Goal: Task Accomplishment & Management: Manage account settings

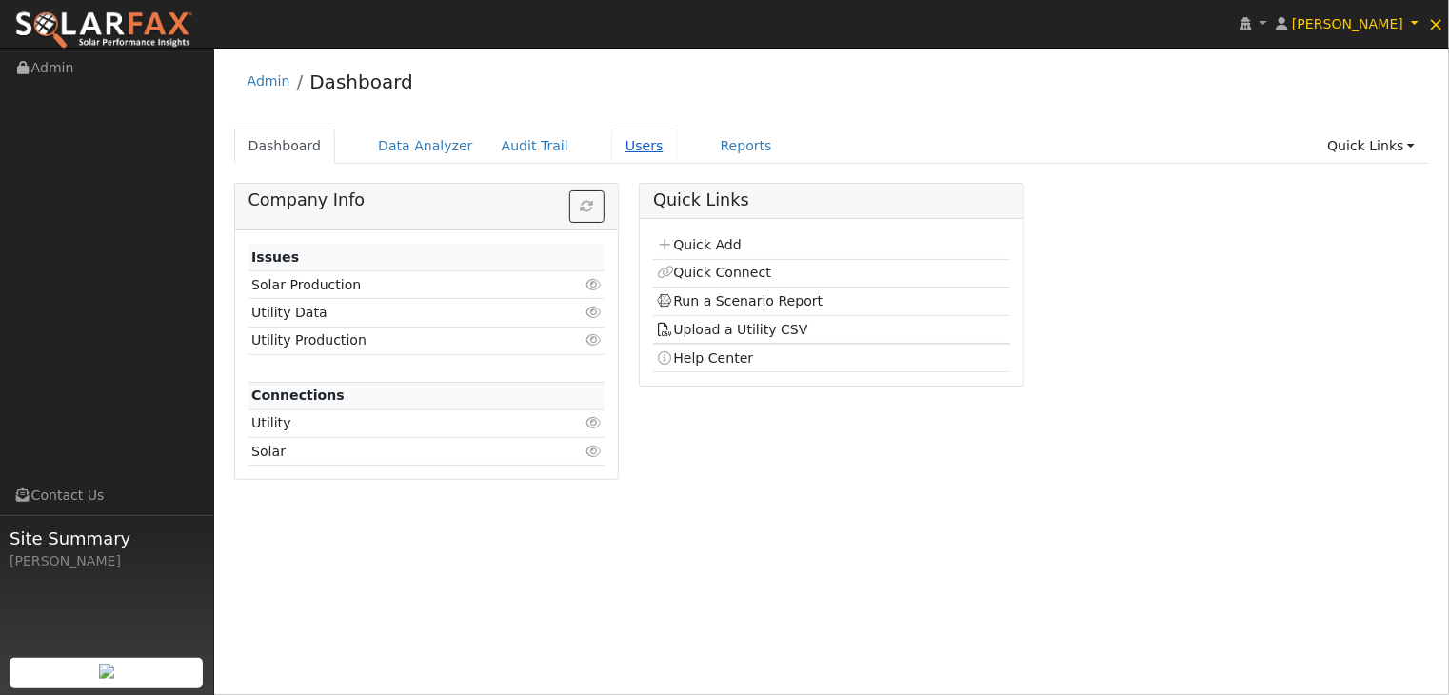
click at [613, 148] on link "Users" at bounding box center [644, 146] width 67 height 35
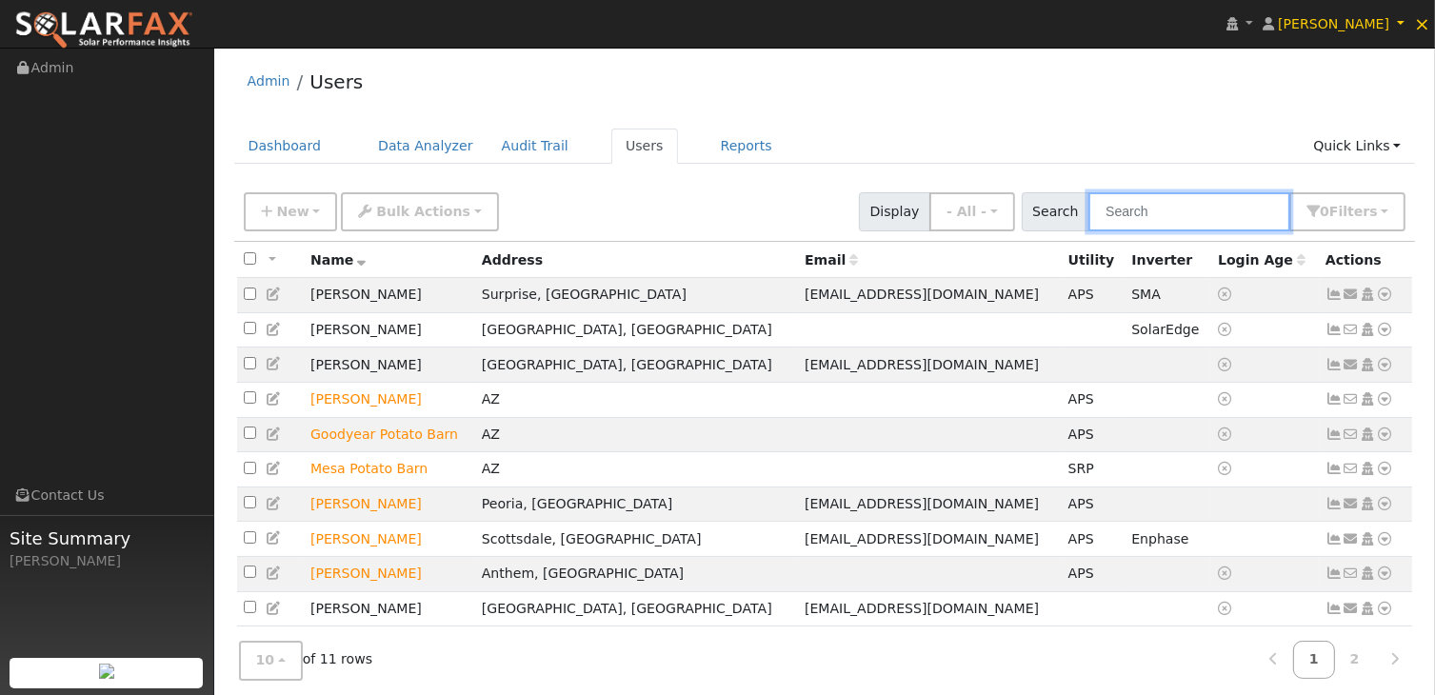
click at [1219, 206] on input "text" at bounding box center [1190, 211] width 202 height 39
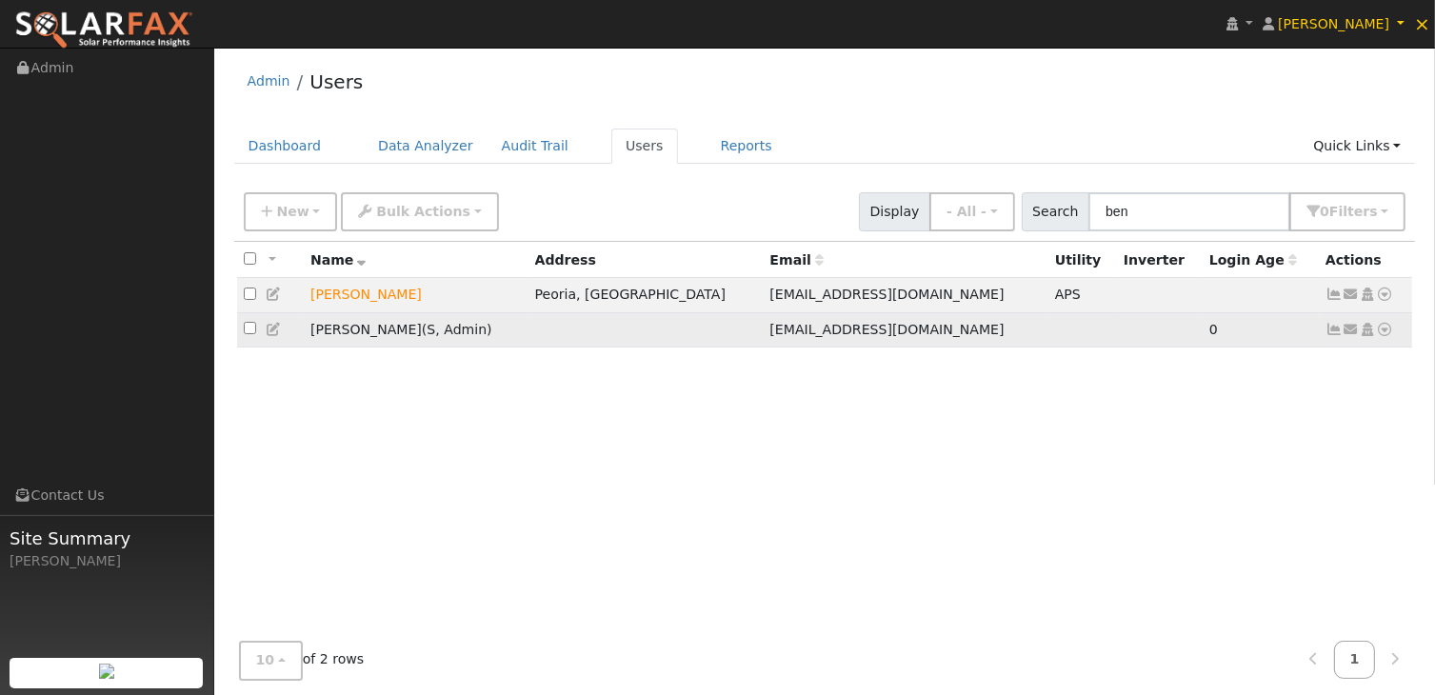
type input "ben"
click at [250, 332] on input "checkbox" at bounding box center [250, 328] width 12 height 12
checkbox input "true"
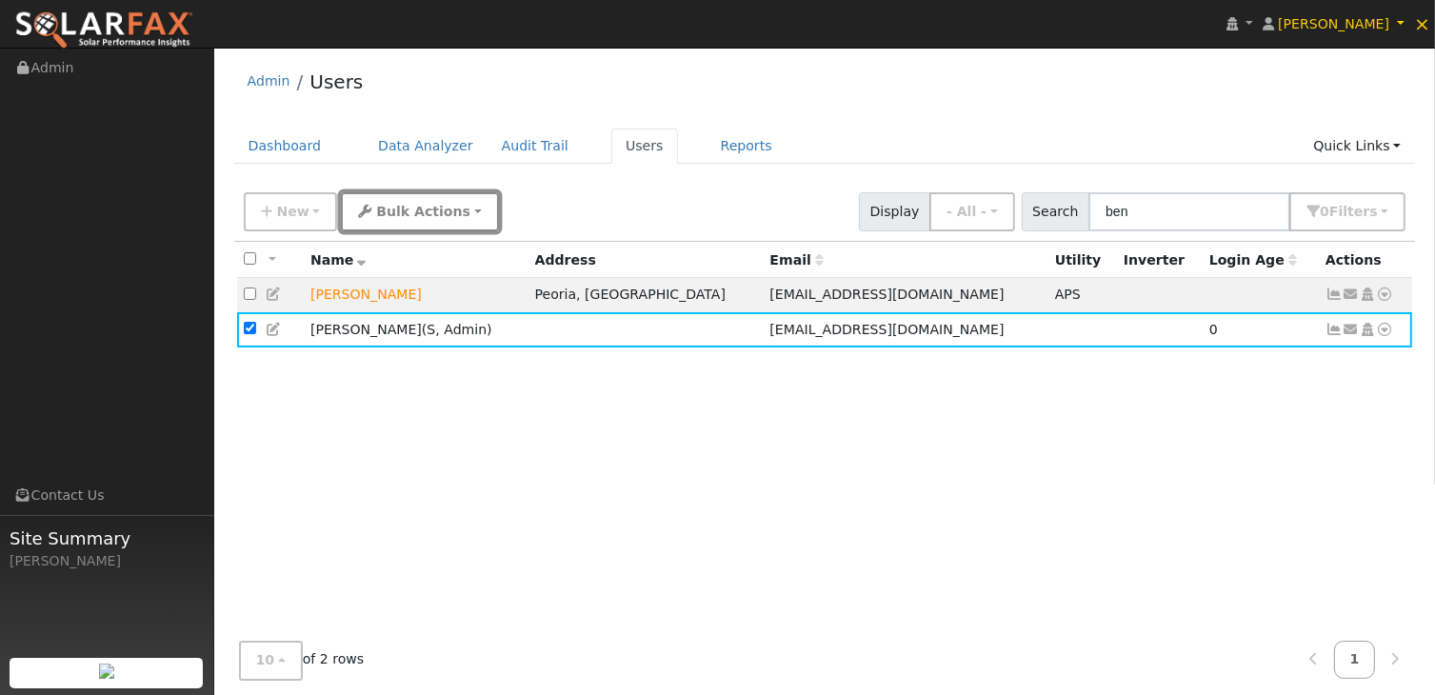
click at [409, 222] on button "Bulk Actions" at bounding box center [419, 211] width 157 height 39
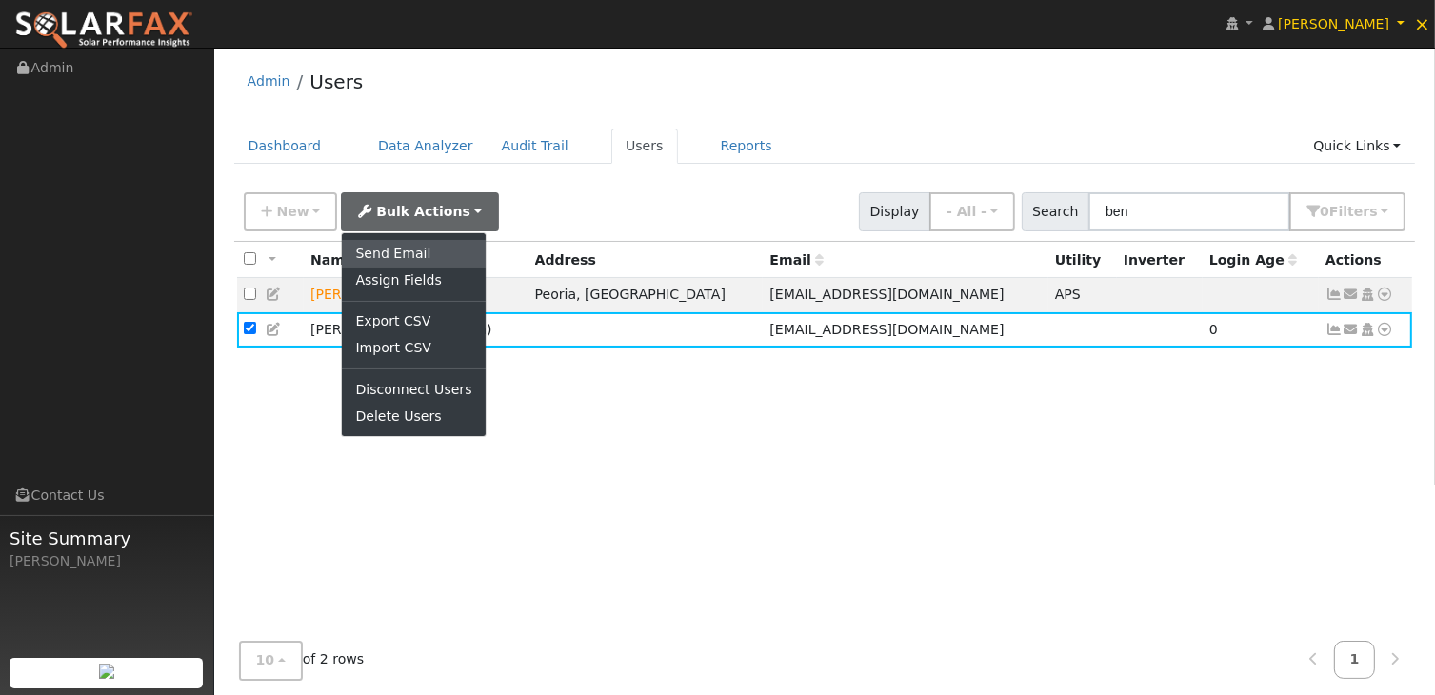
click at [395, 255] on link "Send Email" at bounding box center [413, 253] width 143 height 27
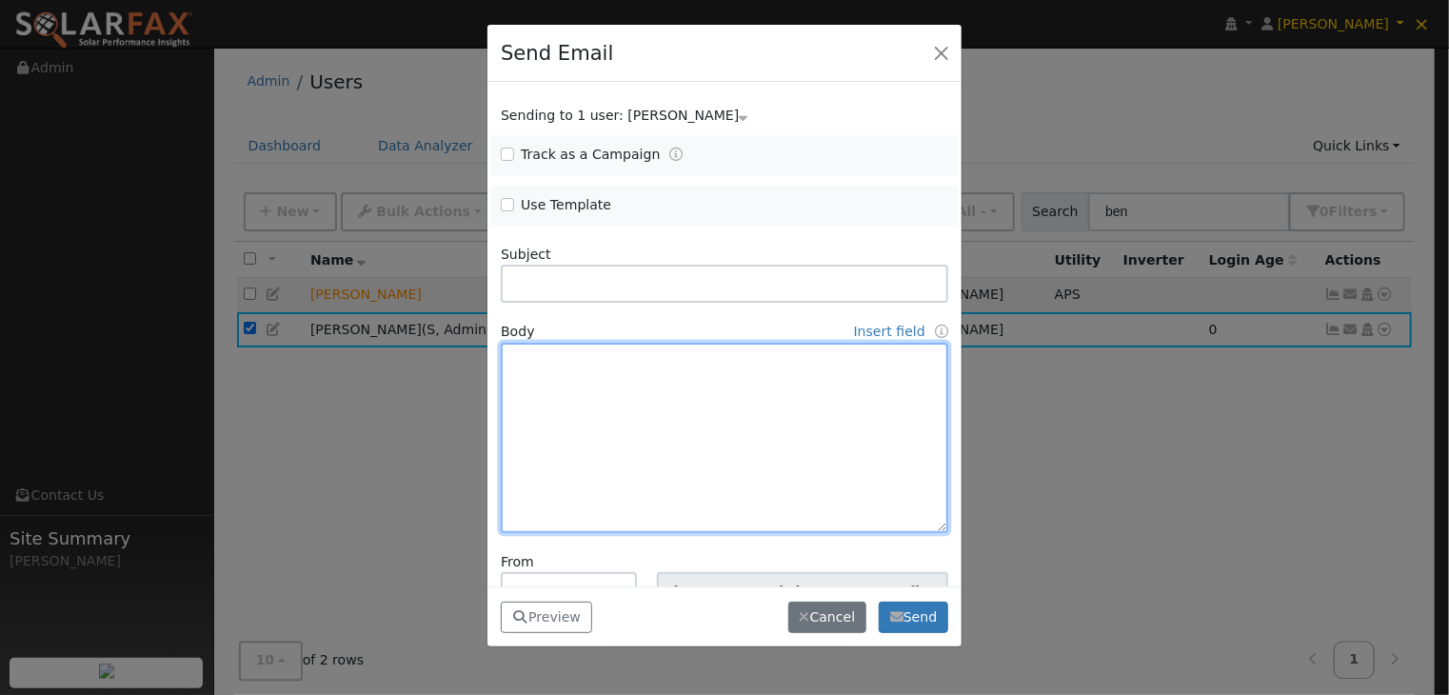
click at [547, 351] on textarea at bounding box center [725, 438] width 448 height 190
paste textarea "Hi ________, You now have access to active monitoring with Harmon Solar for 1 y…"
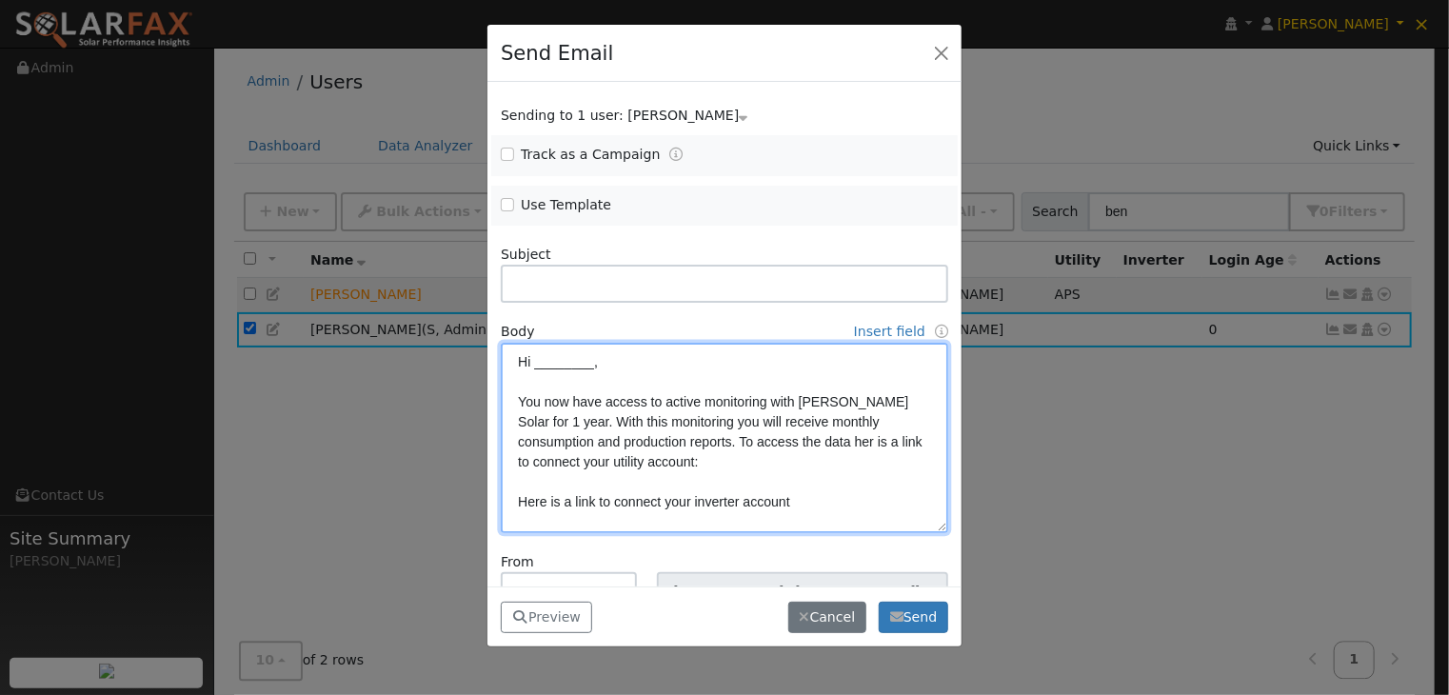
click at [590, 360] on textarea "Hi ________, You now have access to active monitoring with Harmon Solar for 1 y…" at bounding box center [725, 438] width 448 height 190
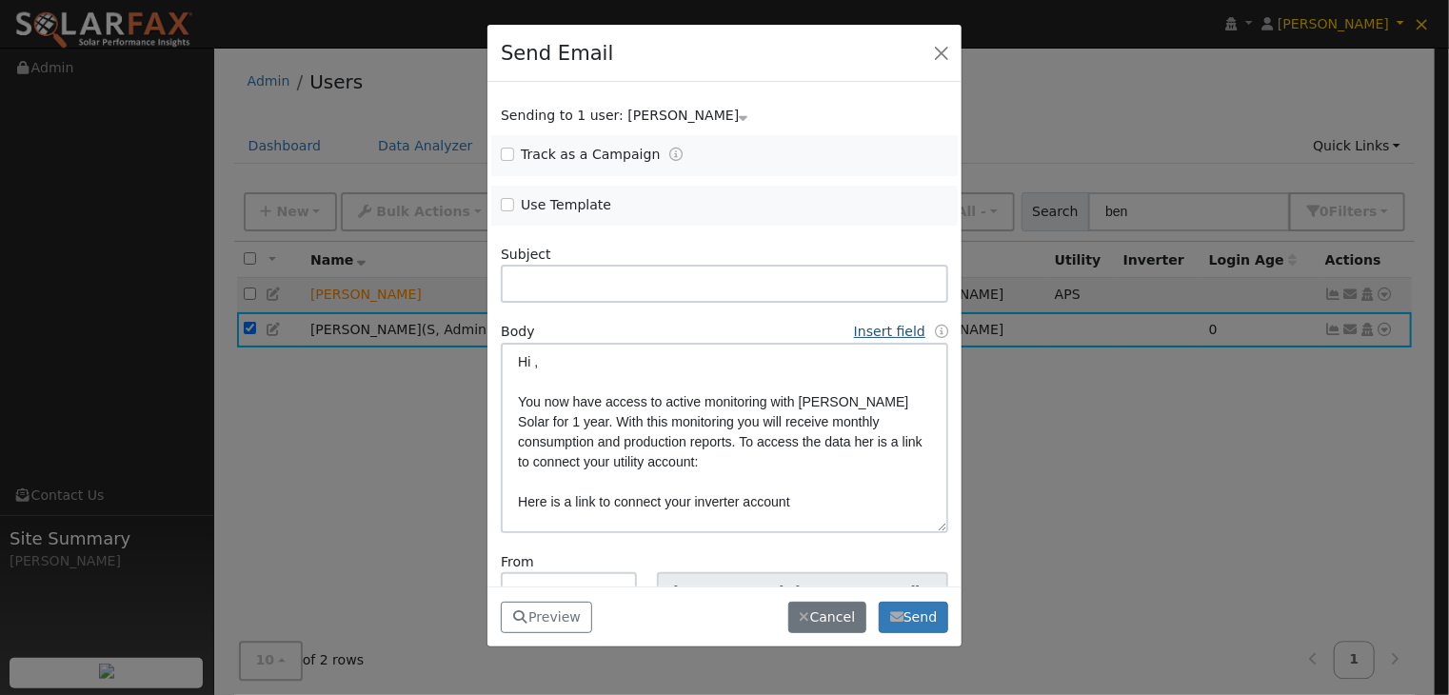
click at [865, 330] on link "Insert field" at bounding box center [889, 331] width 71 height 15
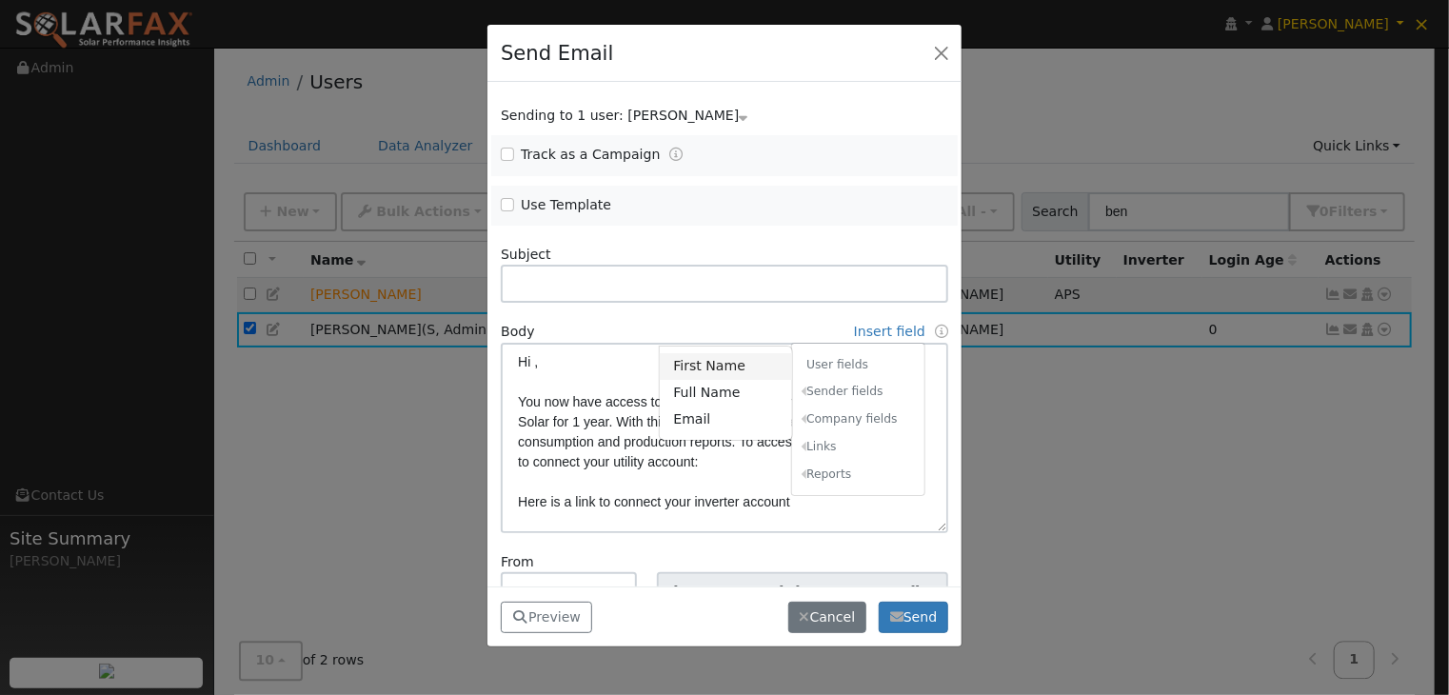
click at [679, 363] on link "First Name" at bounding box center [726, 366] width 132 height 27
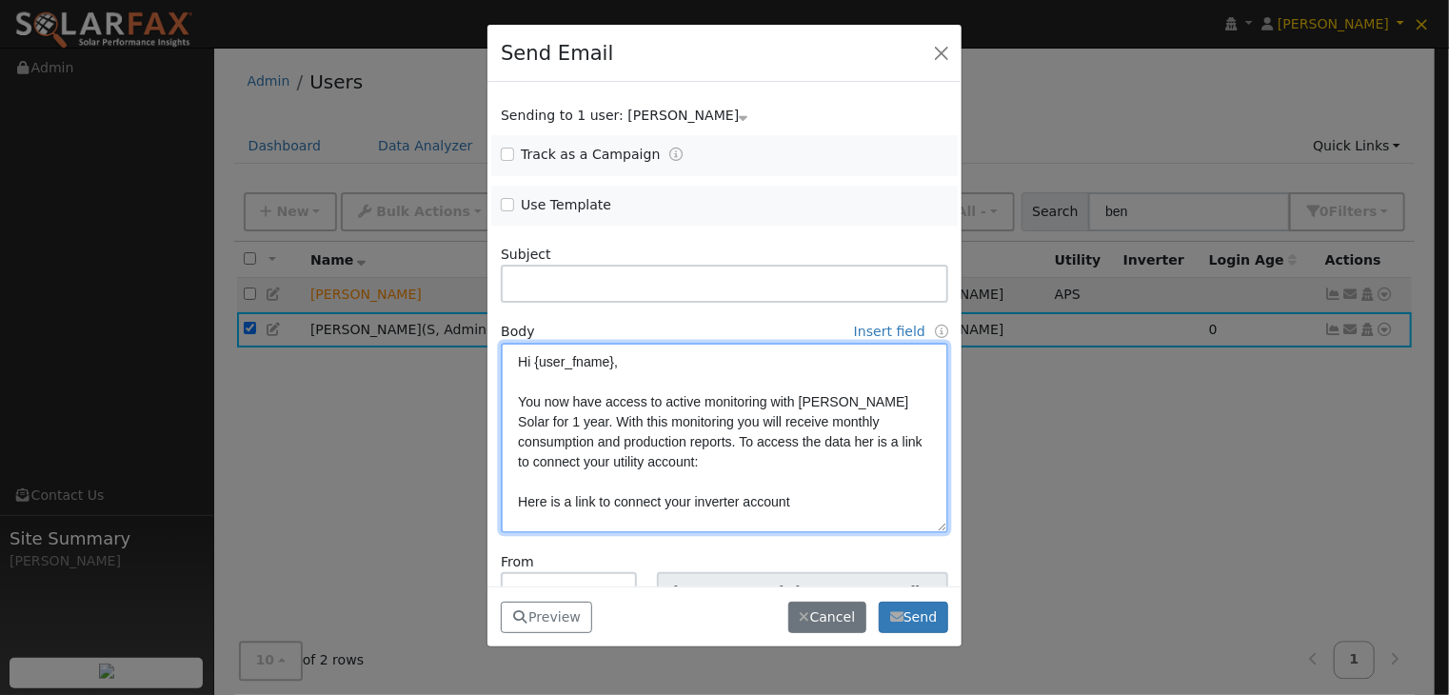
click at [739, 441] on textarea "Hi {user_fname}, You now have access to active monitoring with Harmon Solar for…" at bounding box center [725, 438] width 448 height 190
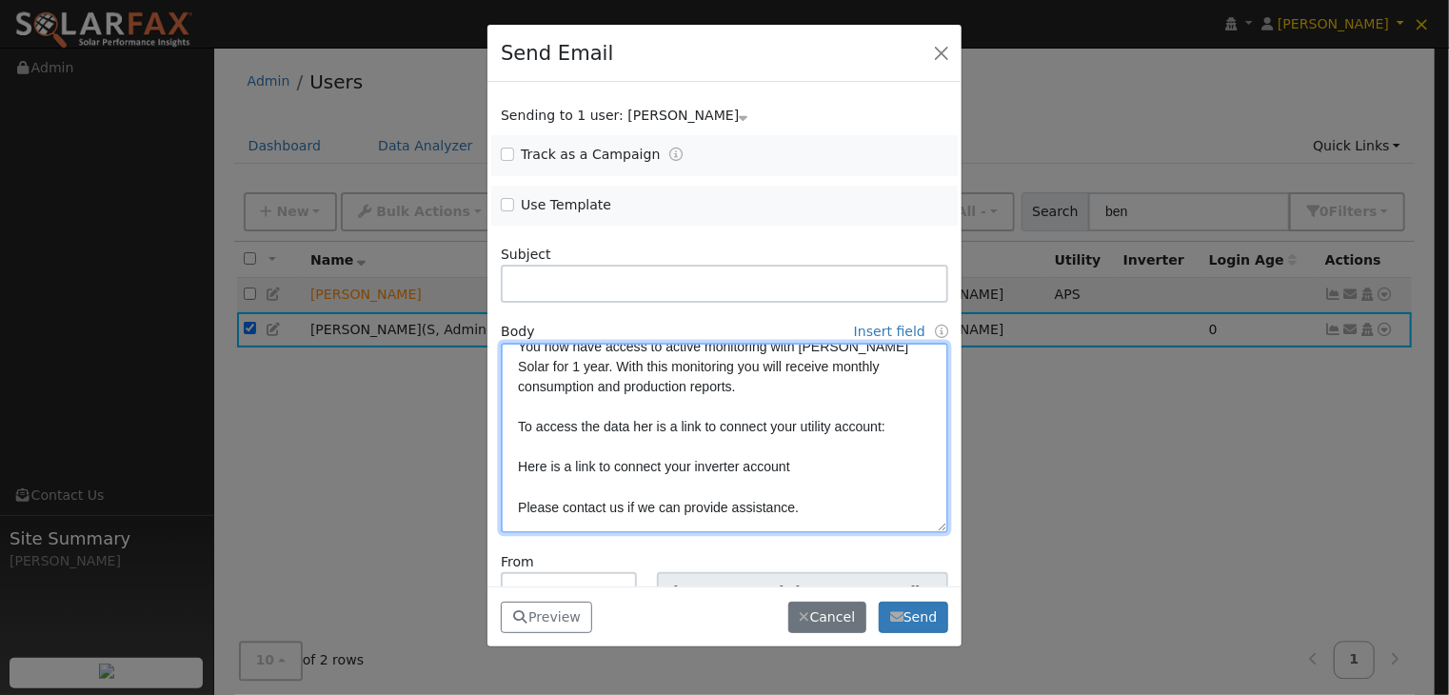
scroll to position [53, 0]
click at [899, 430] on textarea "Hi {user_fname}, You now have access to active monitoring with Harmon Solar for…" at bounding box center [725, 438] width 448 height 190
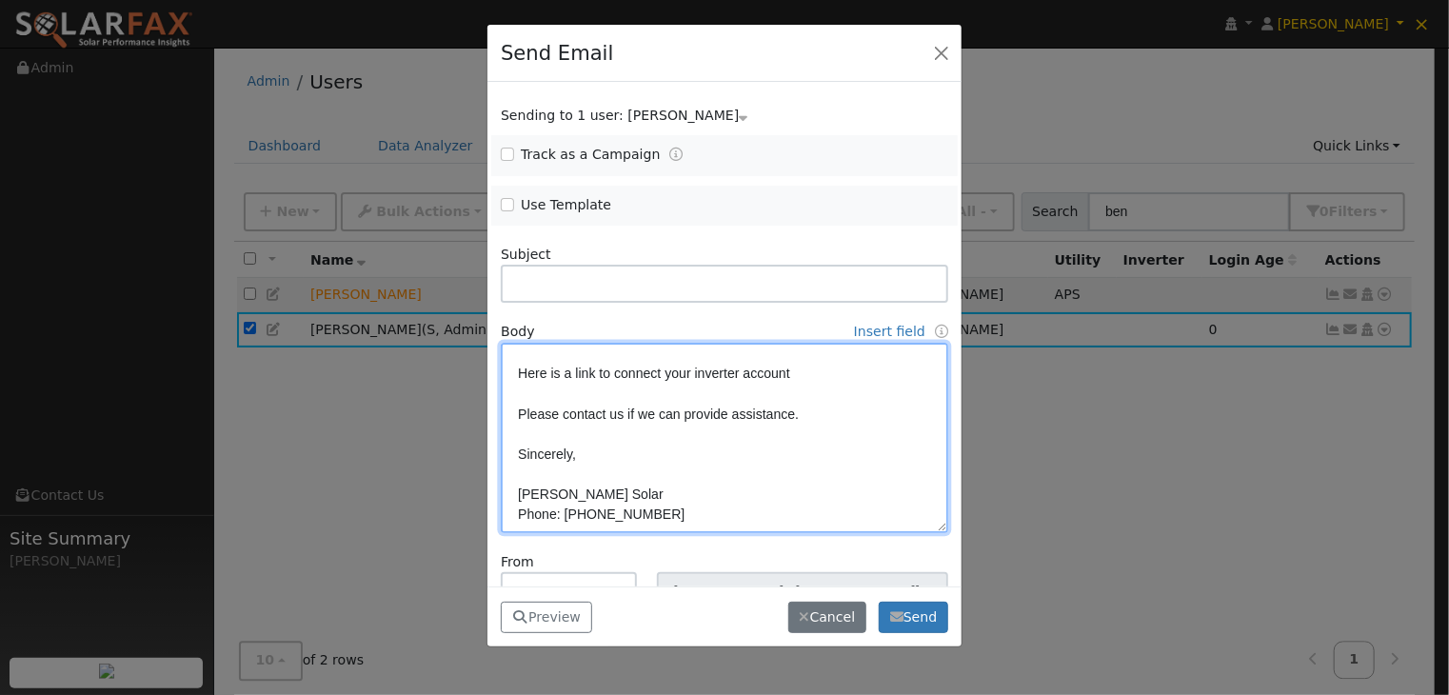
scroll to position [86, 0]
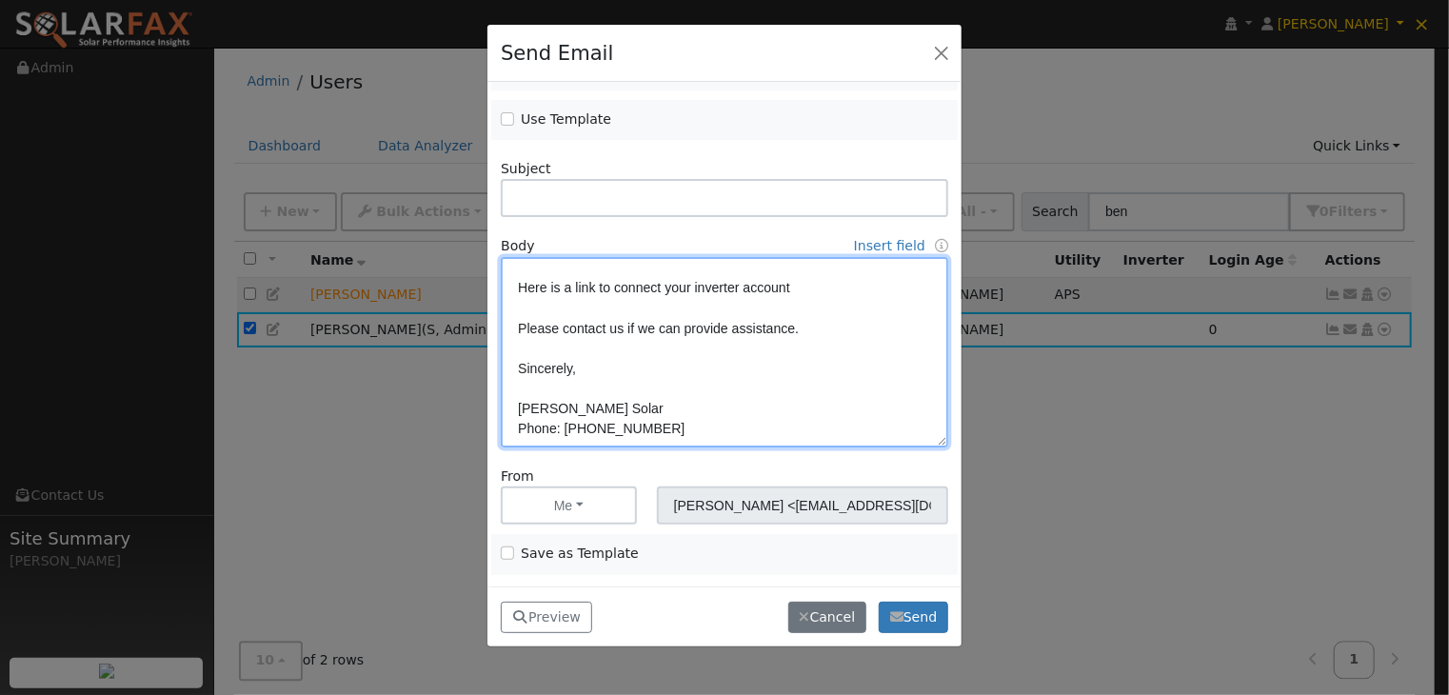
drag, startPoint x: 517, startPoint y: 353, endPoint x: 702, endPoint y: 430, distance: 199.8
click at [702, 430] on textarea "Hi {user_fname}, You now have access to active monitoring with Harmon Solar for…" at bounding box center [725, 352] width 448 height 190
type textarea "Hi {user_fname}, You now have access to active monitoring with Harmon Solar for…"
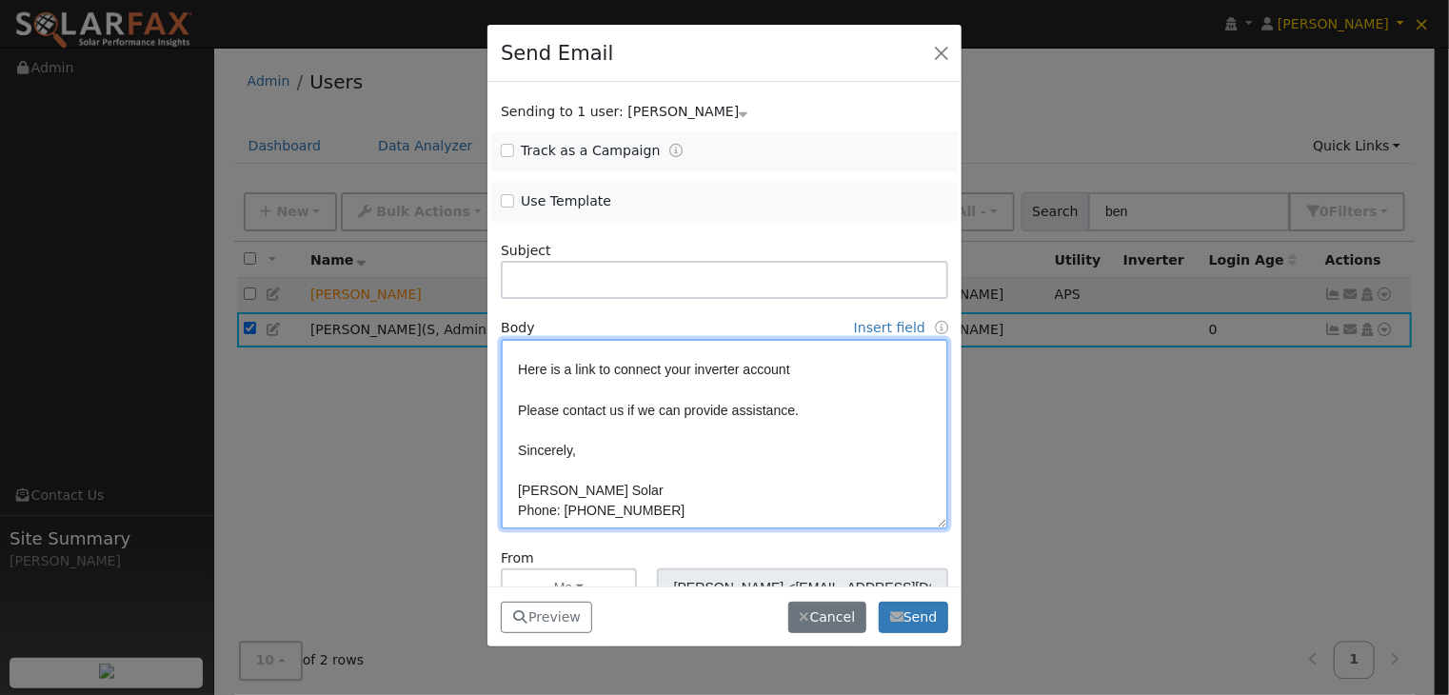
scroll to position [0, 0]
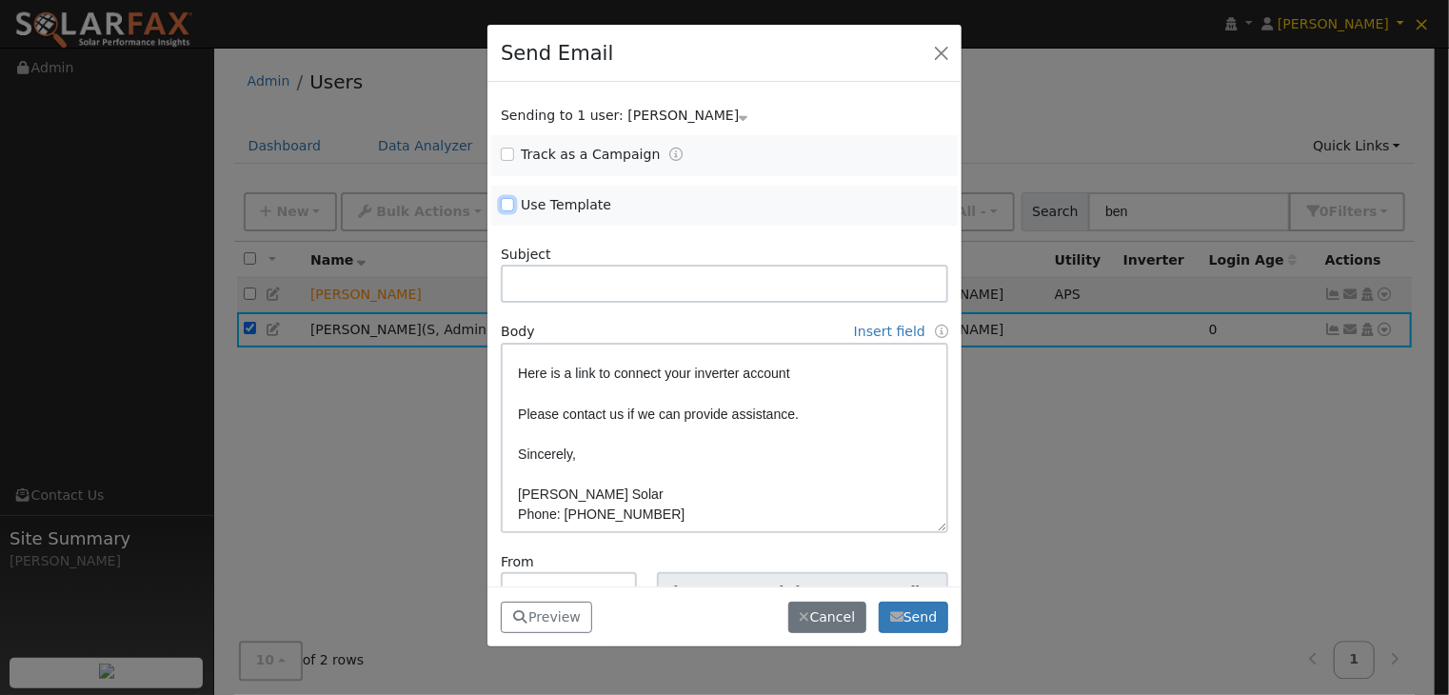
click at [510, 203] on input "Use Template" at bounding box center [507, 204] width 13 height 13
checkbox input "true"
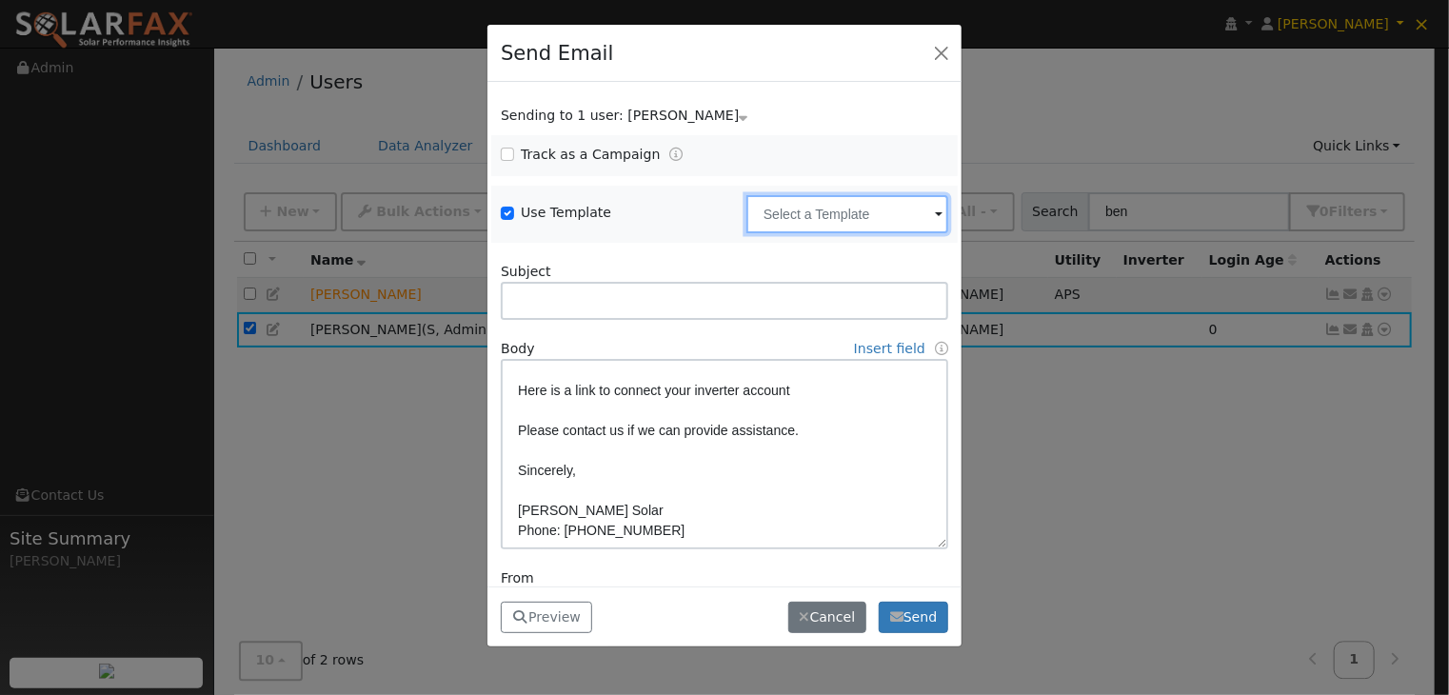
click at [807, 203] on input "text" at bounding box center [848, 214] width 202 height 38
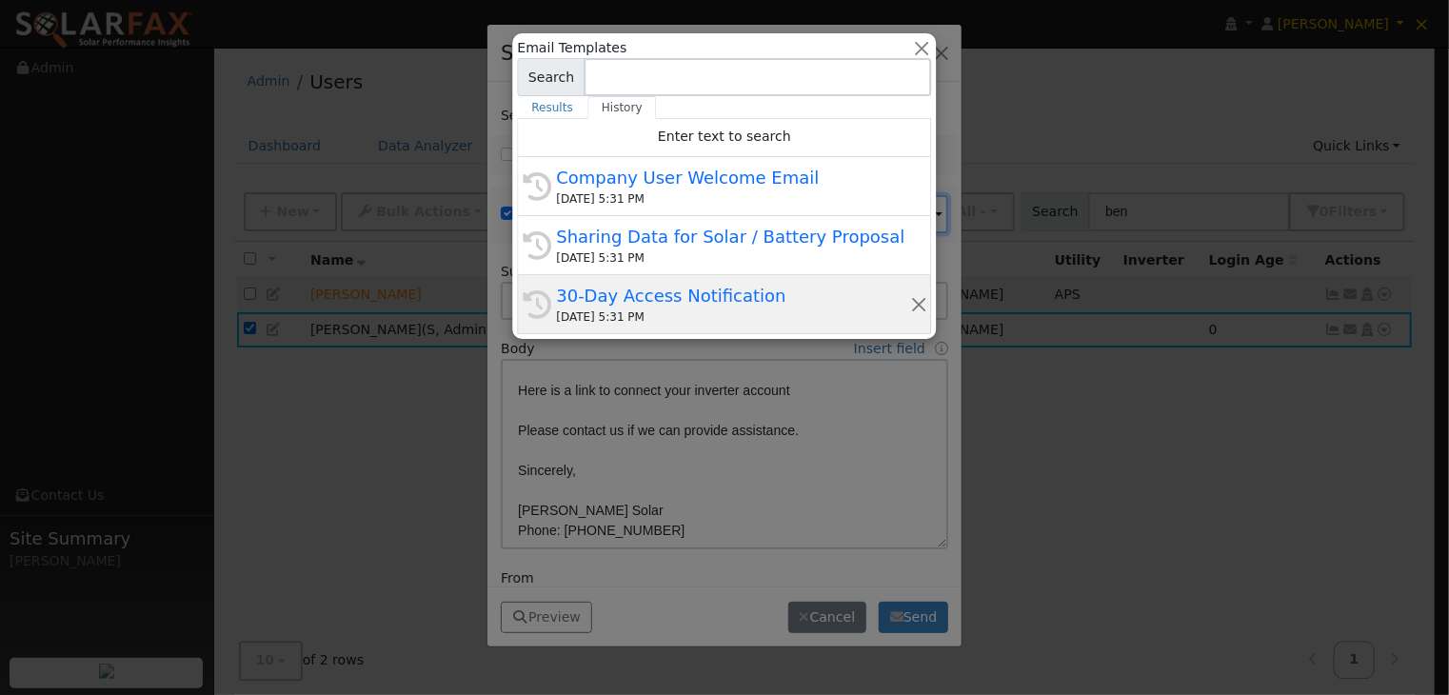
click at [621, 290] on div "30-Day Access Notification" at bounding box center [732, 296] width 353 height 26
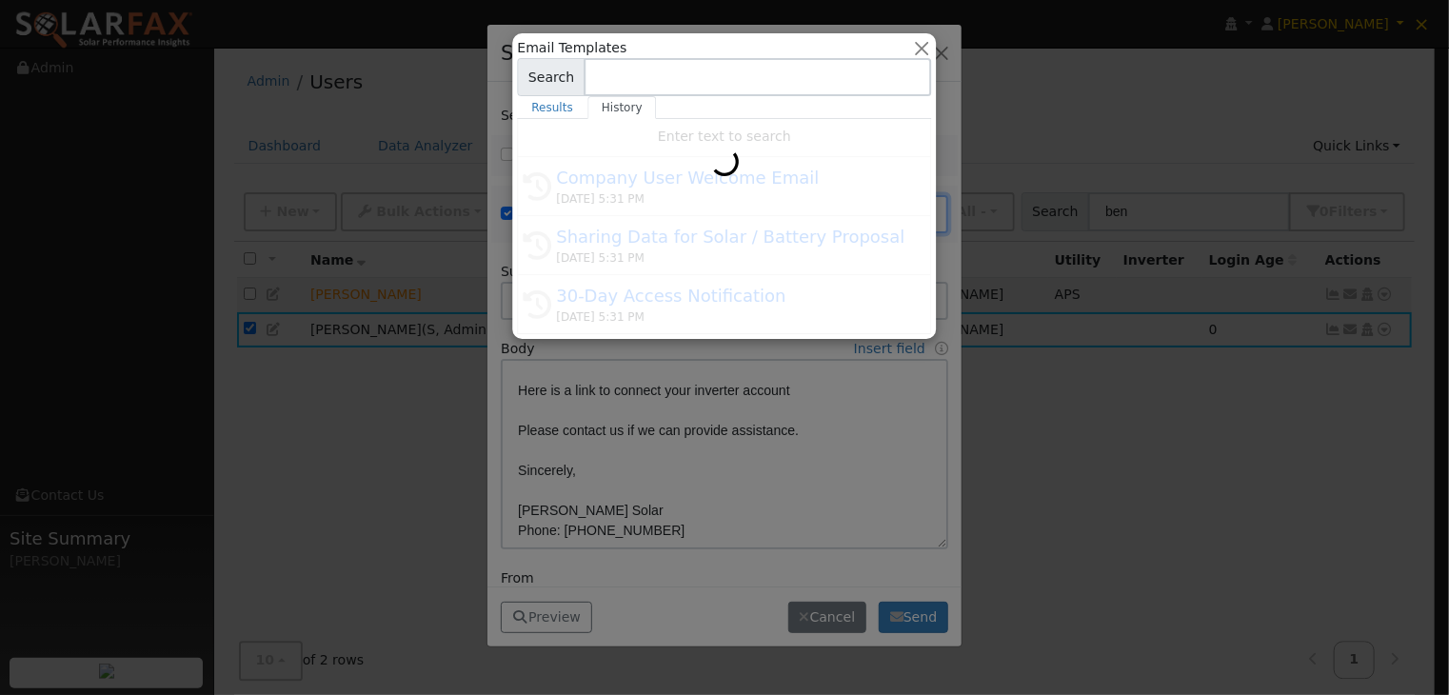
type input "30-Day Access Notification"
type input "30-Day Access to SolarFax"
type textarea "Hi {user_fname}, {company_name} is giving you 30-days of access to the SolarFax…"
type input "SolarFax <solarfax@solardatapros.com>"
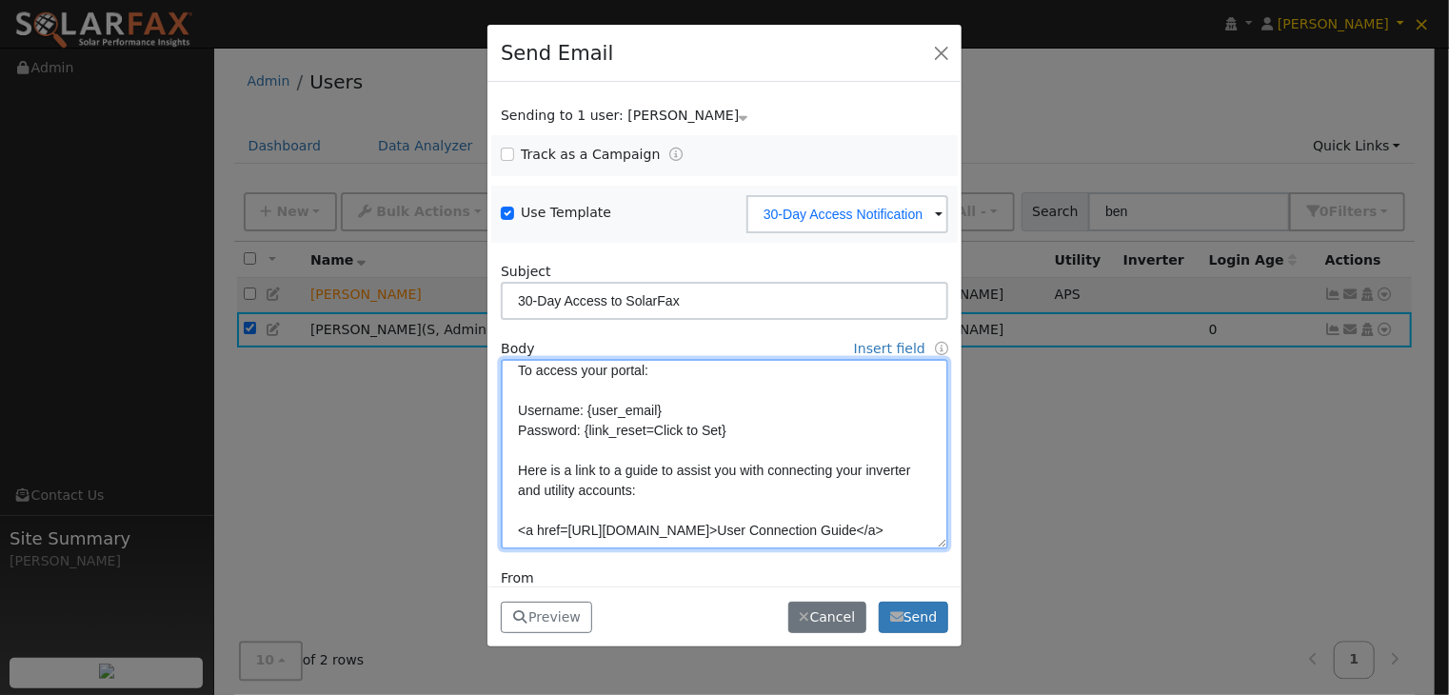
drag, startPoint x: 768, startPoint y: 431, endPoint x: 494, endPoint y: 409, distance: 274.3
click at [494, 409] on div "Body Insert field User fields First Name Full Name Email Sender fields First Na…" at bounding box center [725, 444] width 468 height 210
click at [756, 416] on textarea "Hi {user_fname}, {company_name} is giving you 30-days of access to the SolarFax…" at bounding box center [725, 454] width 448 height 190
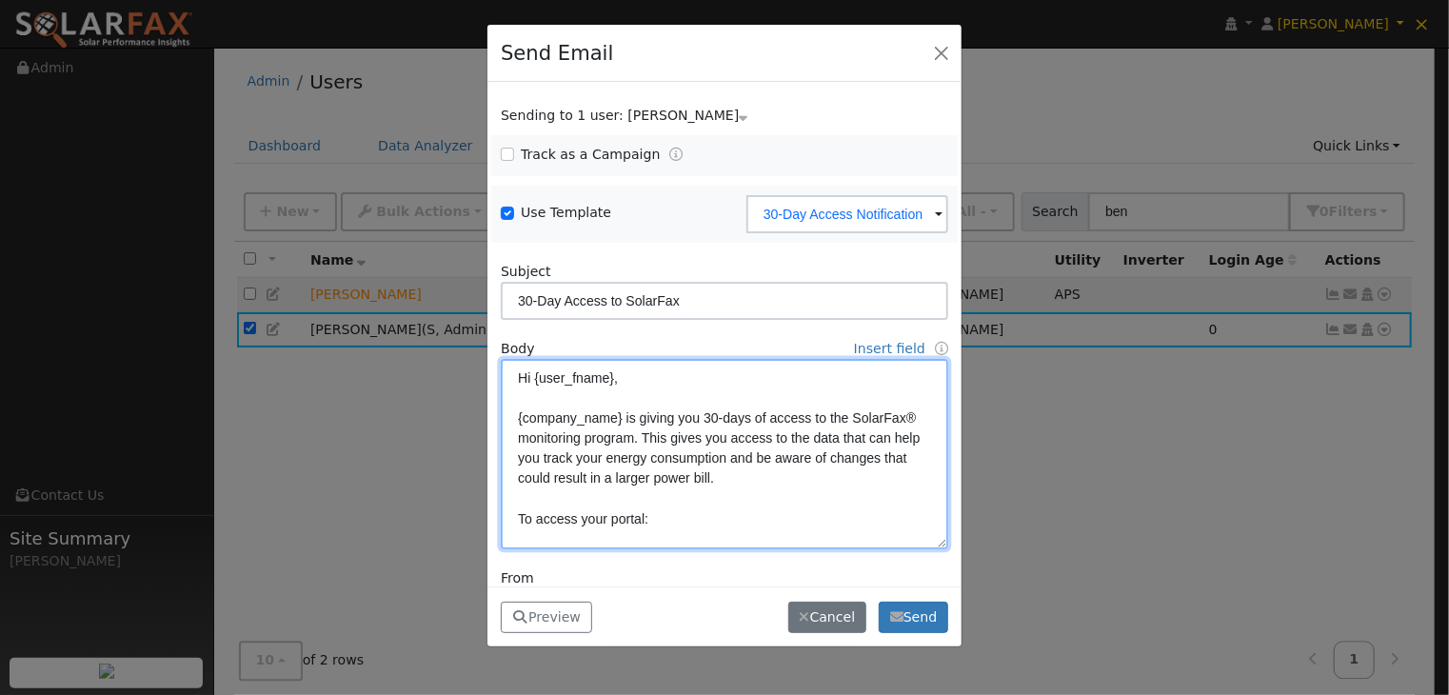
drag, startPoint x: 756, startPoint y: 424, endPoint x: 484, endPoint y: 515, distance: 287.3
click at [484, 515] on div "Send Email Sending to 1 user: Ben Wollschlager Name Issue Ben Wollschlager Trac…" at bounding box center [724, 347] width 1449 height 695
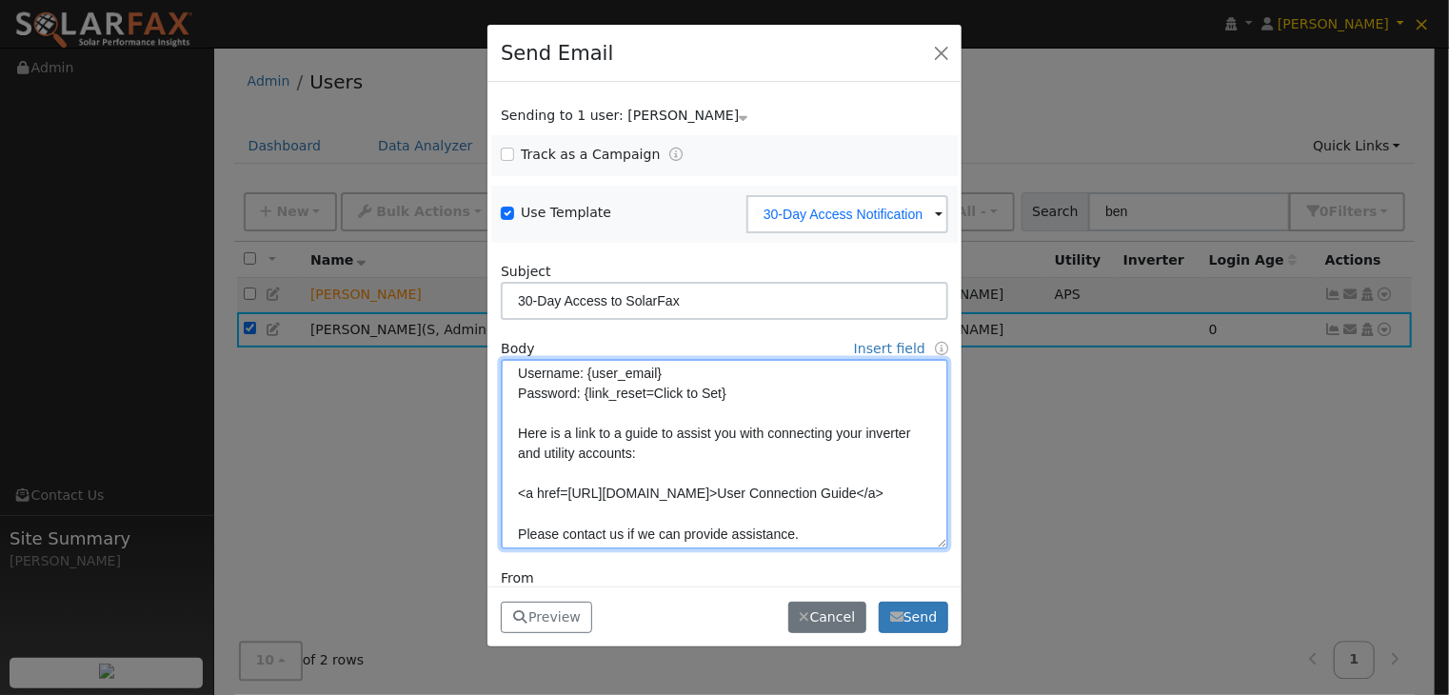
scroll to position [190, 0]
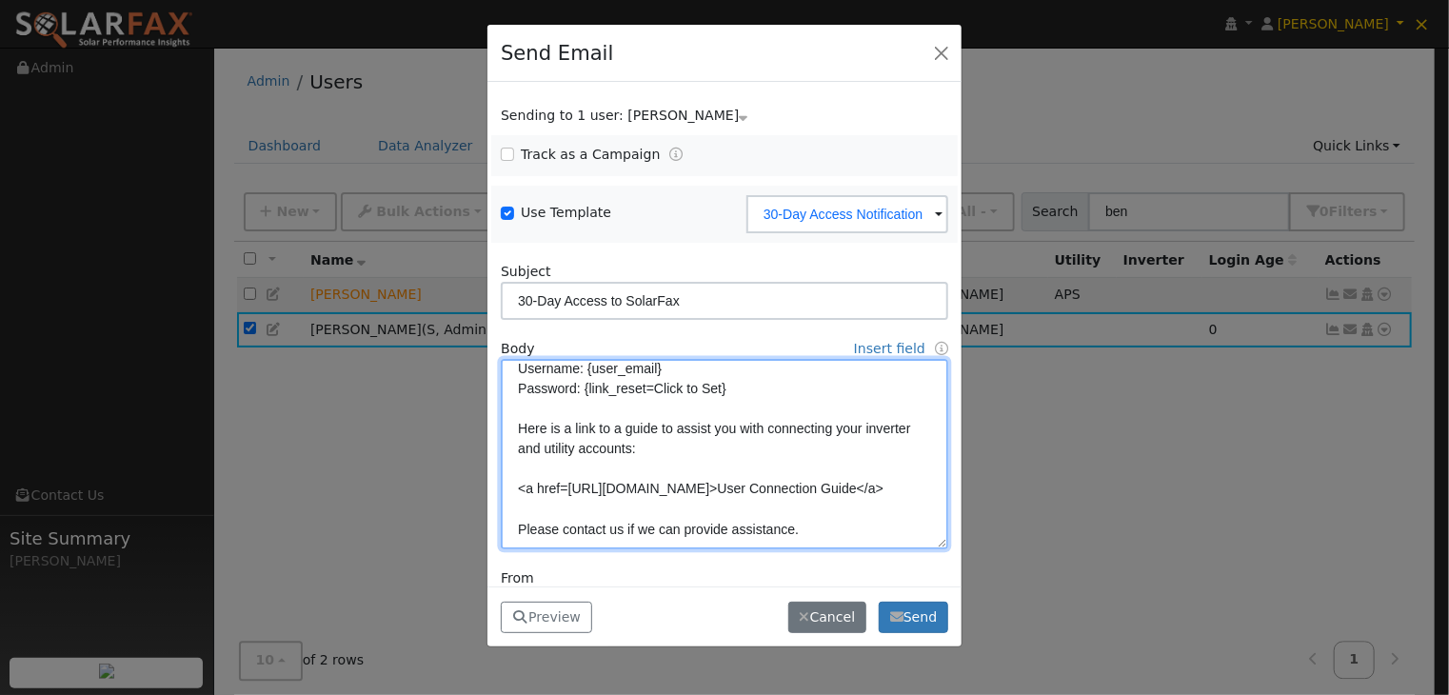
click at [764, 399] on textarea "Hi {user_fname}, {company_name} is giving you 30-days of access to the SolarFax…" at bounding box center [725, 454] width 448 height 190
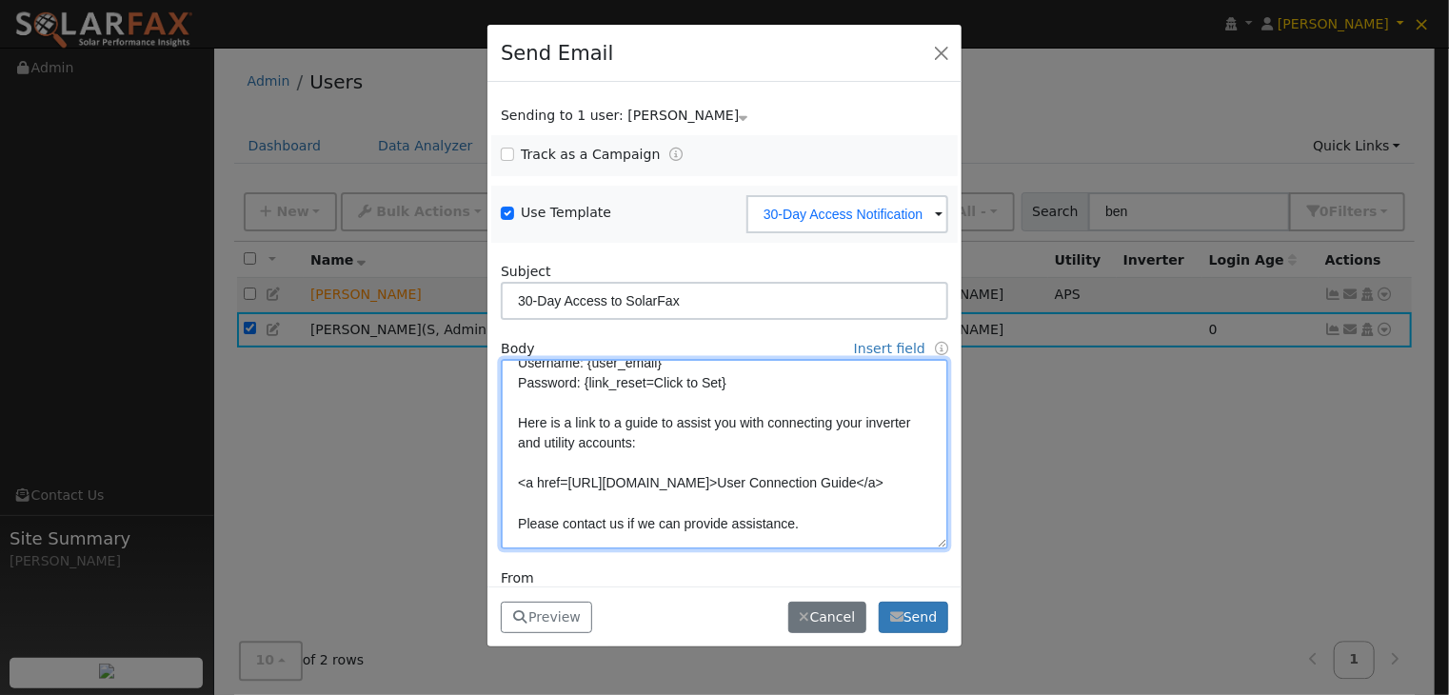
scroll to position [310, 0]
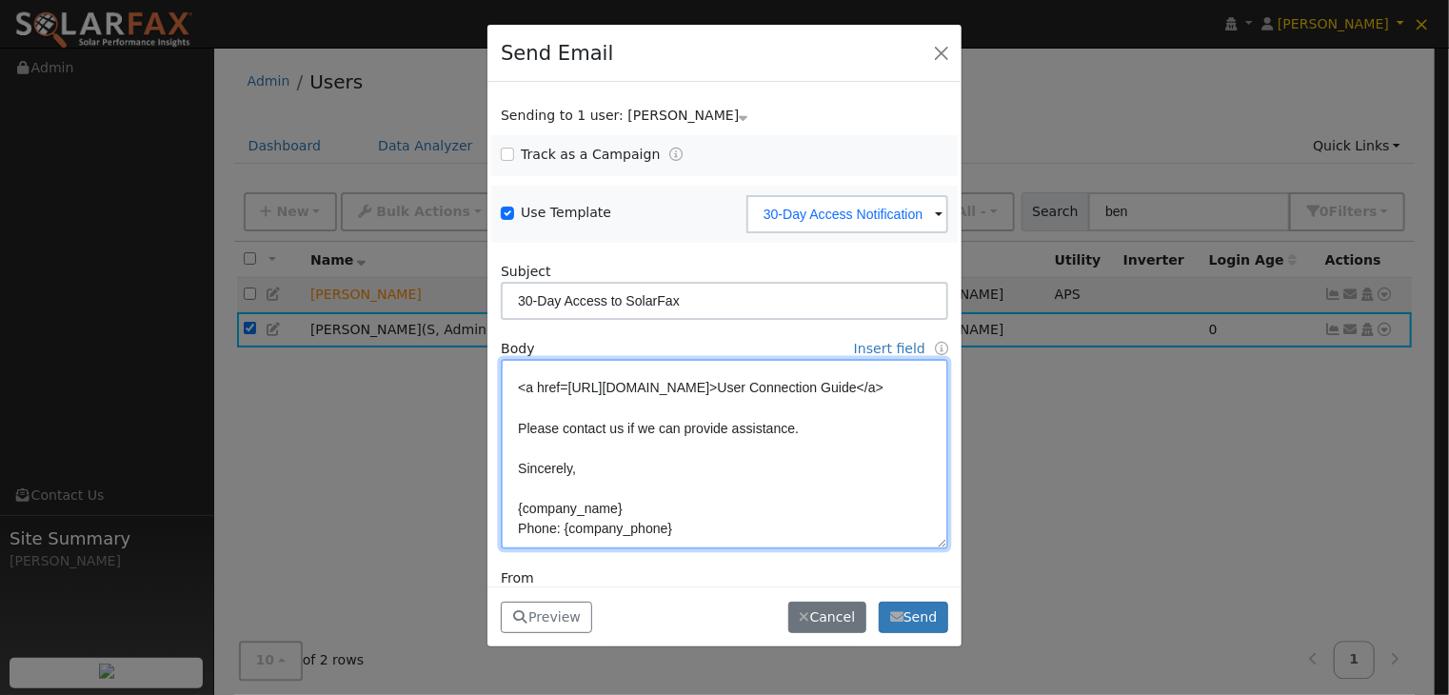
drag, startPoint x: 517, startPoint y: 423, endPoint x: 854, endPoint y: 434, distance: 337.3
click at [857, 435] on textarea "Hi {user_fname}, {company_name} is giving you 30-days of access to the SolarFax…" at bounding box center [725, 454] width 448 height 190
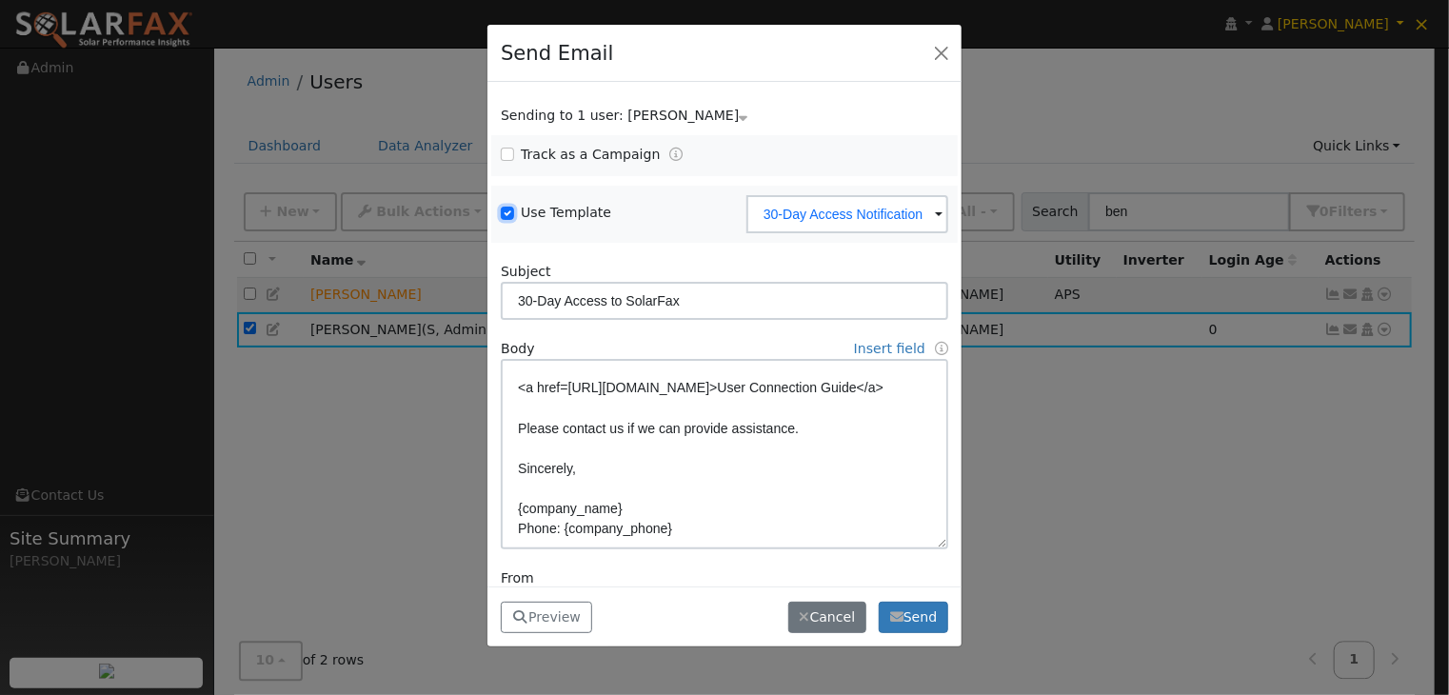
click at [507, 210] on input "Use Template" at bounding box center [507, 213] width 13 height 13
checkbox input "false"
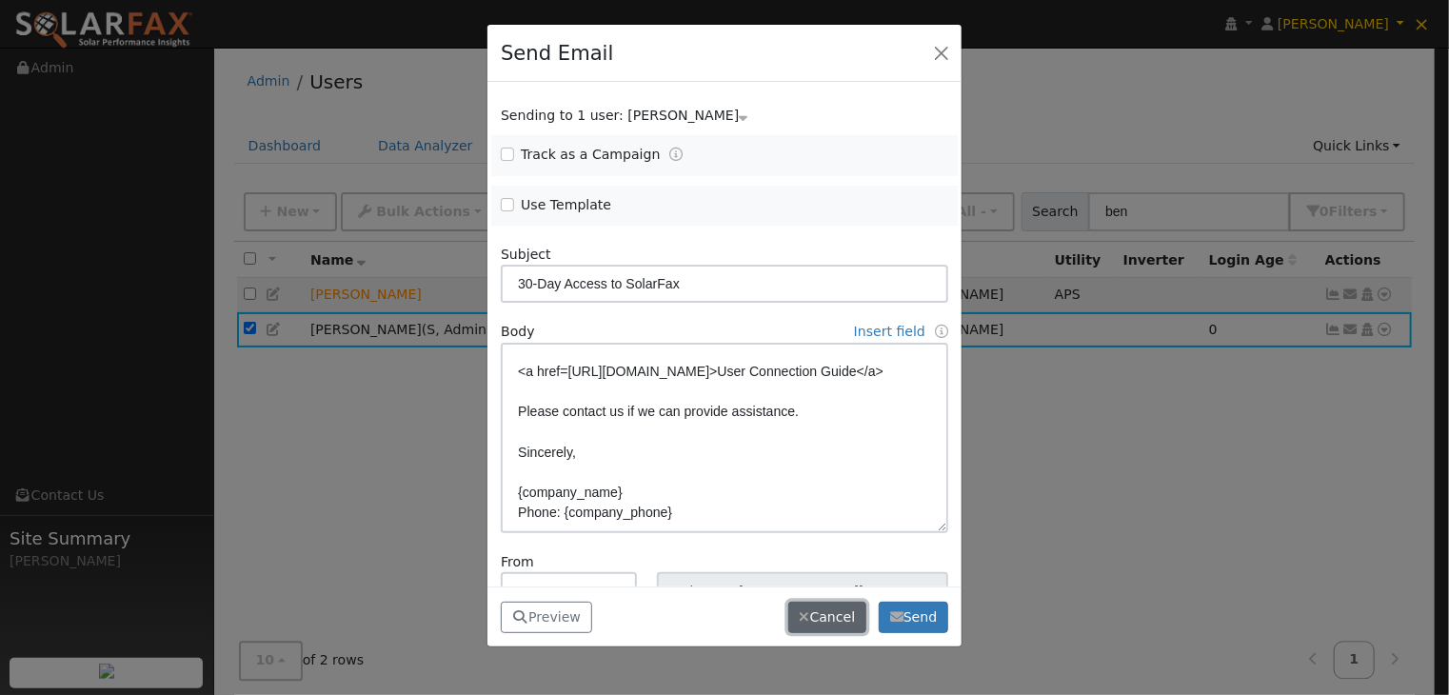
click at [829, 619] on button "Cancel" at bounding box center [828, 618] width 78 height 32
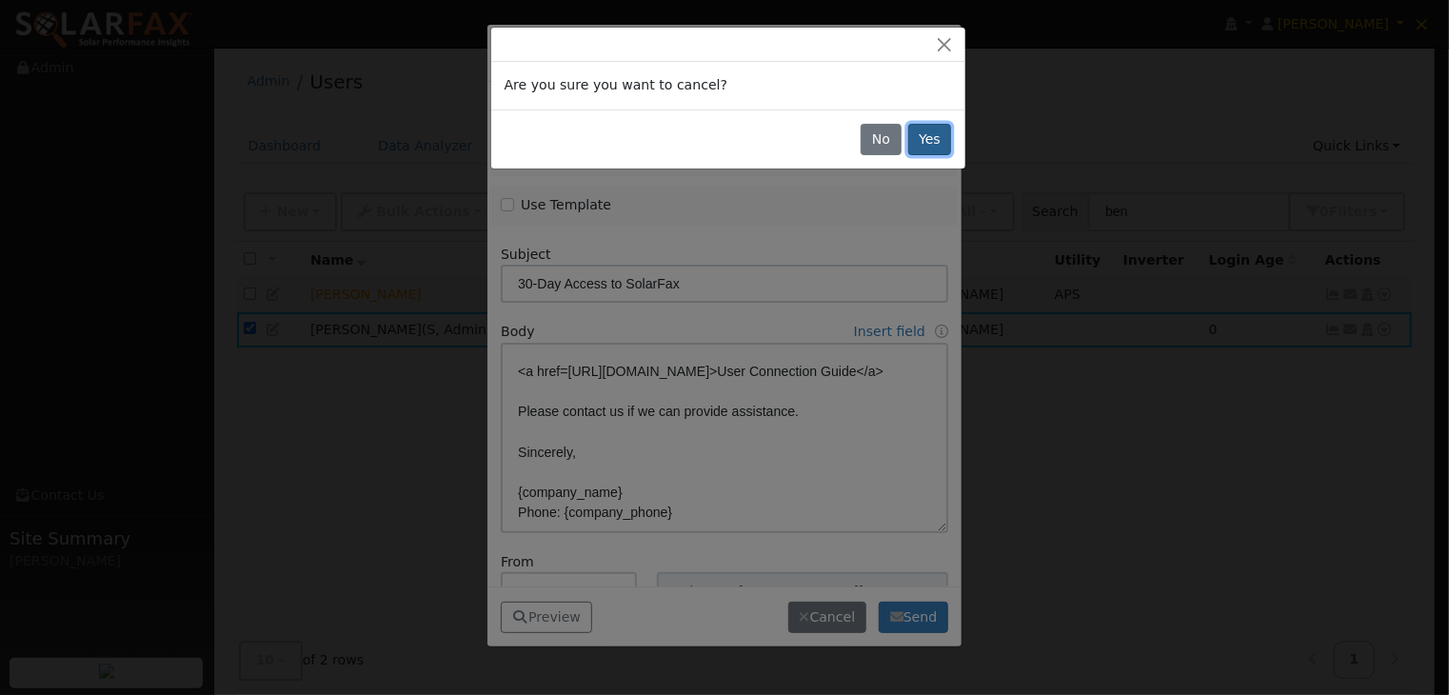
click at [926, 133] on button "Yes" at bounding box center [931, 140] width 44 height 32
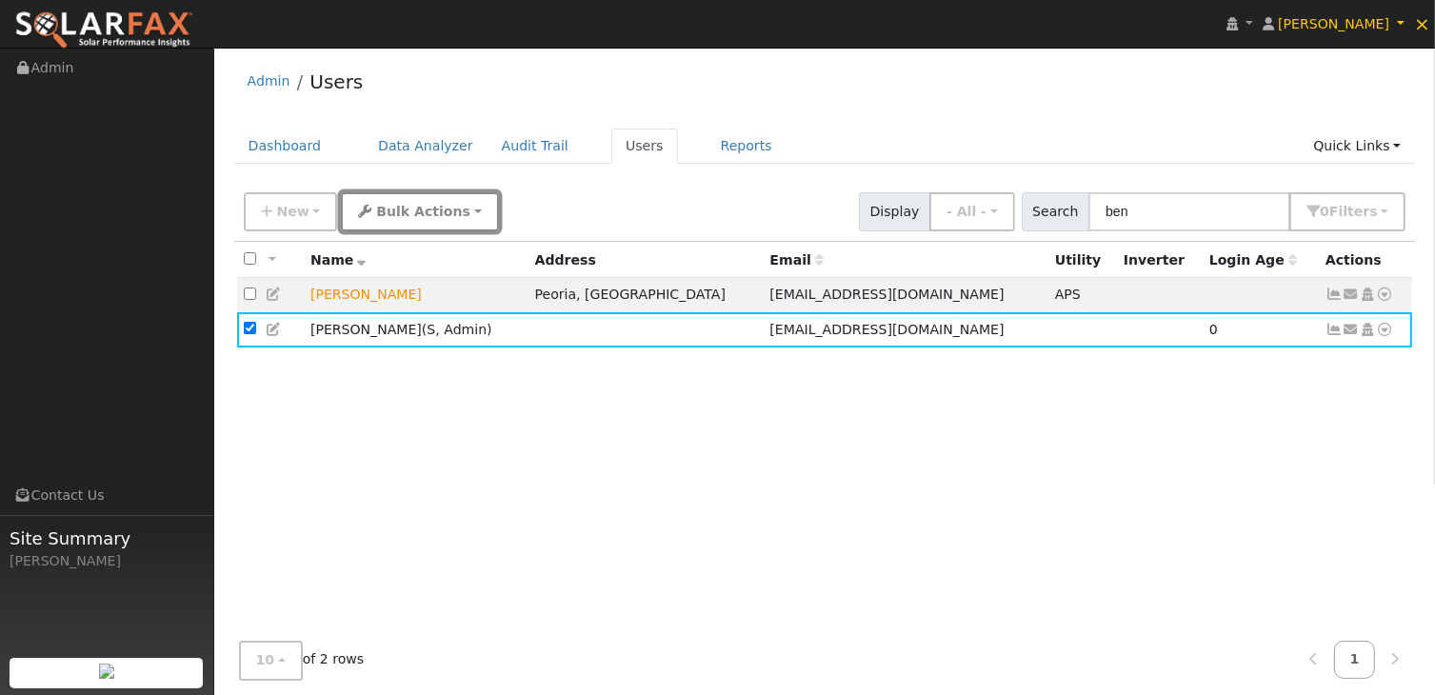
click at [400, 216] on span "Bulk Actions" at bounding box center [423, 211] width 94 height 15
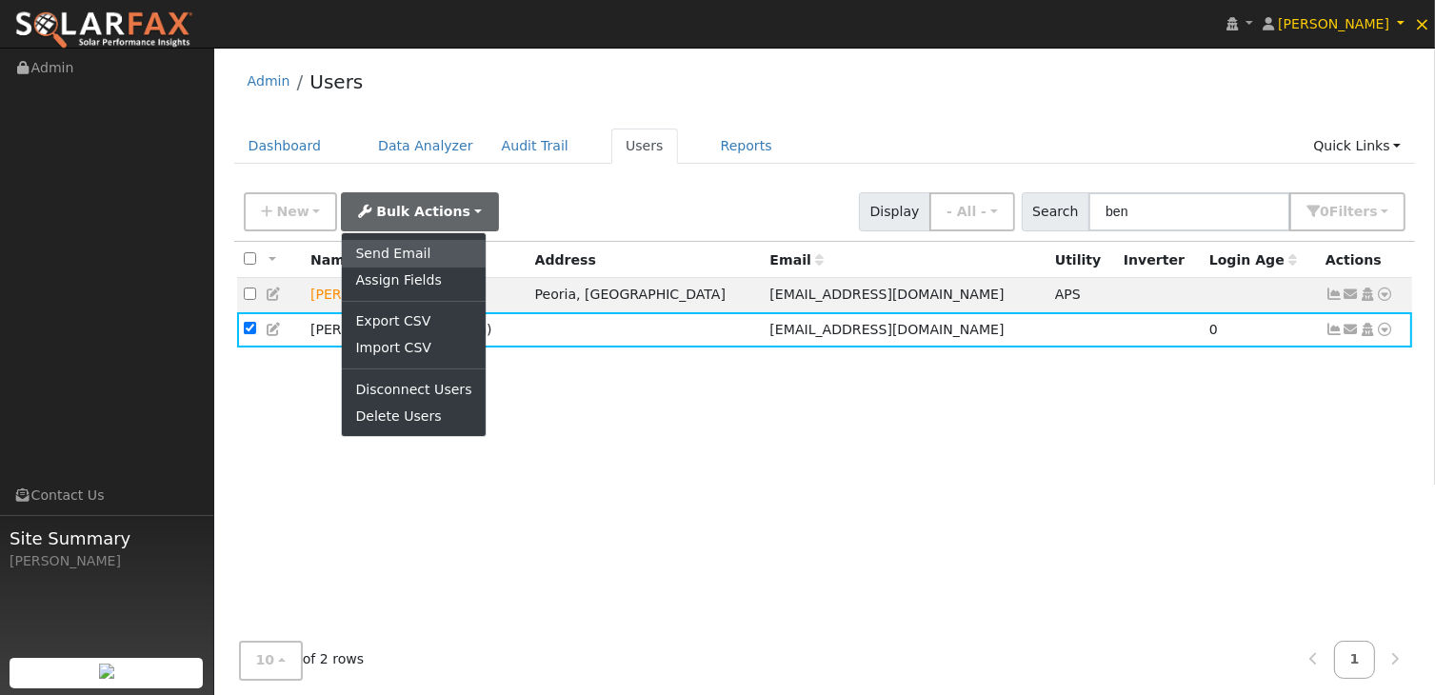
click at [380, 251] on link "Send Email" at bounding box center [413, 253] width 143 height 27
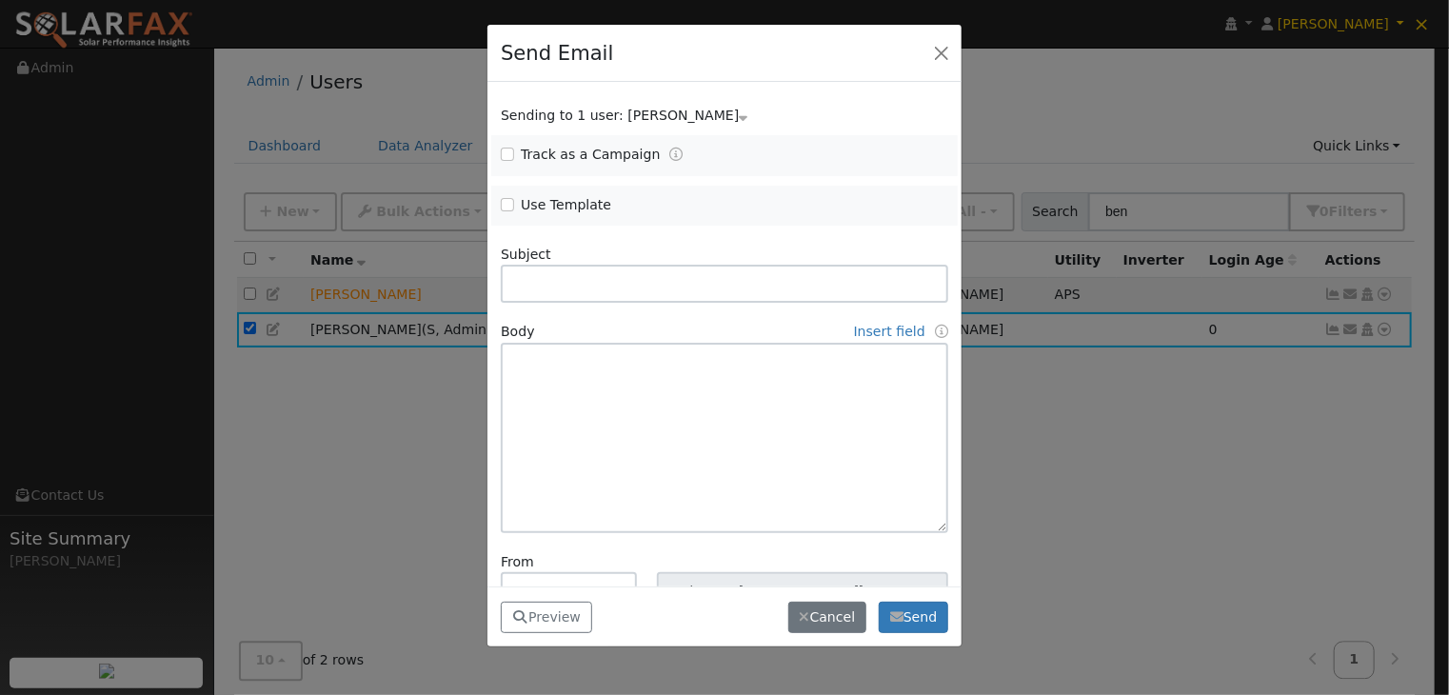
scroll to position [0, 0]
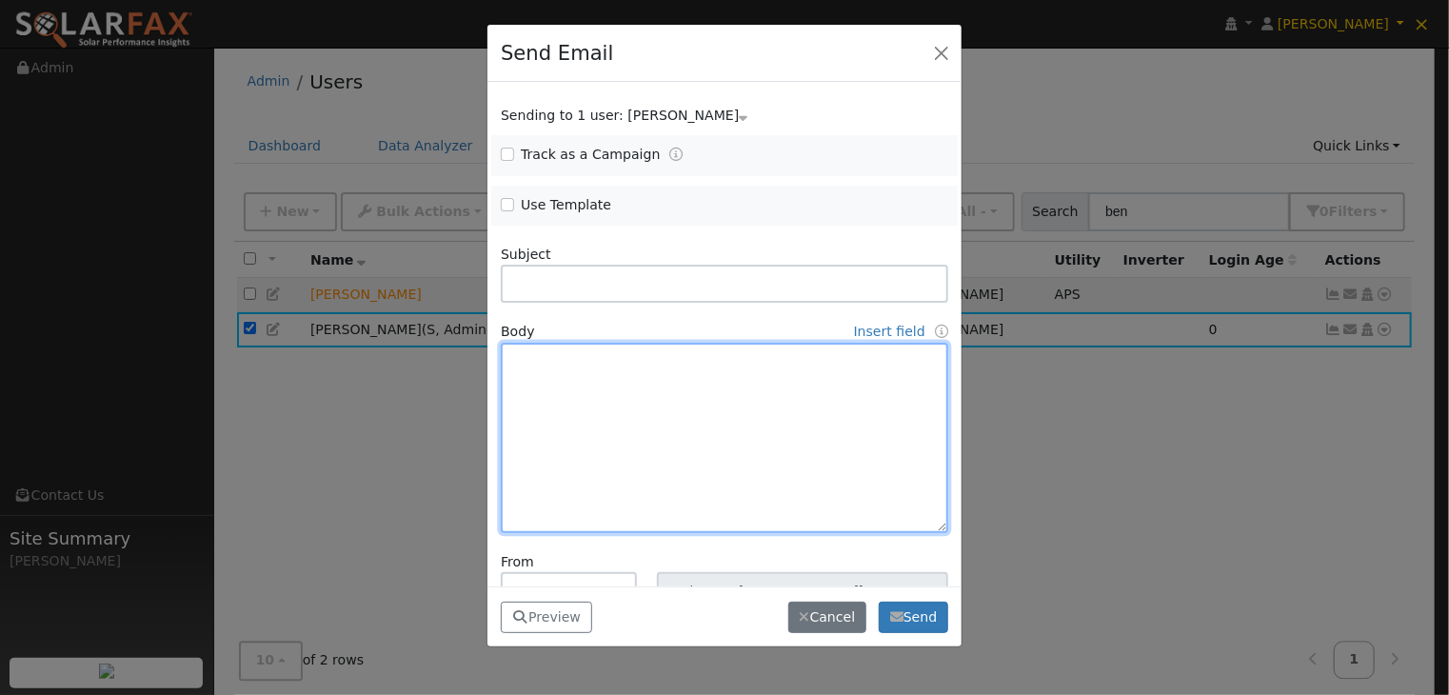
click at [568, 359] on textarea at bounding box center [725, 438] width 448 height 190
paste textarea "Hi {user_fname}, You now have access to active monitoring with Harmon Solar for…"
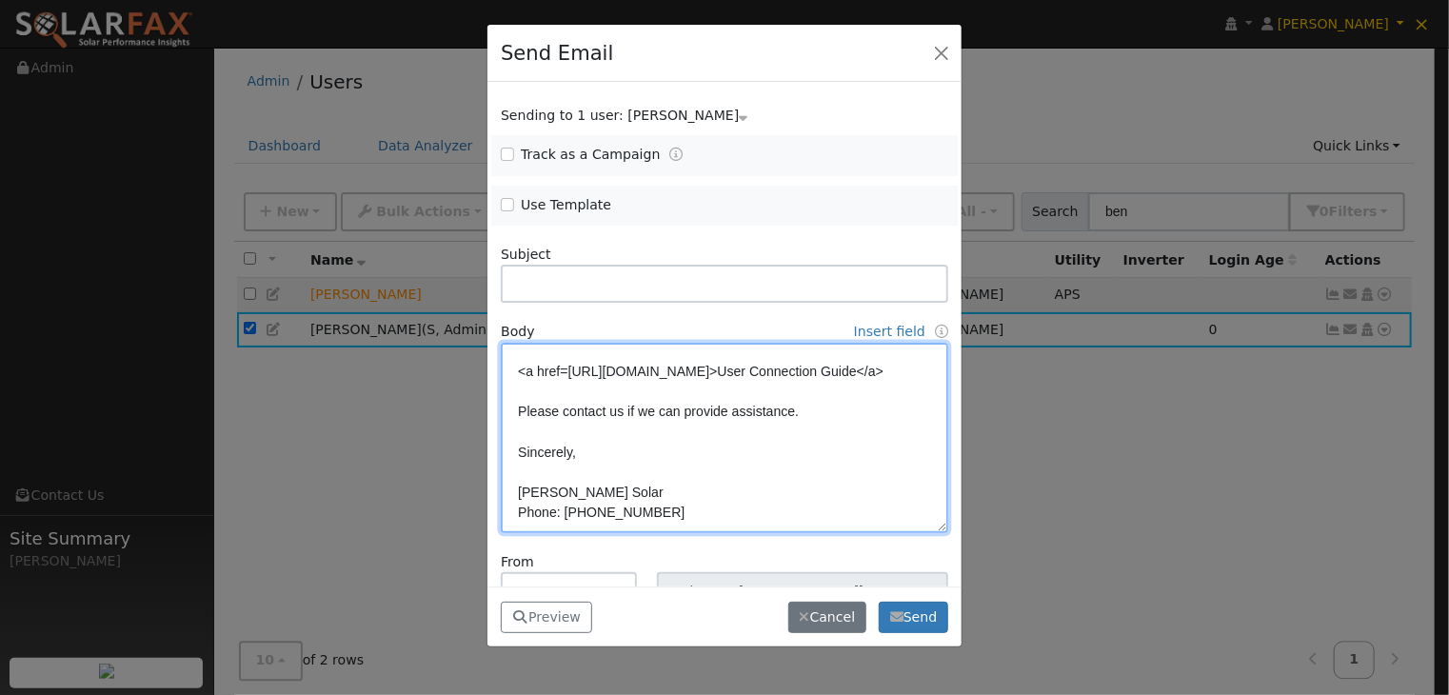
scroll to position [310, 0]
click at [518, 511] on textarea "Hi {user_fname}, You now have access to active monitoring with Harmon Solar for…" at bounding box center [725, 438] width 448 height 190
paste textarea "<b>"
click at [608, 454] on textarea "Hi {user_fname}, You now have access to active monitoring with Harmon Solar for…" at bounding box center [725, 438] width 448 height 190
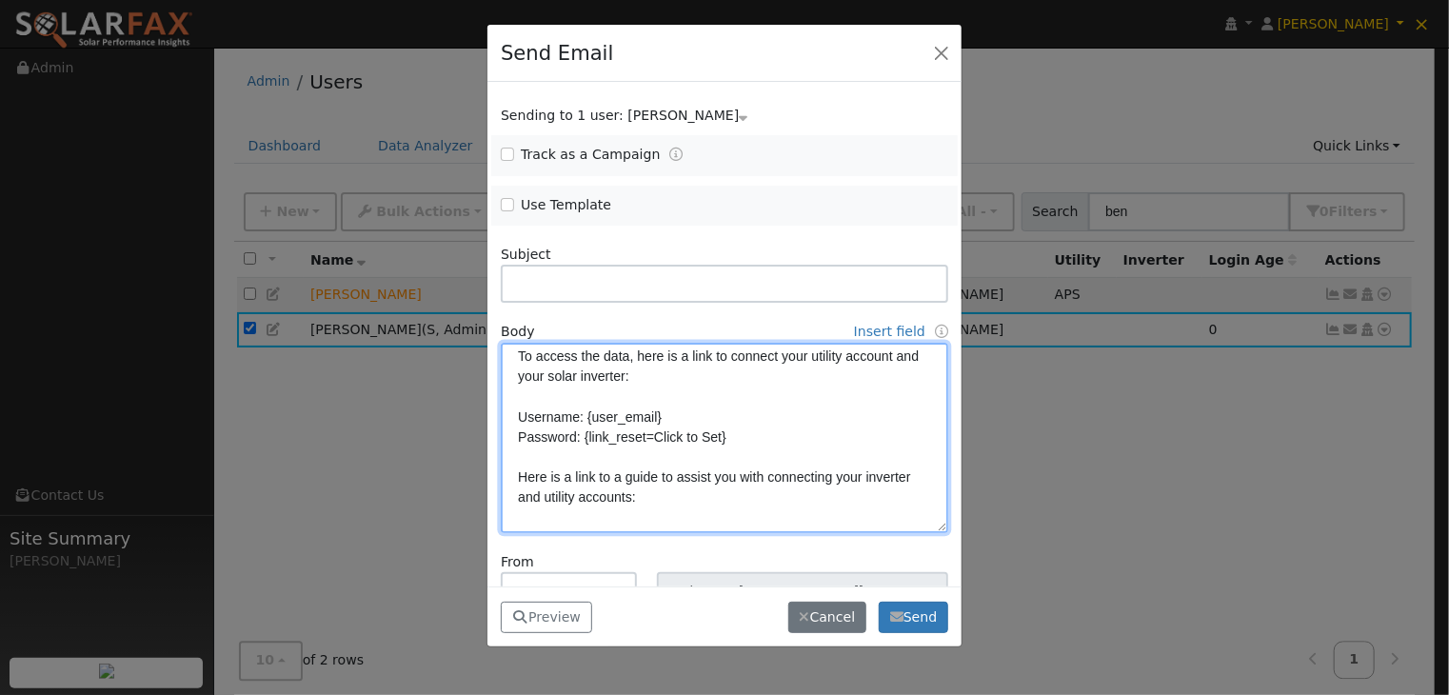
scroll to position [119, 0]
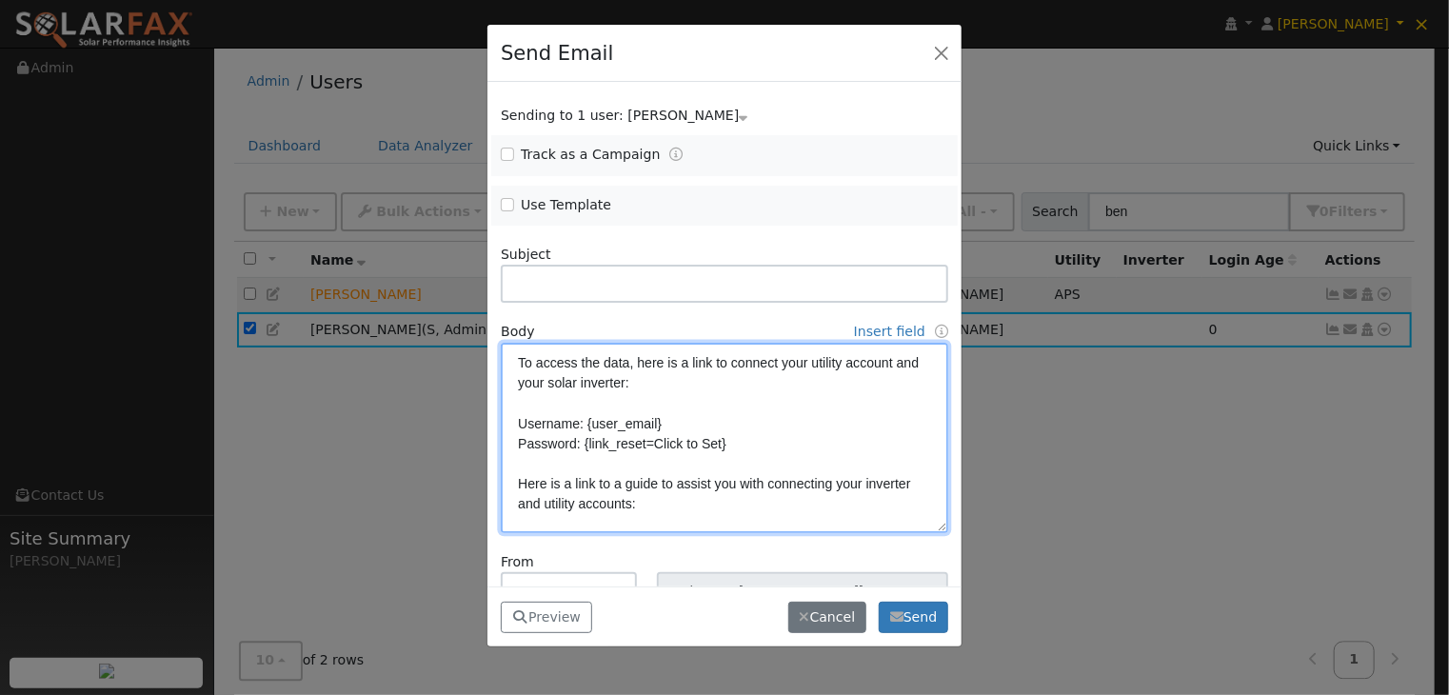
click at [516, 423] on textarea "Hi {user_fname}, You now have access to active monitoring with Harmon Solar for…" at bounding box center [725, 438] width 448 height 190
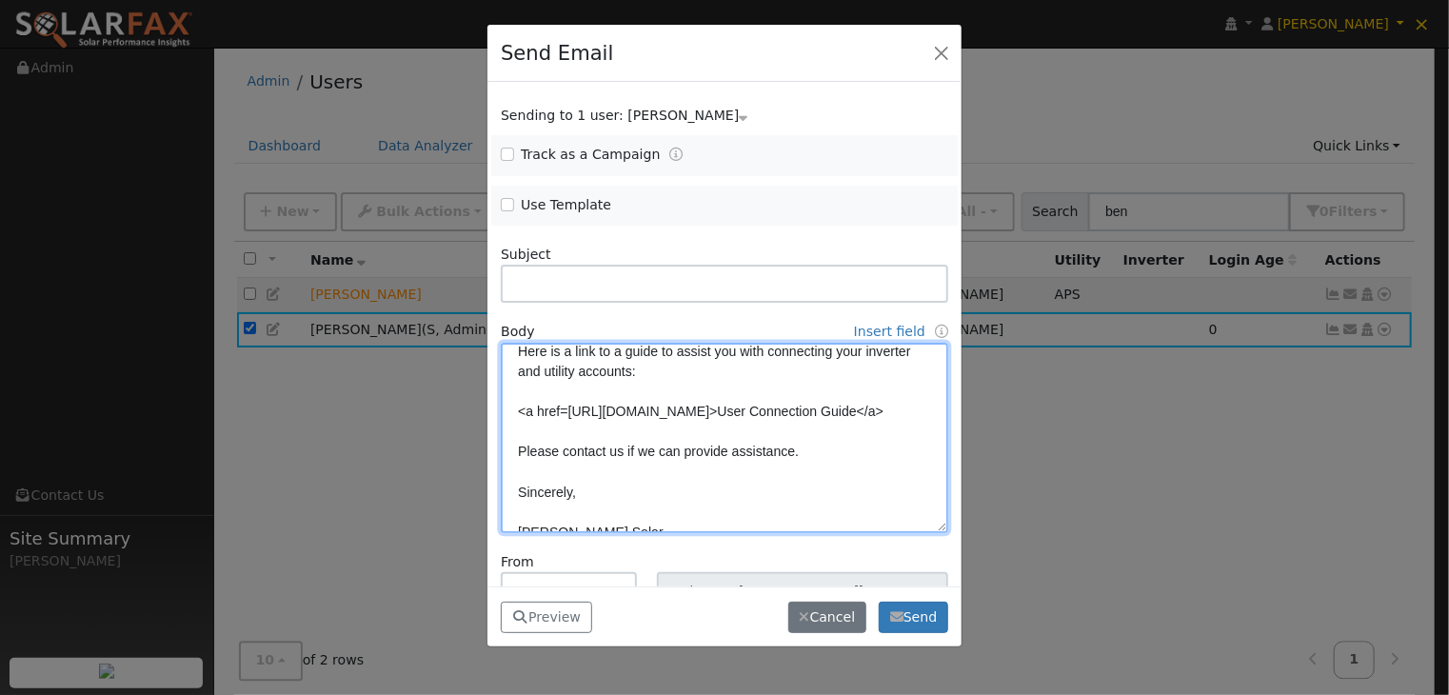
scroll to position [310, 0]
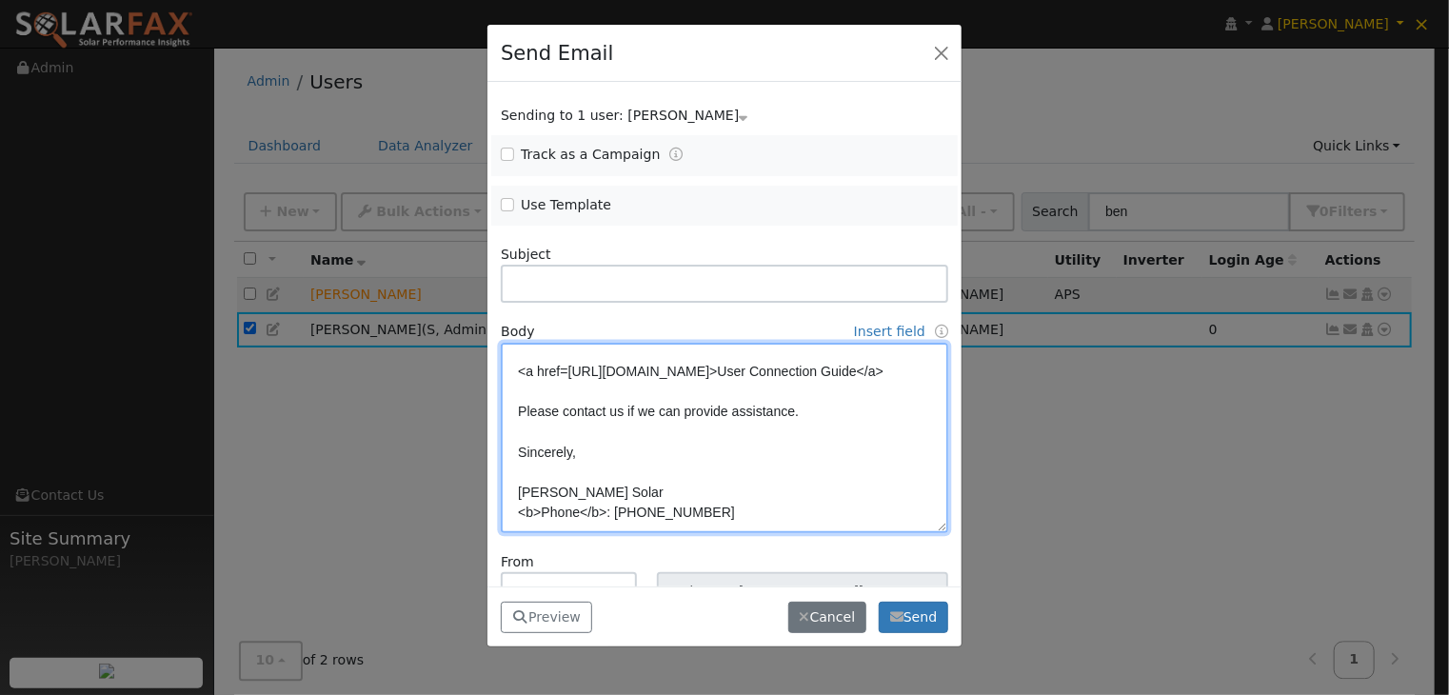
click at [605, 510] on textarea "Hi {user_fname}, You now have access to active monitoring with Harmon Solar for…" at bounding box center [725, 438] width 448 height 190
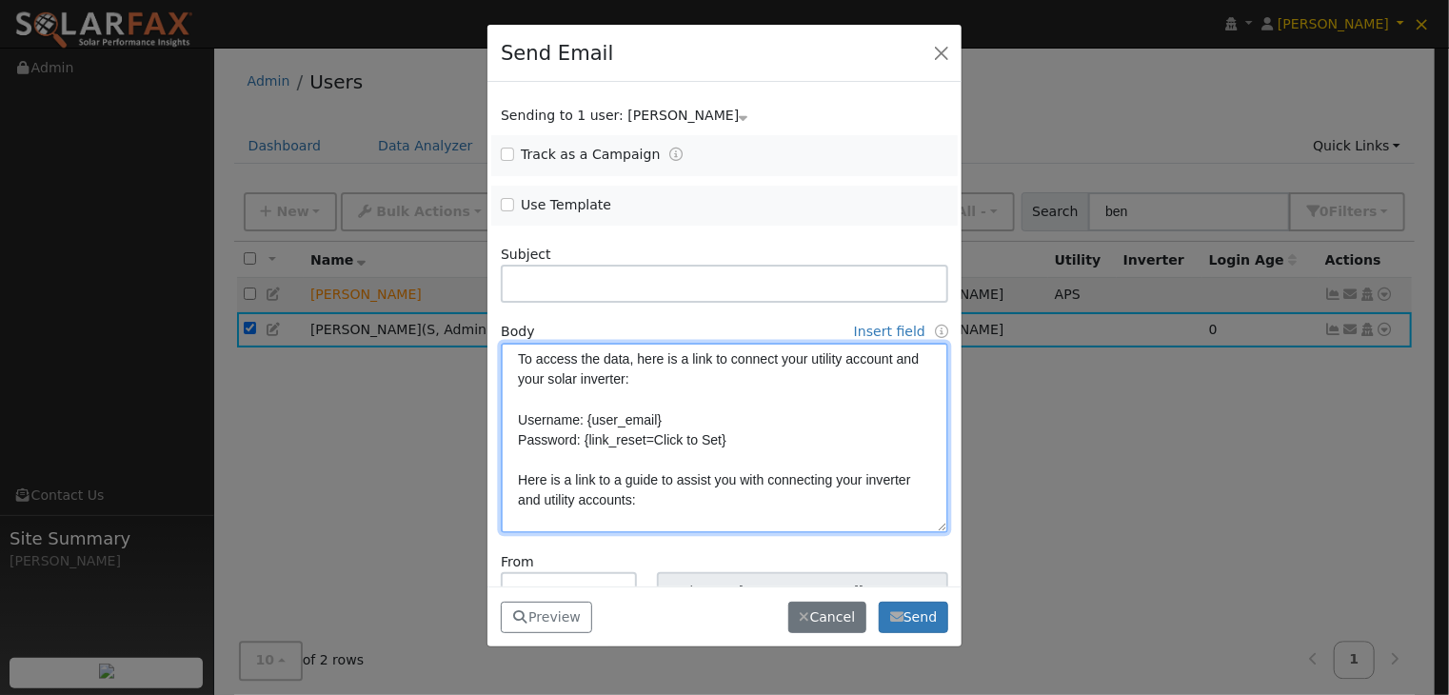
scroll to position [119, 0]
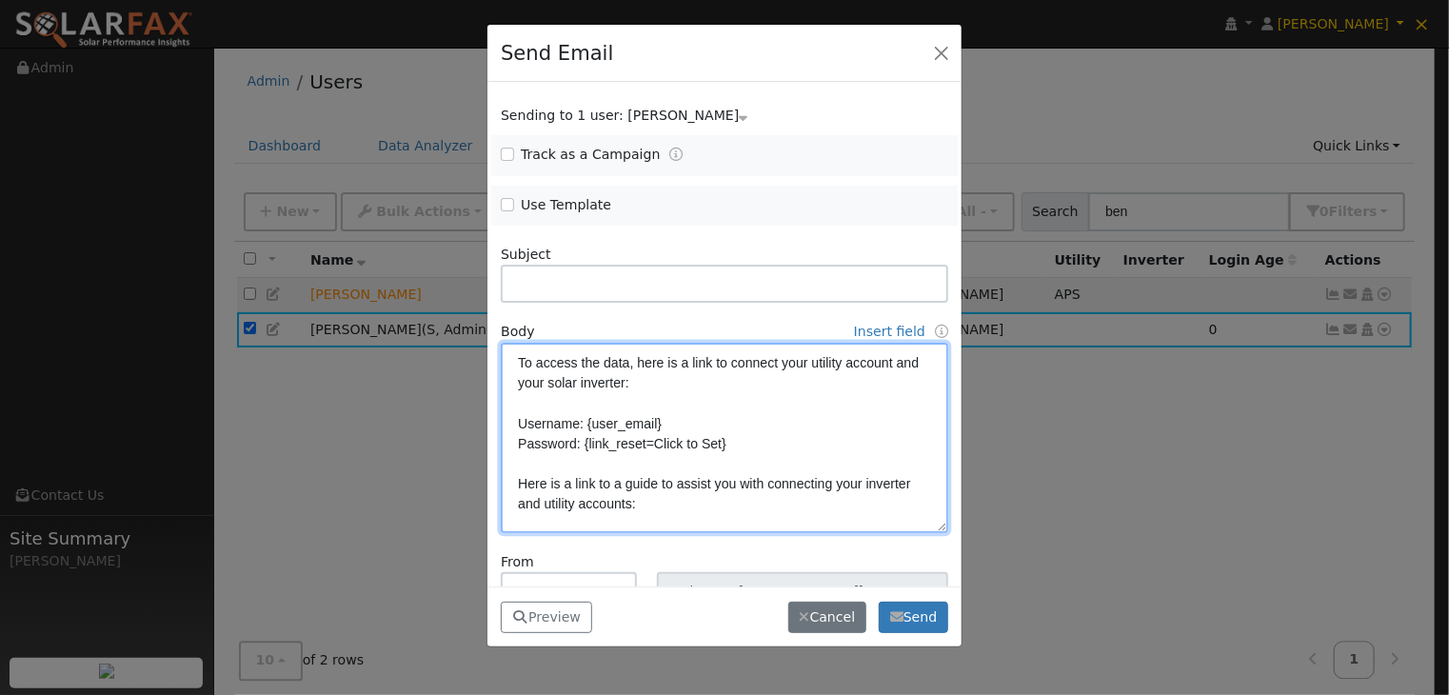
click at [519, 420] on textarea "Hi {user_fname}, You now have access to active monitoring with Harmon Solar for…" at bounding box center [725, 438] width 448 height 190
paste textarea "</b>"
click at [513, 438] on textarea "Hi {user_fname}, You now have access to active monitoring with Harmon Solar for…" at bounding box center [725, 438] width 448 height 190
paste textarea "</b>"
click at [606, 421] on textarea "Hi {user_fname}, You now have access to active monitoring with Harmon Solar for…" at bounding box center [725, 438] width 448 height 190
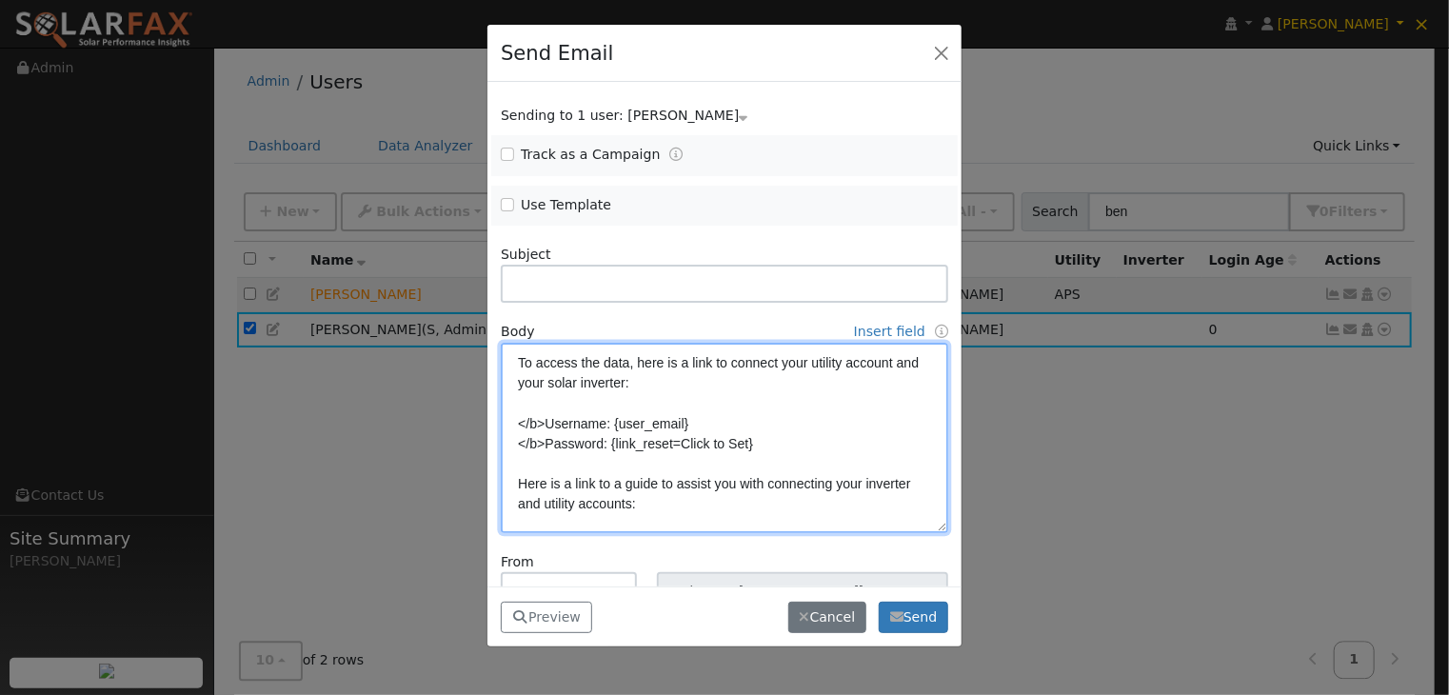
paste textarea "</b>"
click at [604, 441] on textarea "Hi {user_fname}, You now have access to active monitoring with Harmon Solar for…" at bounding box center [725, 438] width 448 height 190
paste textarea "</b>"
drag, startPoint x: 528, startPoint y: 441, endPoint x: 522, endPoint y: 466, distance: 25.4
click at [529, 442] on textarea "Hi {user_fname}, You now have access to active monitoring with Harmon Solar for…" at bounding box center [725, 438] width 448 height 190
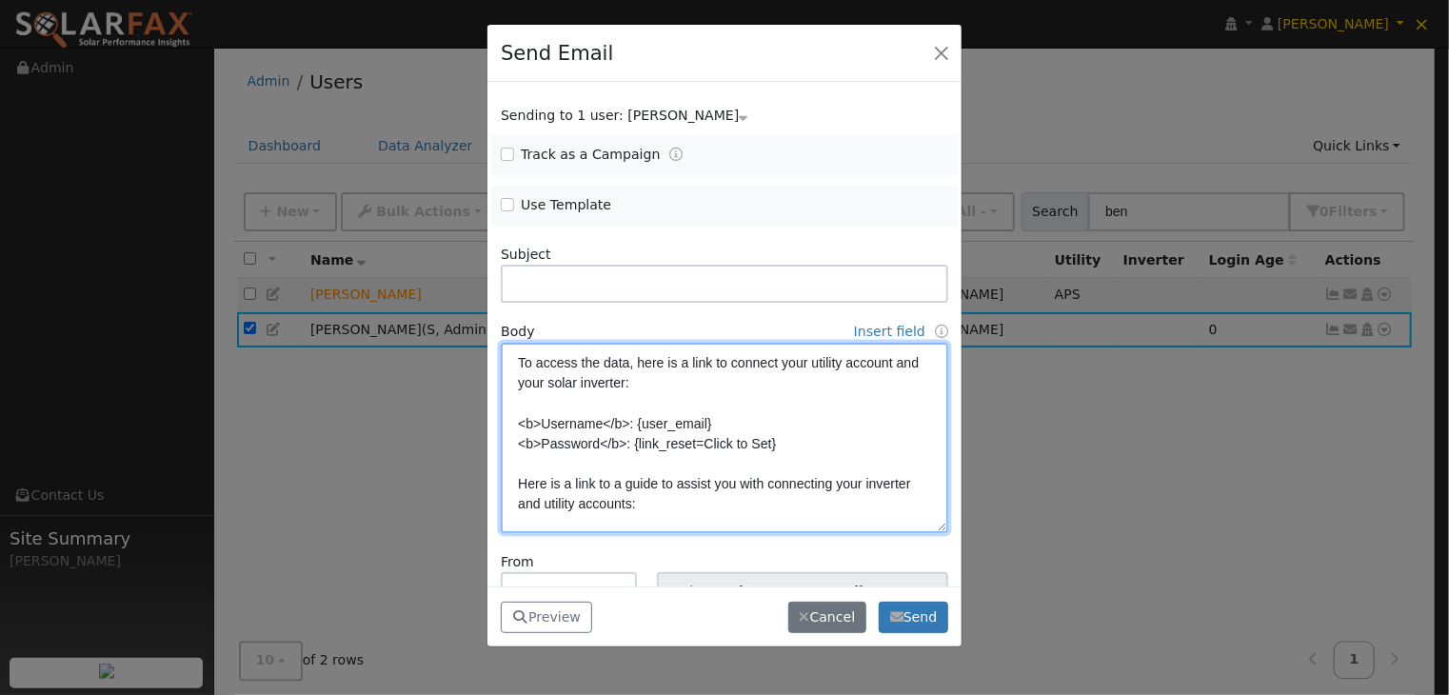
type textarea "Hi {user_fname}, You now have access to active monitoring with Harmon Solar for…"
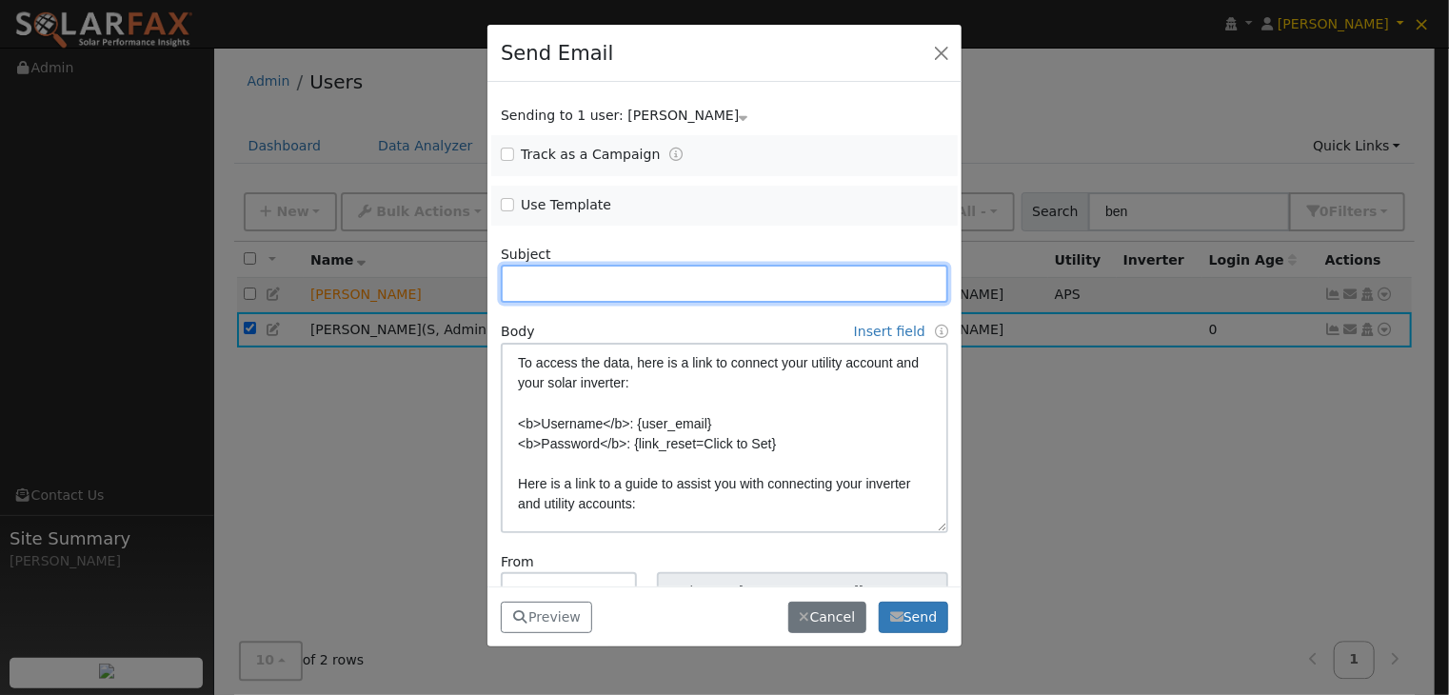
click at [645, 287] on input "text" at bounding box center [725, 284] width 448 height 38
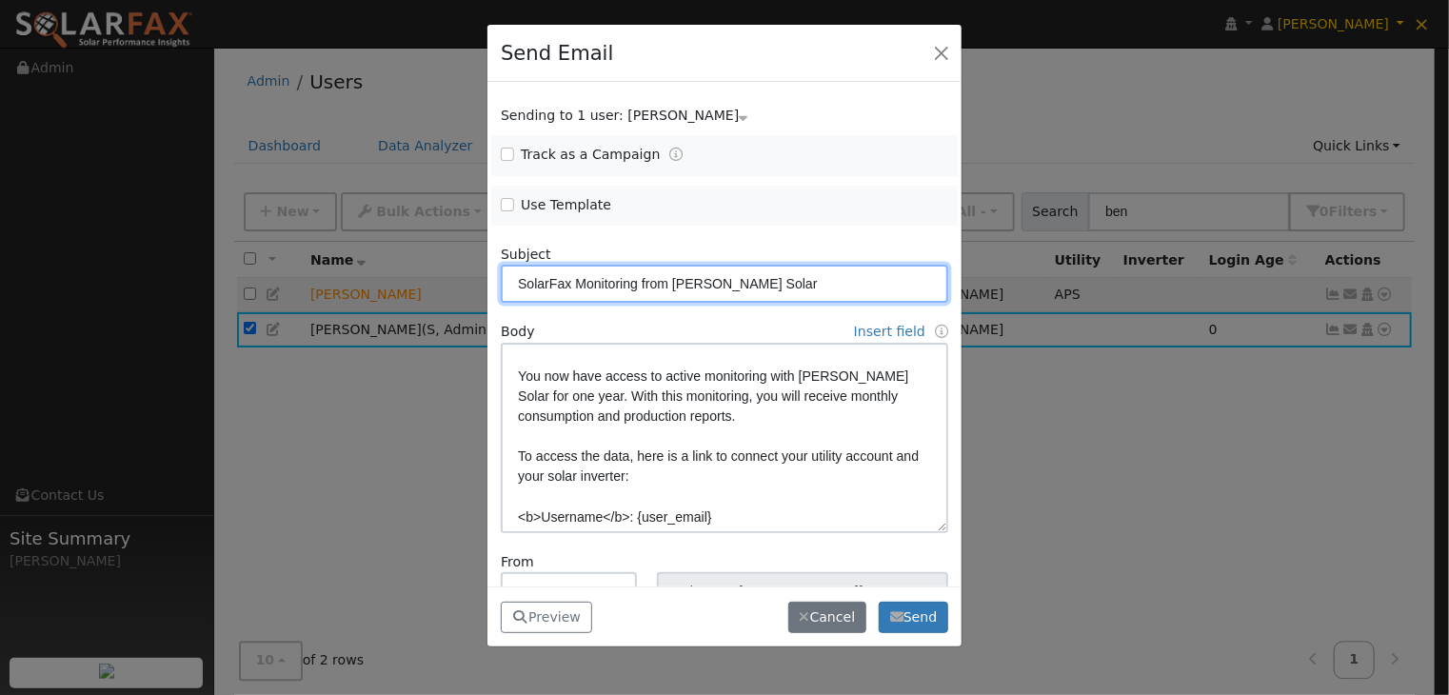
scroll to position [0, 0]
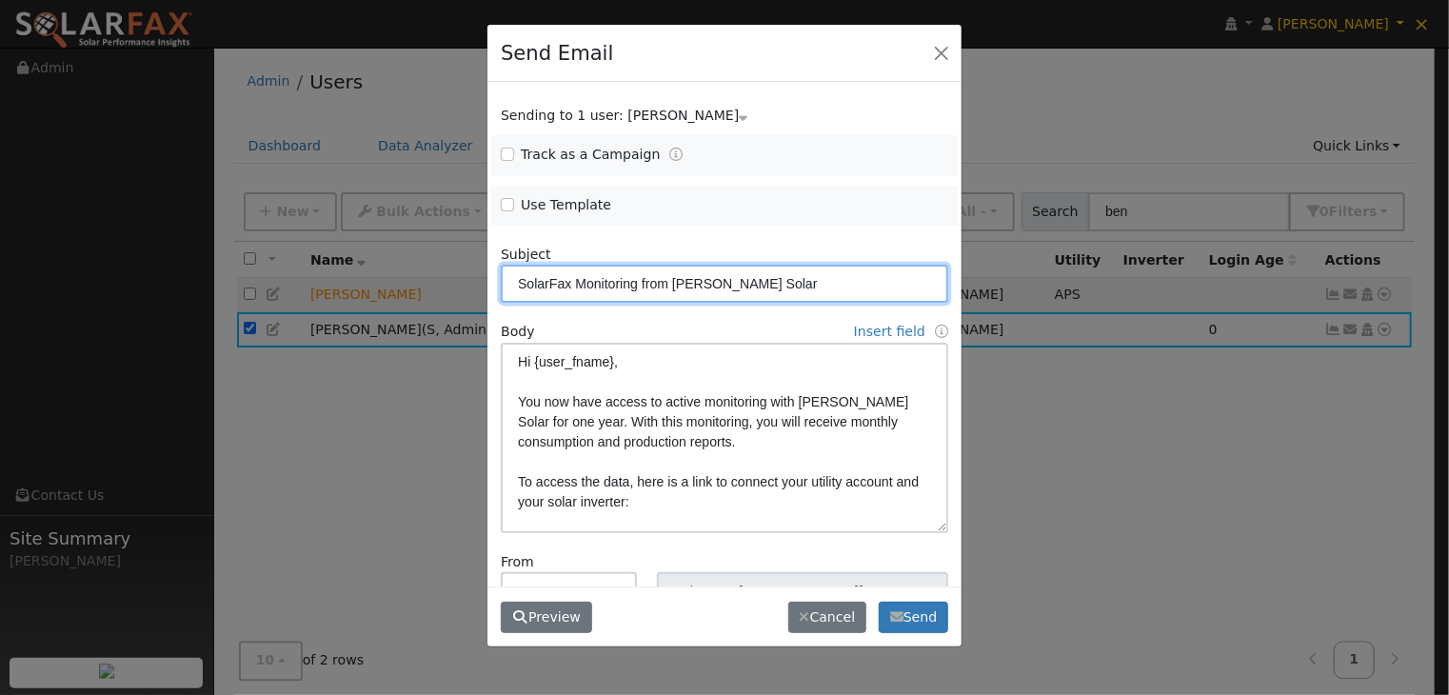
type input "SolarFax Monitoring from Harmon Solar"
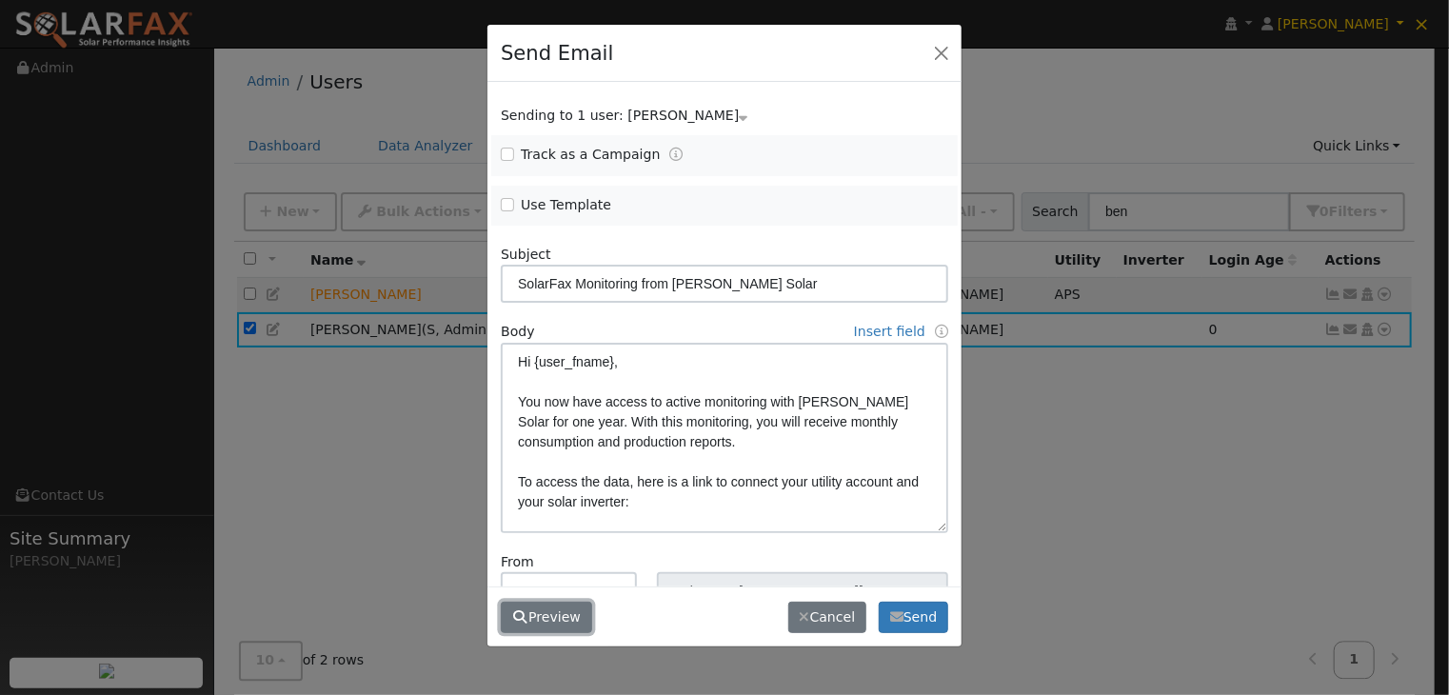
click at [536, 620] on button "Preview" at bounding box center [546, 618] width 91 height 32
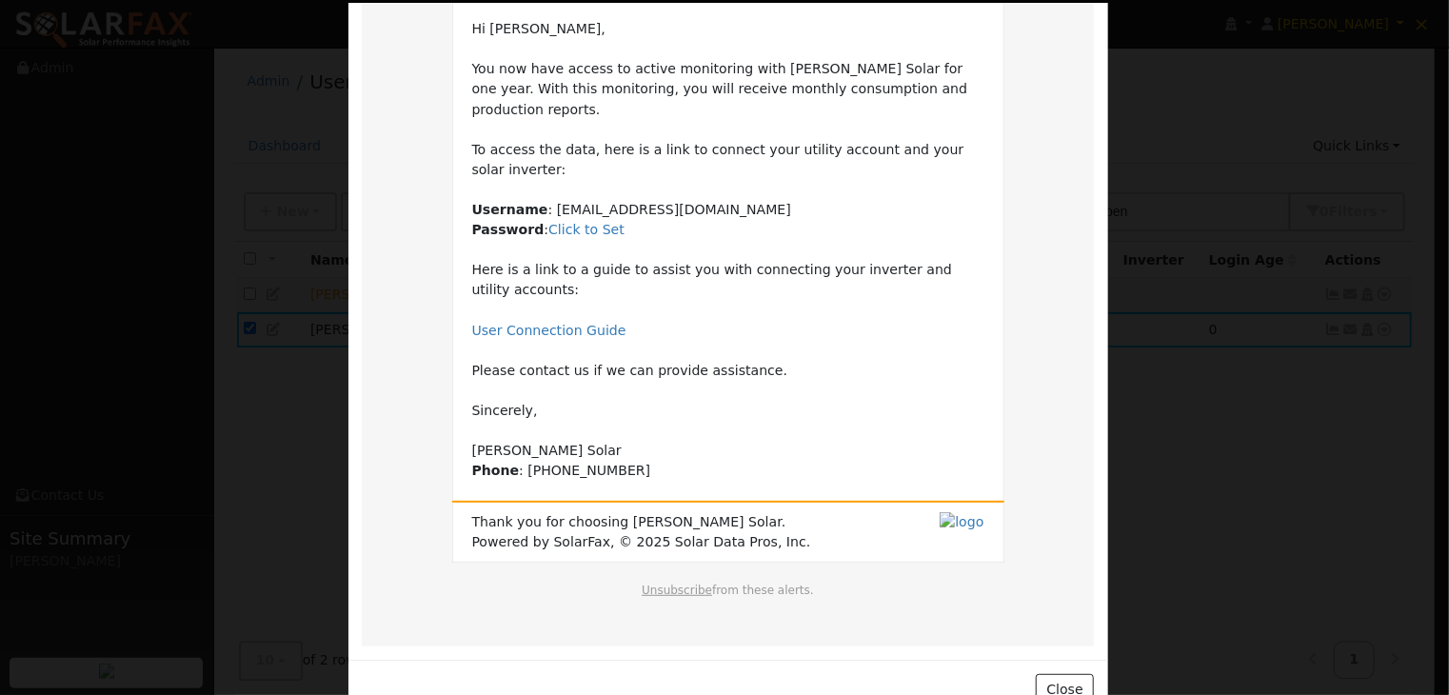
scroll to position [174, 0]
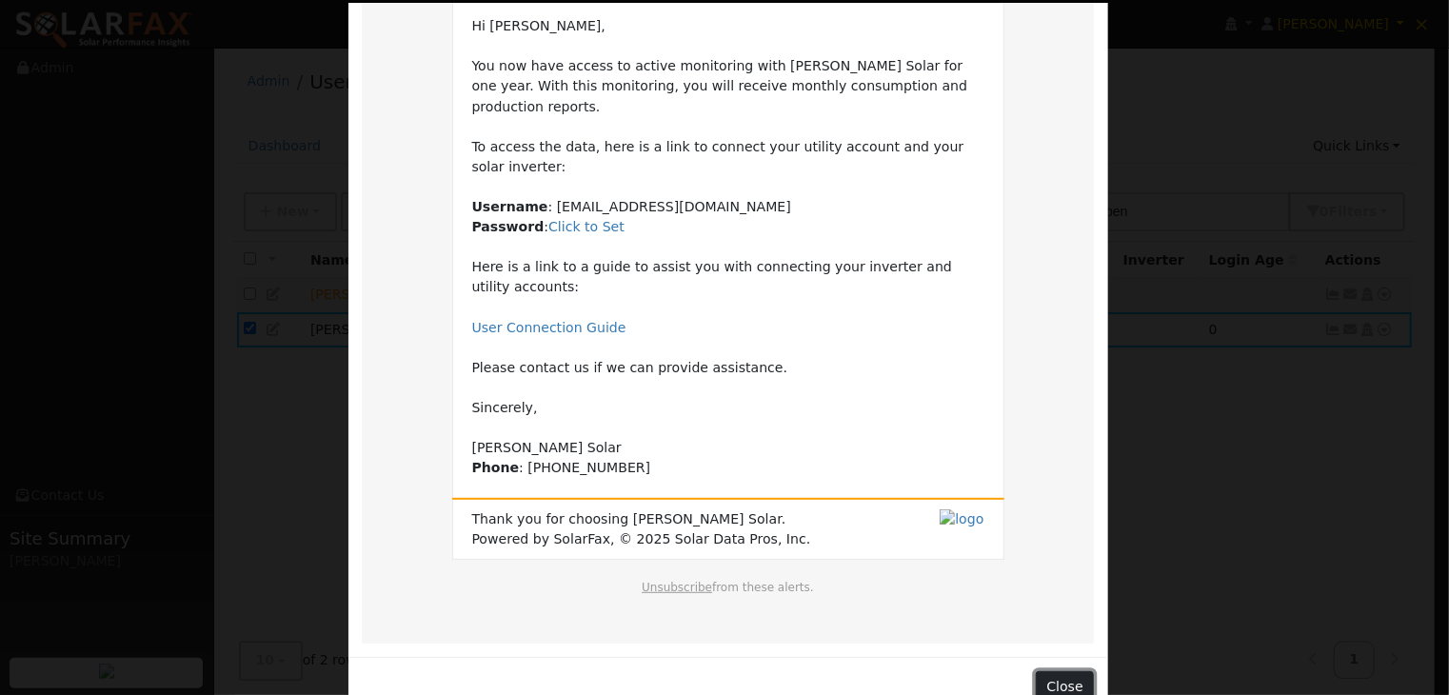
click at [1072, 671] on button "Close" at bounding box center [1065, 687] width 58 height 32
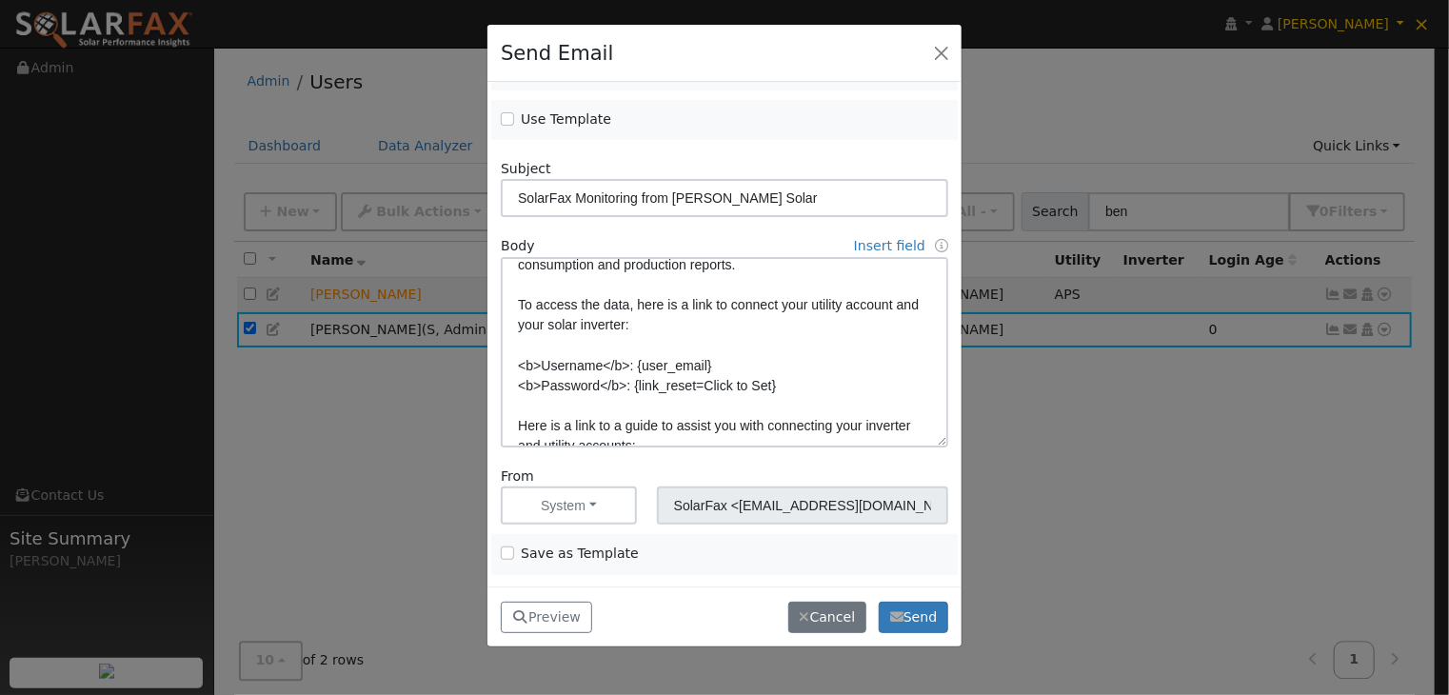
scroll to position [95, 0]
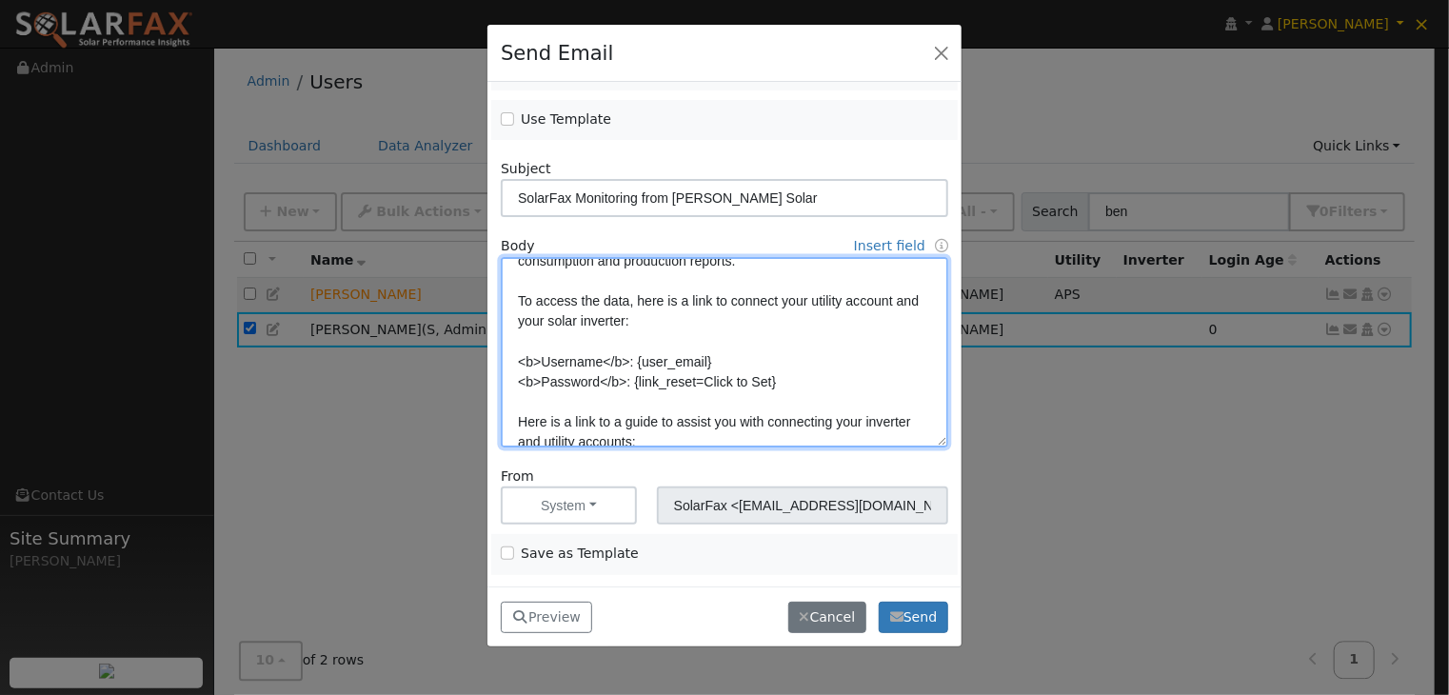
drag, startPoint x: 629, startPoint y: 362, endPoint x: 582, endPoint y: 402, distance: 61.5
click at [625, 367] on textarea "Hi {user_fname}, You now have access to active monitoring with Harmon Solar for…" at bounding box center [725, 352] width 448 height 190
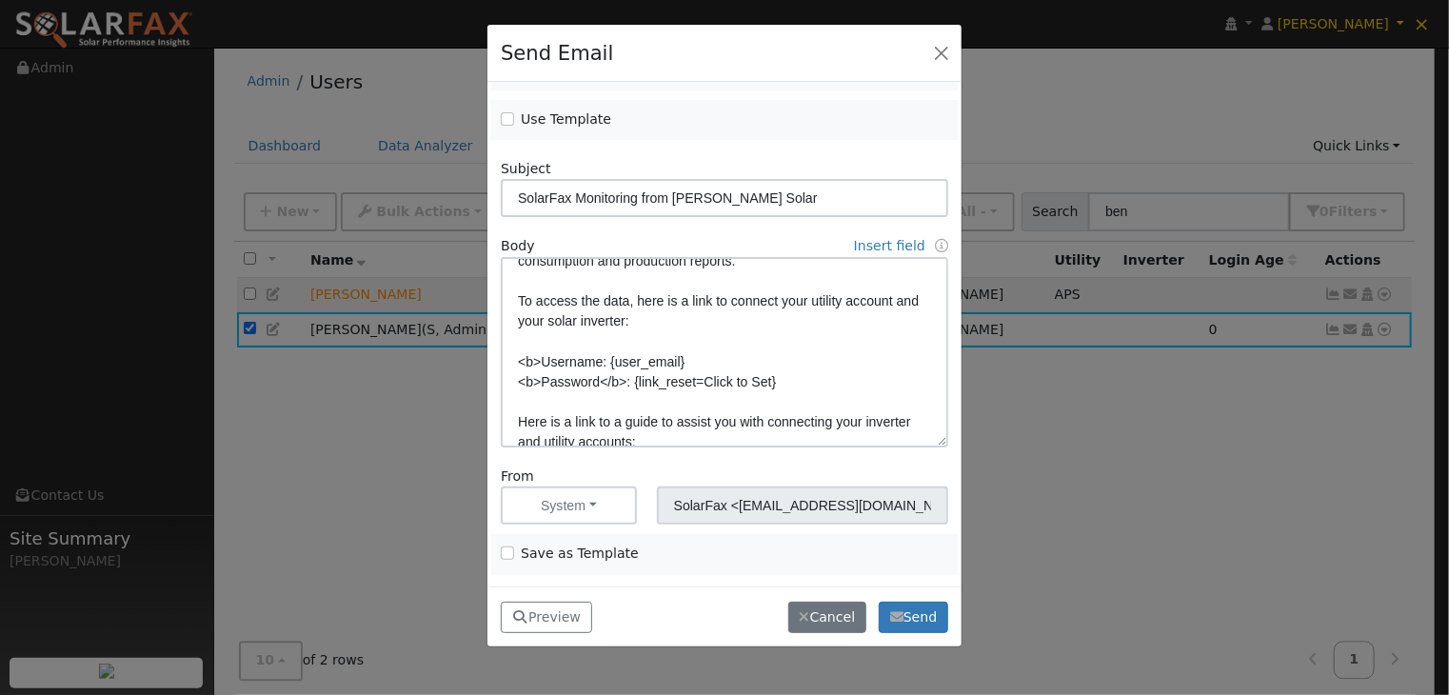
click at [95, 348] on div "Send Email Sending to 1 user: Ben Wollschlager Name Issue Ben Wollschlager Trac…" at bounding box center [724, 347] width 1449 height 695
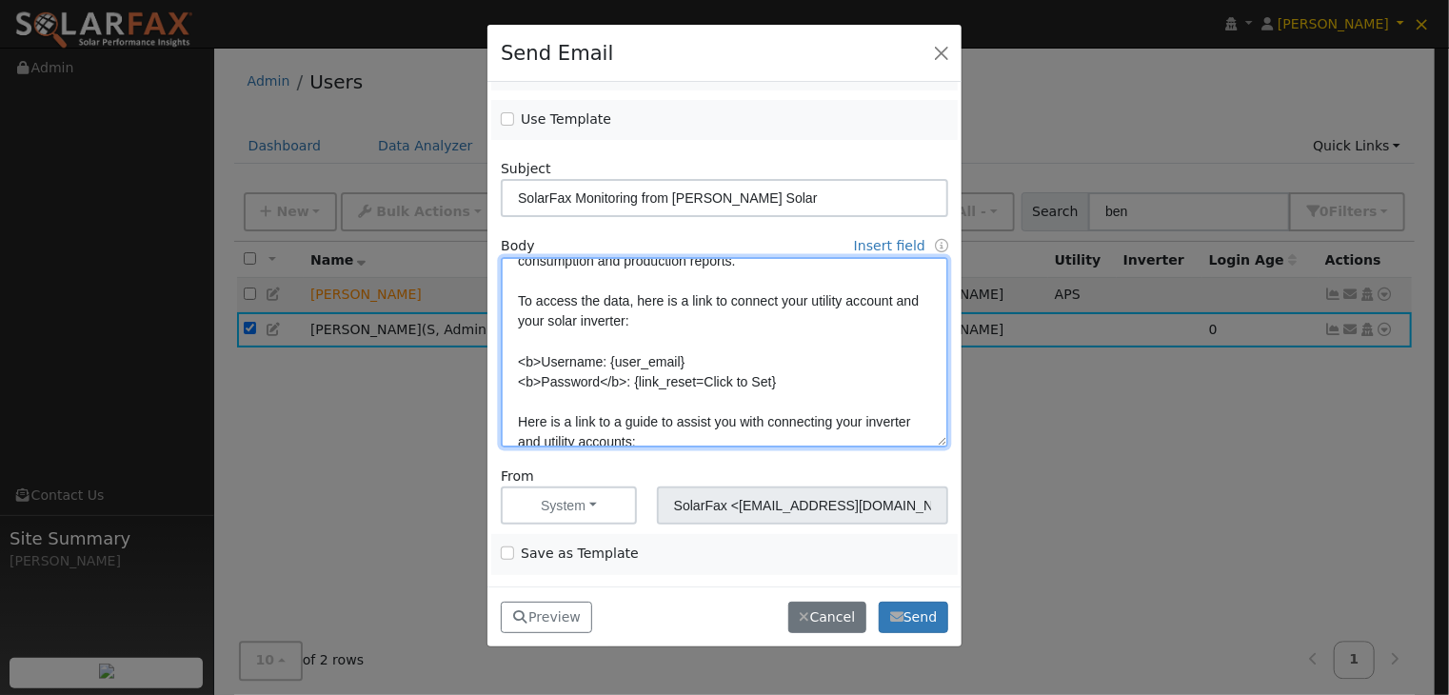
click at [606, 359] on textarea "Hi {user_fname}, You now have access to active monitoring with Harmon Solar for…" at bounding box center [725, 352] width 448 height 190
paste textarea "</b>"
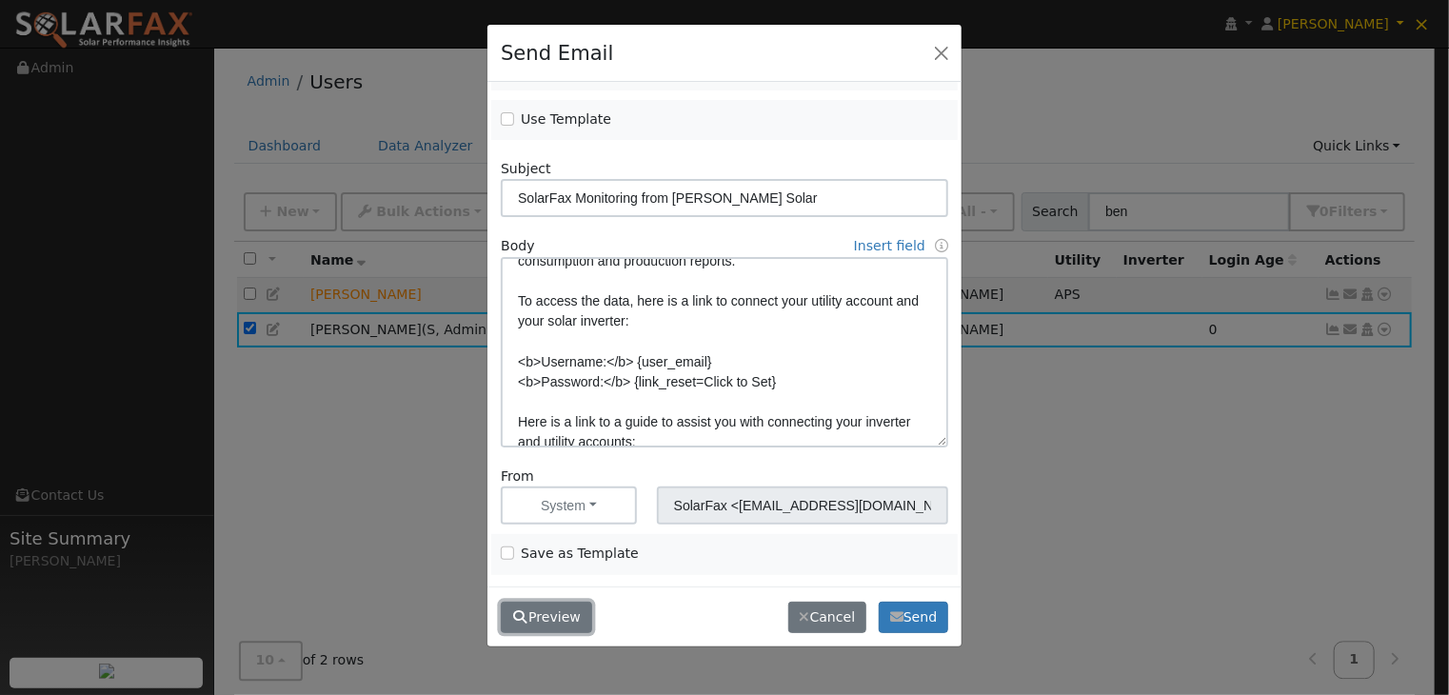
click at [548, 611] on button "Preview" at bounding box center [546, 618] width 91 height 32
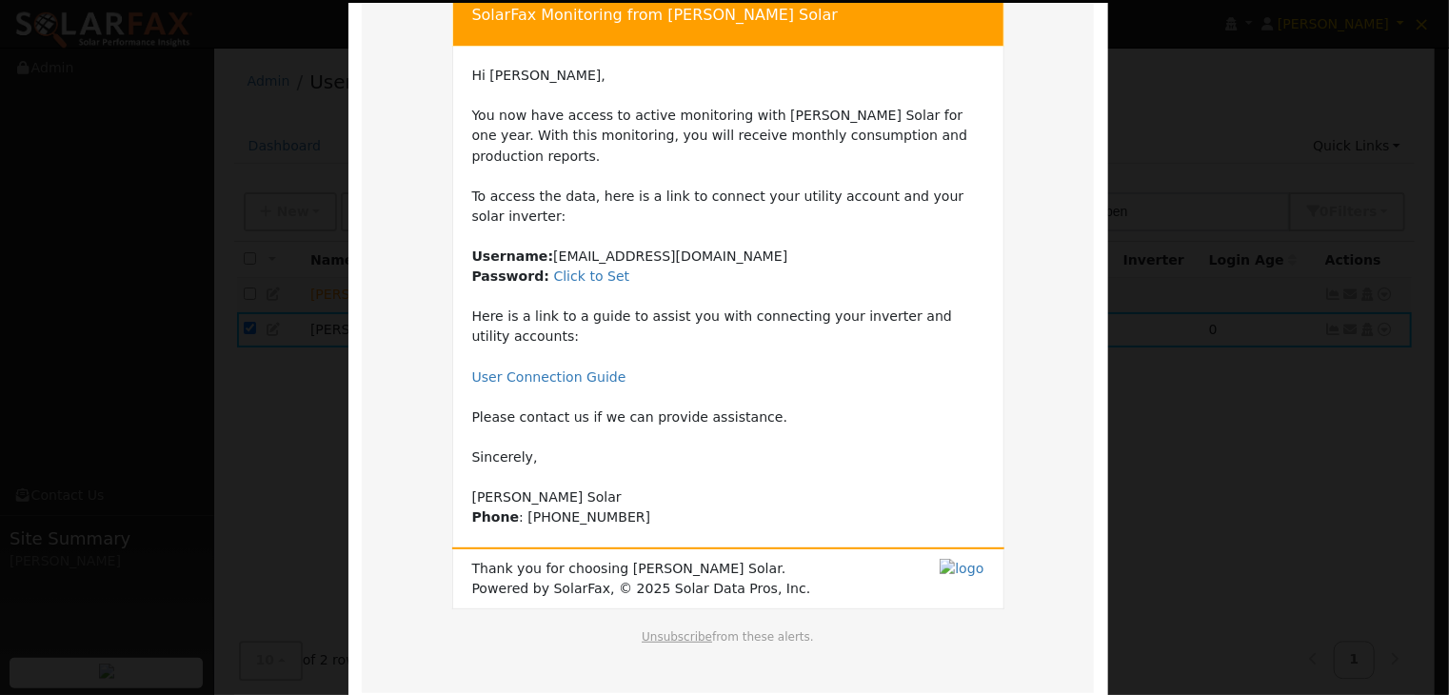
scroll to position [174, 0]
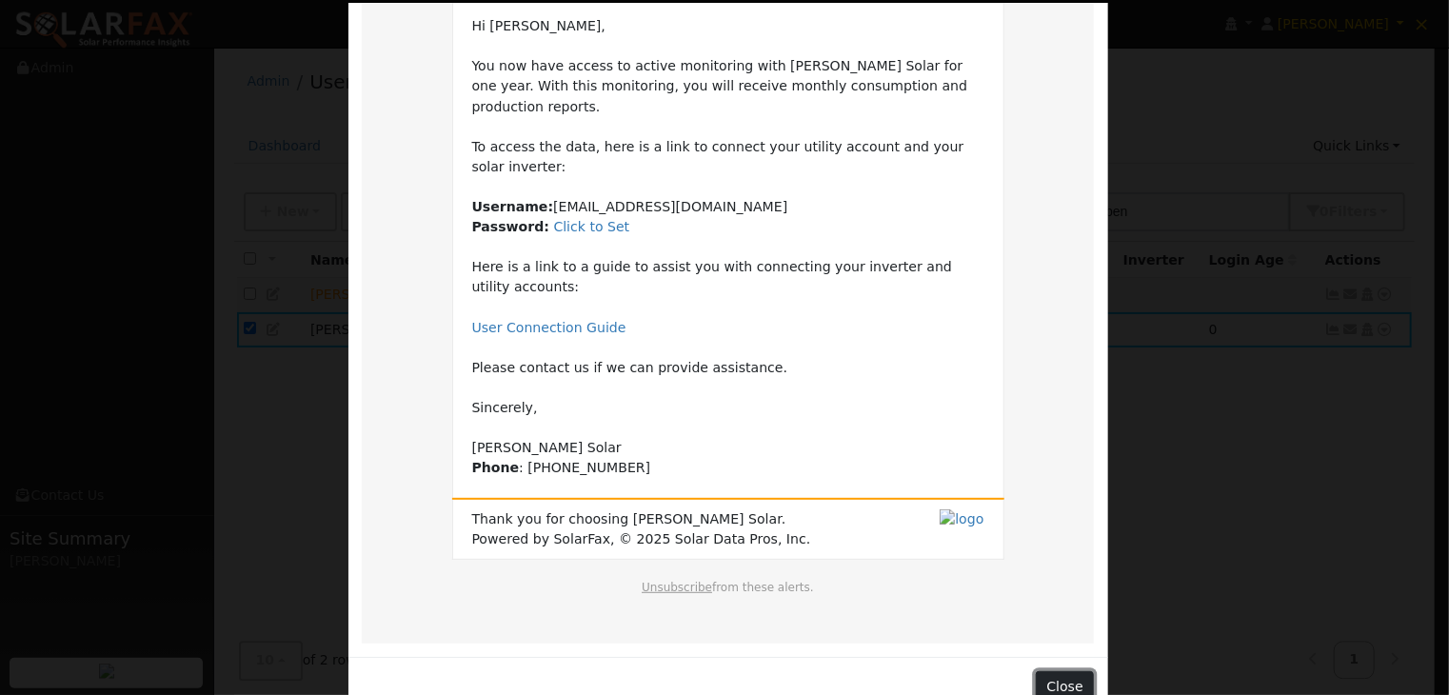
click at [1066, 671] on button "Close" at bounding box center [1065, 687] width 58 height 32
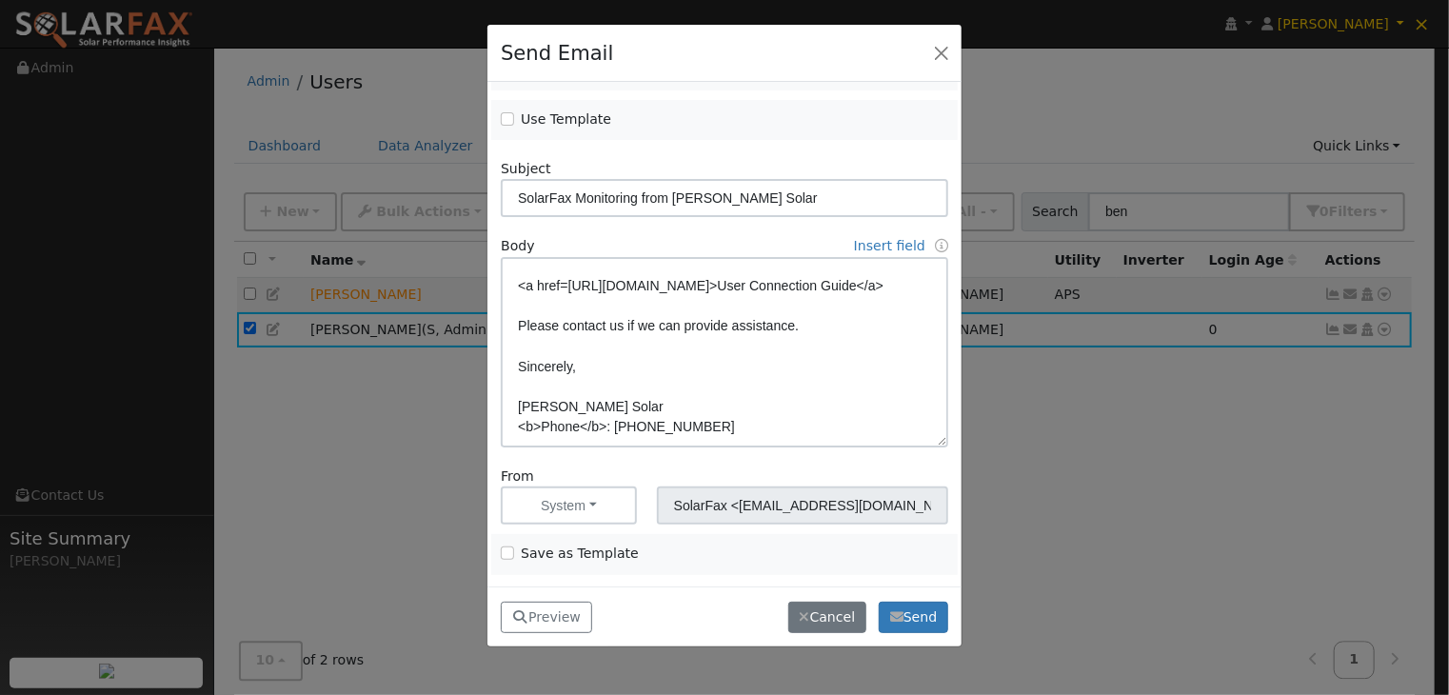
scroll to position [310, 0]
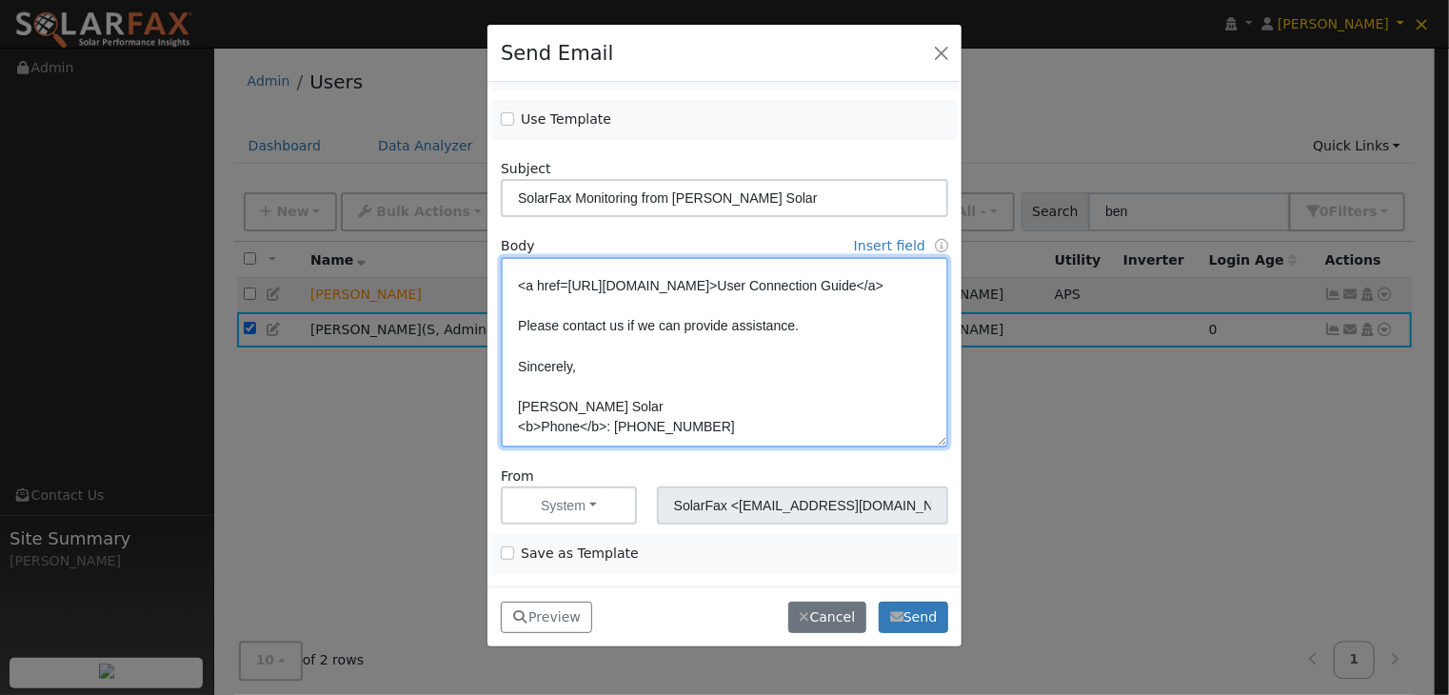
click at [602, 427] on textarea "Hi {user_fname}, You now have access to active monitoring with Harmon Solar for…" at bounding box center [725, 352] width 448 height 190
paste textarea "</b>"
type textarea "Hi {user_fname}, You now have access to active monitoring with Harmon Solar for…"
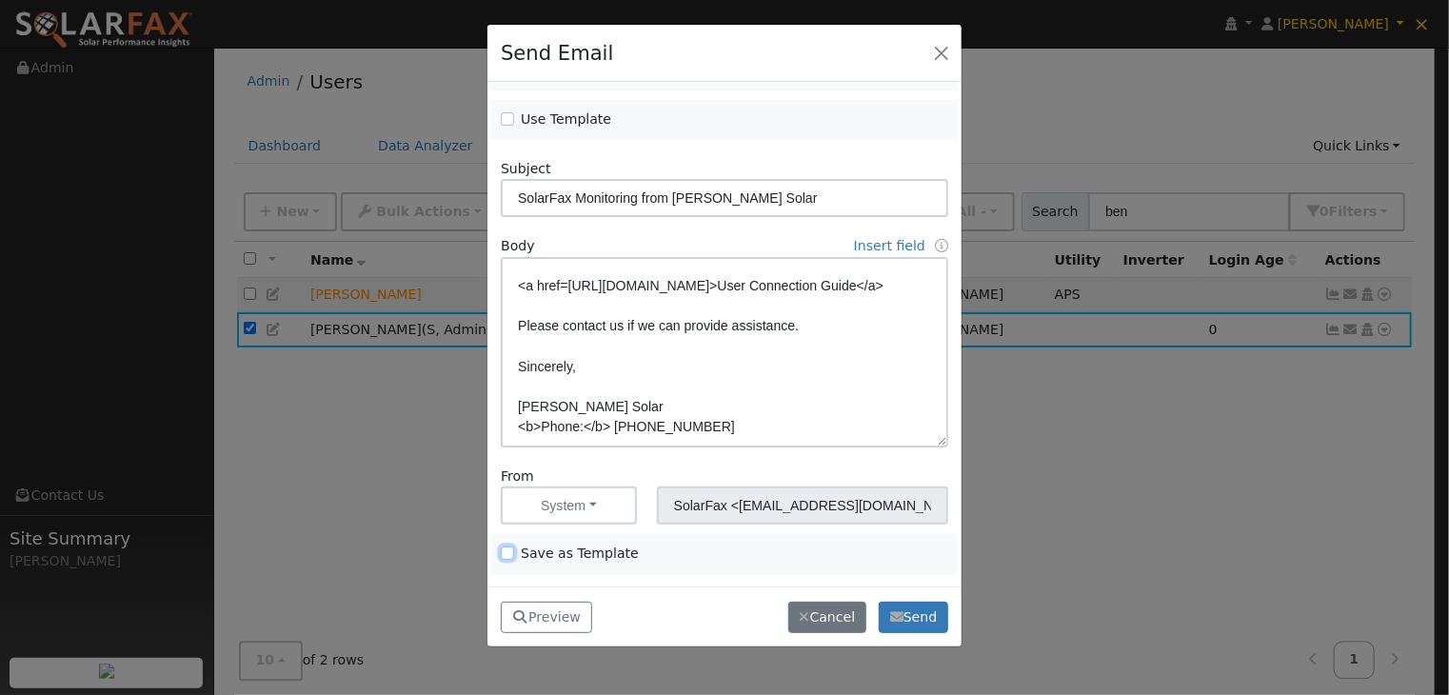
drag, startPoint x: 507, startPoint y: 554, endPoint x: 686, endPoint y: 457, distance: 203.7
click at [508, 554] on input "Save as Template" at bounding box center [507, 553] width 13 height 13
checkbox input "true"
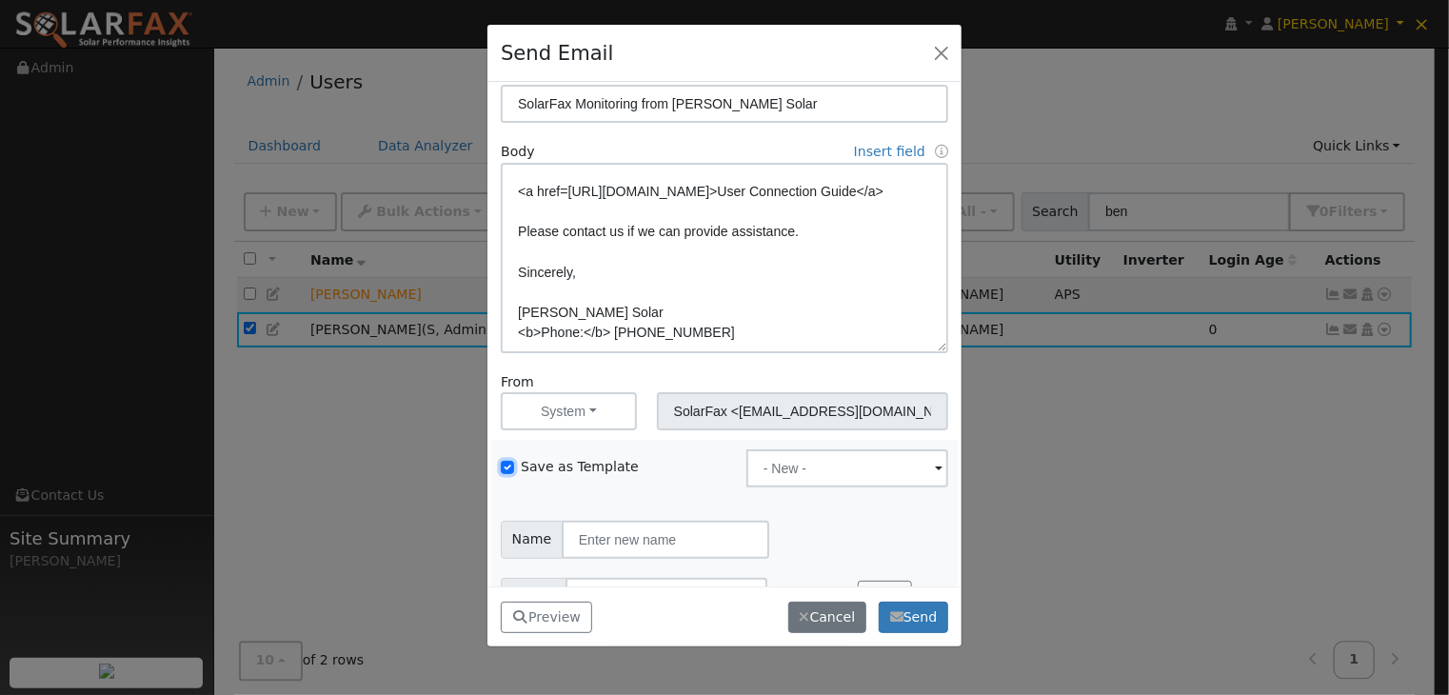
scroll to position [0, 0]
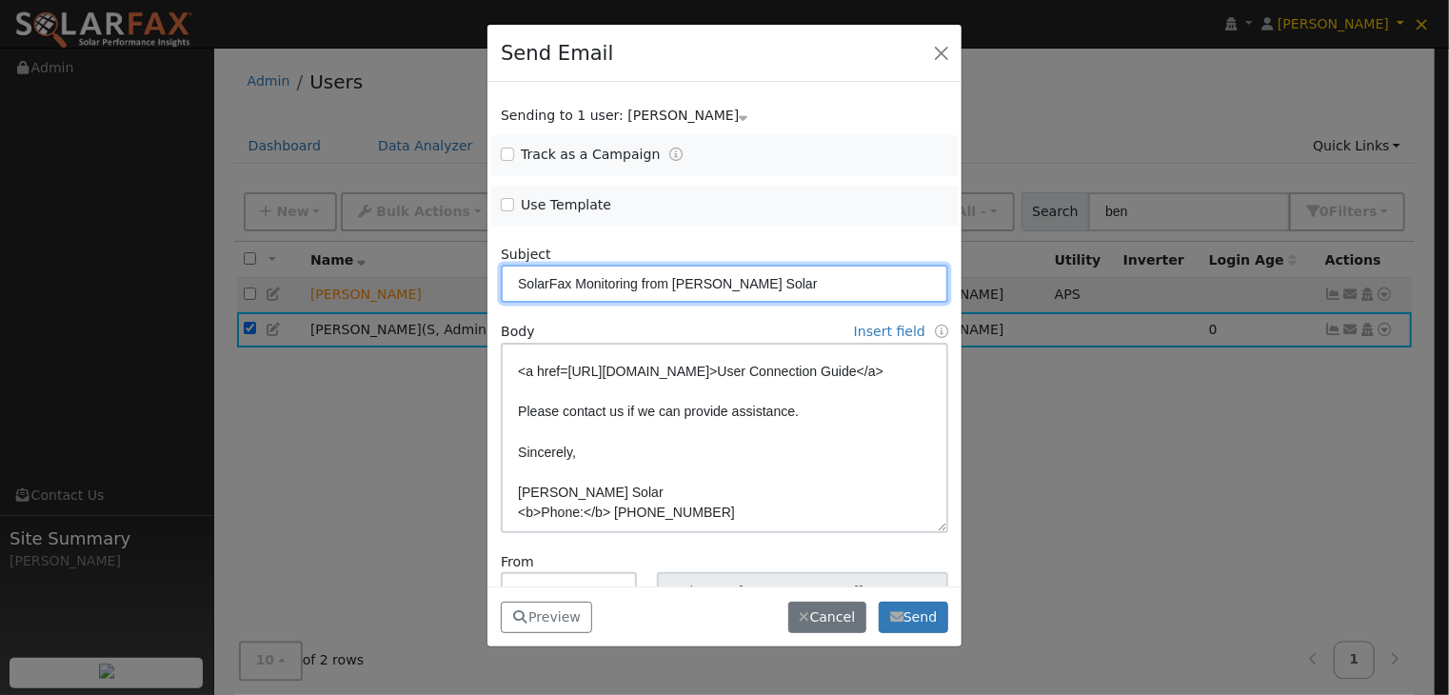
drag, startPoint x: 794, startPoint y: 283, endPoint x: 405, endPoint y: 271, distance: 389.7
click at [405, 271] on div "Send Email Sending to 1 user: Ben Wollschlager Name Issue Ben Wollschlager Trac…" at bounding box center [724, 347] width 1449 height 695
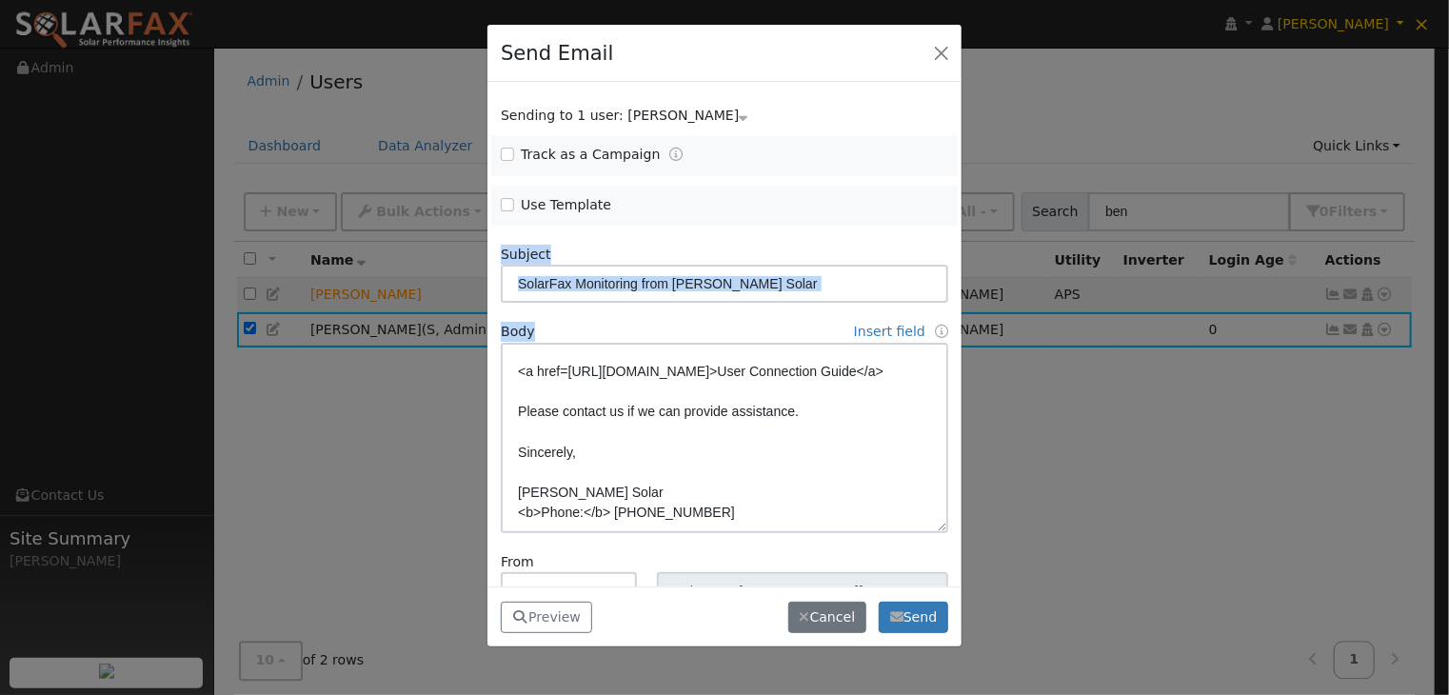
drag, startPoint x: 405, startPoint y: 271, endPoint x: 348, endPoint y: 676, distance: 408.8
click at [372, 420] on div "Send Email Sending to 1 user: Ben Wollschlager Name Issue Ben Wollschlager Trac…" at bounding box center [724, 347] width 1449 height 695
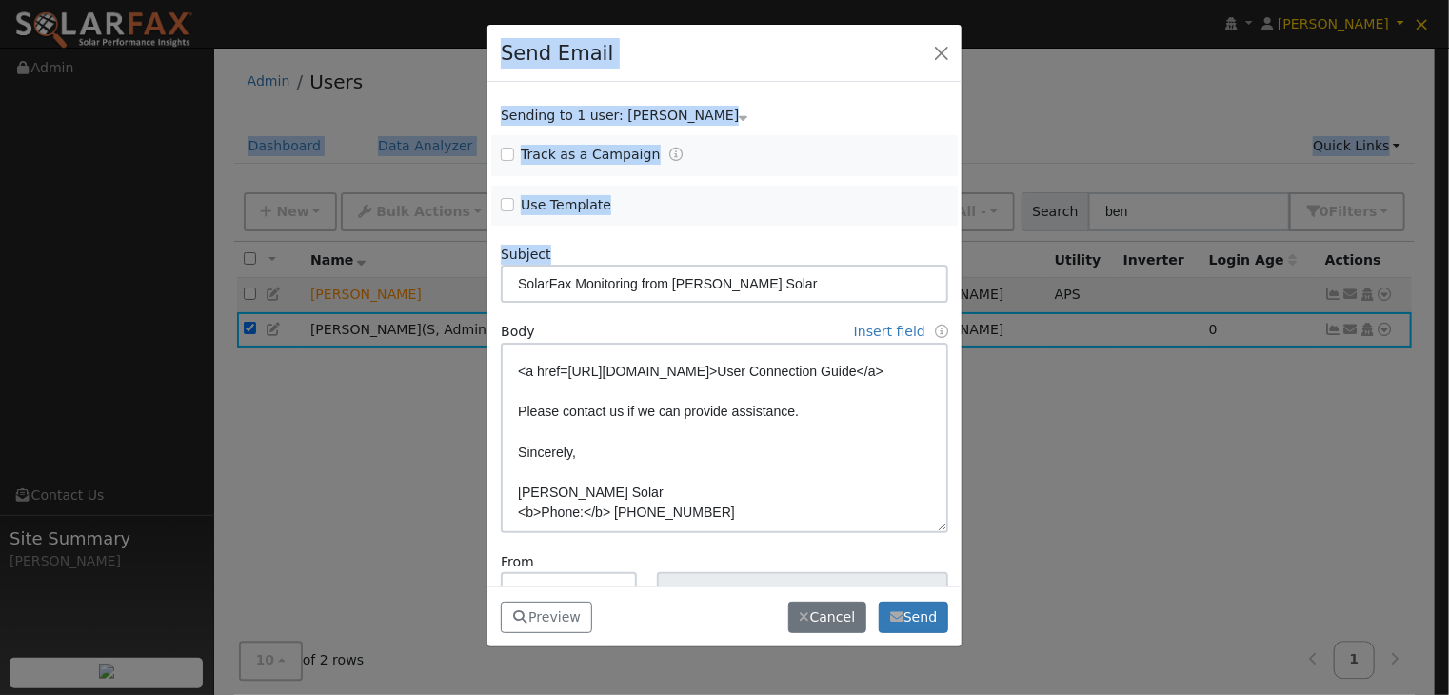
drag, startPoint x: 348, startPoint y: 676, endPoint x: 1035, endPoint y: -61, distance: 1008.0
click at [1035, 0] on html "installed Ben Wollschlager Ben Wollschlager Profile My Company Reset User Help …" at bounding box center [724, 368] width 1449 height 737
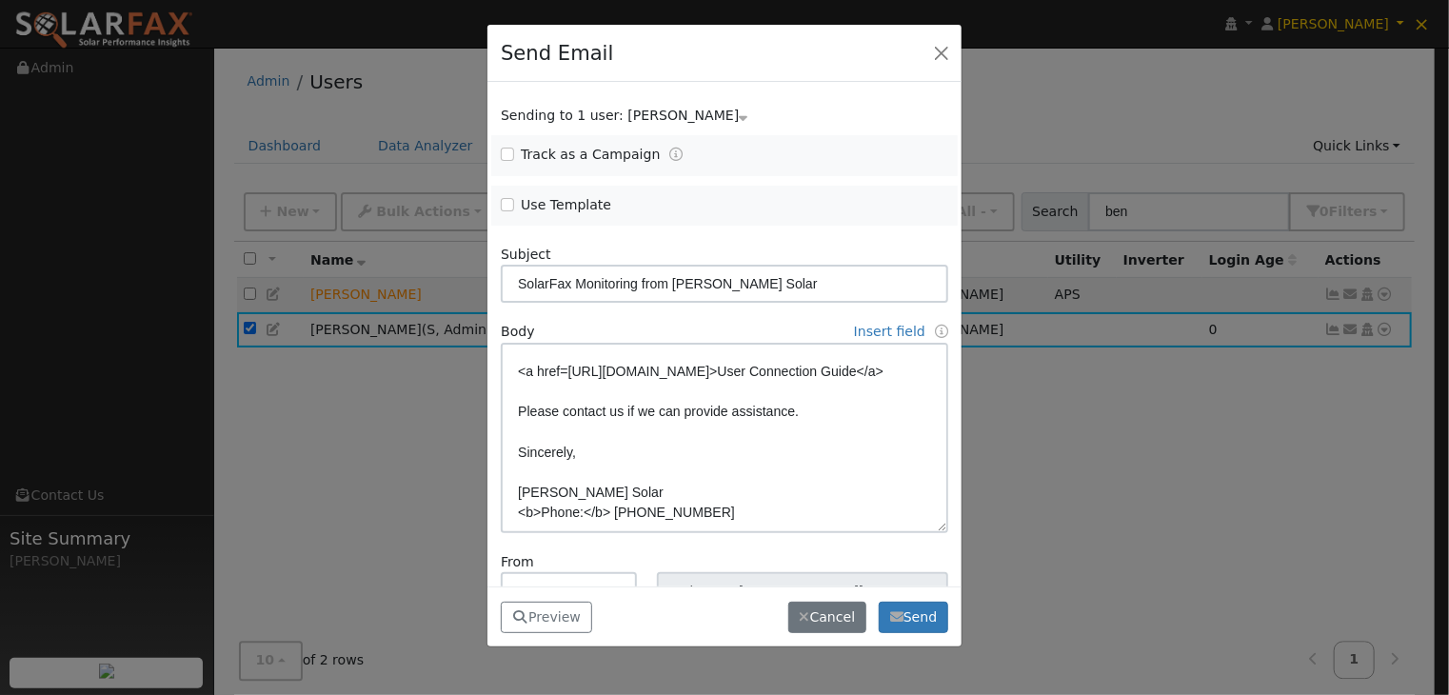
click at [832, 312] on form "Sending to 1 user: Ben Wollschlager Name Issue Ben Wollschlager Track as a Camp…" at bounding box center [725, 456] width 448 height 700
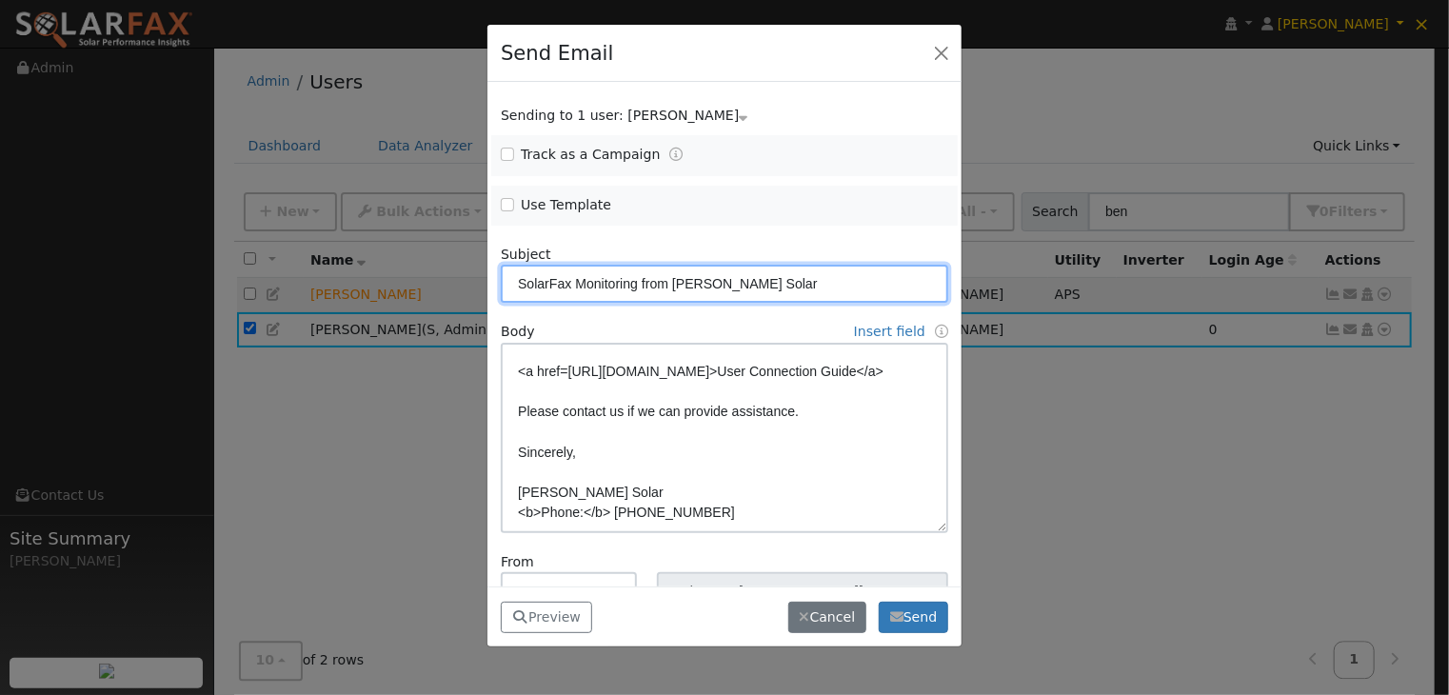
click at [816, 290] on input "SolarFax Monitoring from Harmon Solar" at bounding box center [725, 284] width 448 height 38
drag, startPoint x: 817, startPoint y: 282, endPoint x: 392, endPoint y: 278, distance: 424.8
click at [392, 278] on div "Send Email Sending to 1 user: Ben Wollschlager Name Issue Ben Wollschlager Trac…" at bounding box center [724, 347] width 1449 height 695
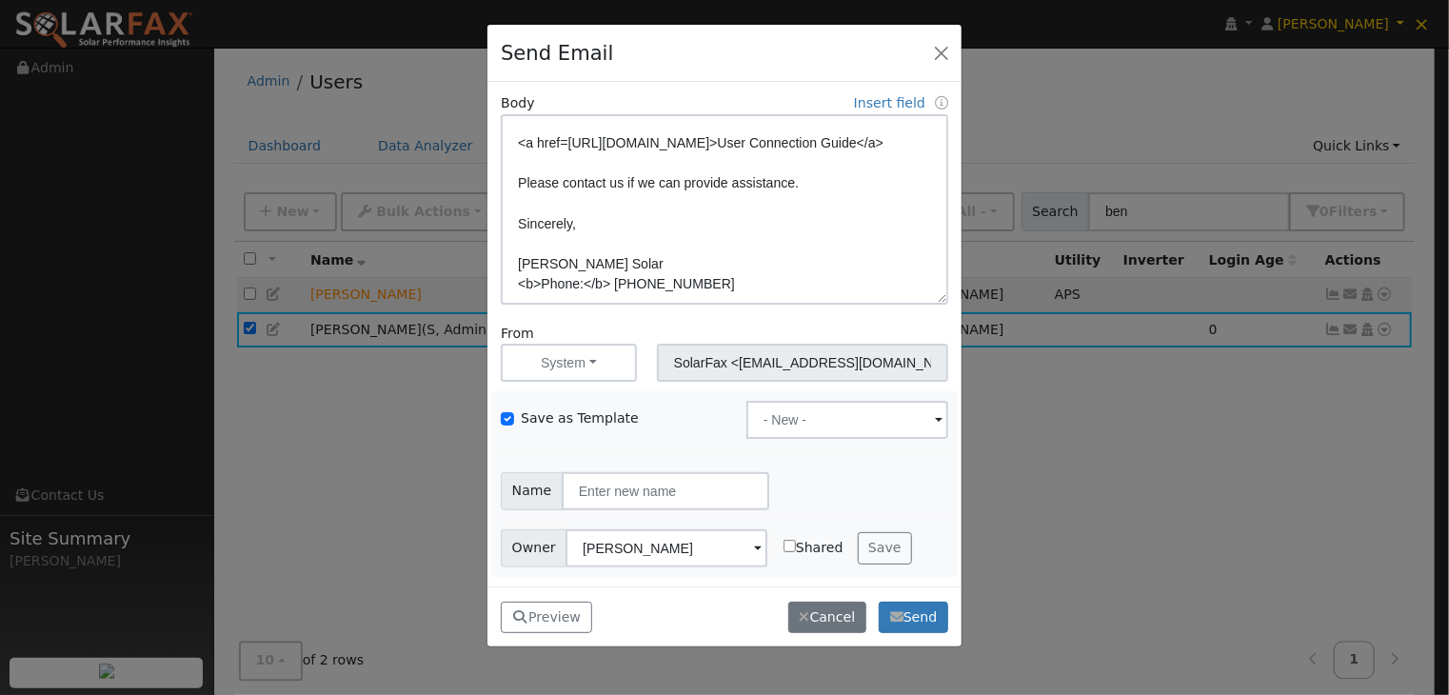
scroll to position [230, 0]
click at [664, 485] on input "text" at bounding box center [666, 489] width 208 height 38
type input "Monitoring Welcome Email"
click at [784, 545] on input "Shared" at bounding box center [790, 544] width 12 height 12
checkbox input "true"
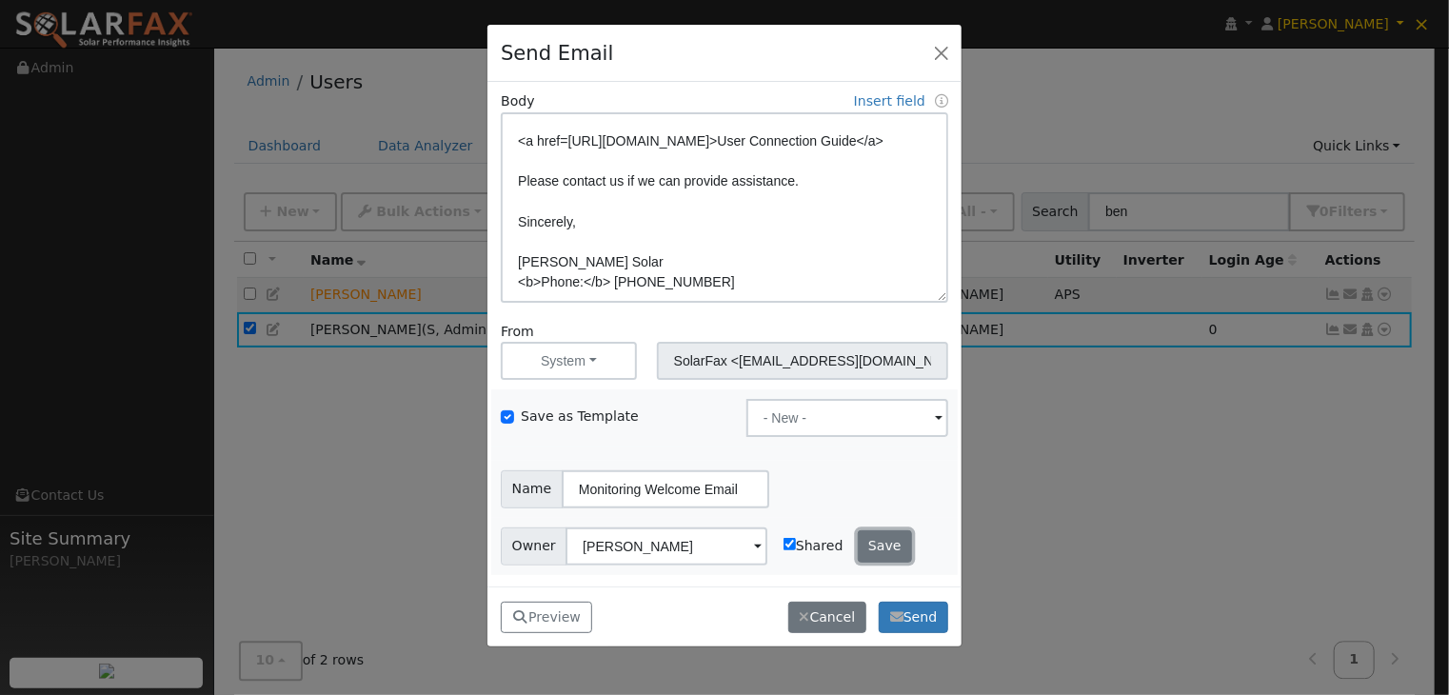
click at [870, 543] on button "Save" at bounding box center [885, 546] width 55 height 32
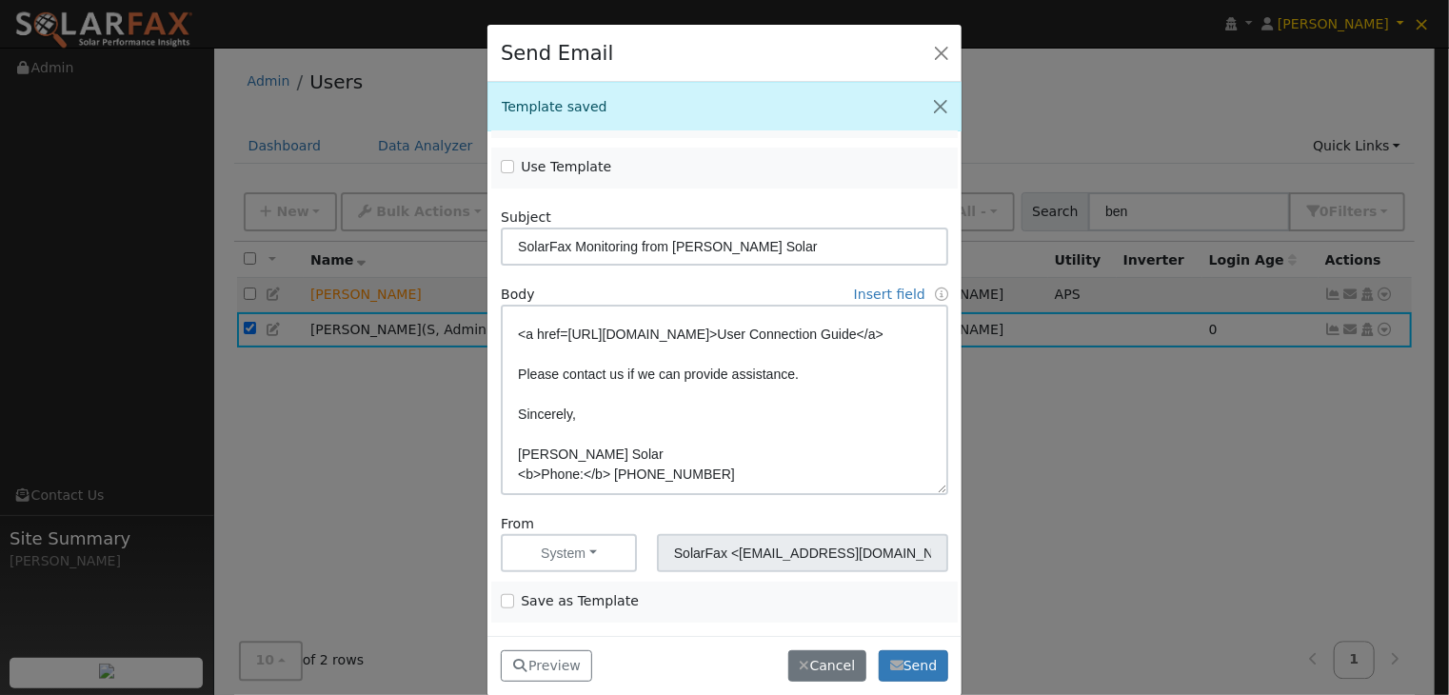
scroll to position [86, 0]
click at [547, 656] on button "Preview" at bounding box center [546, 666] width 91 height 32
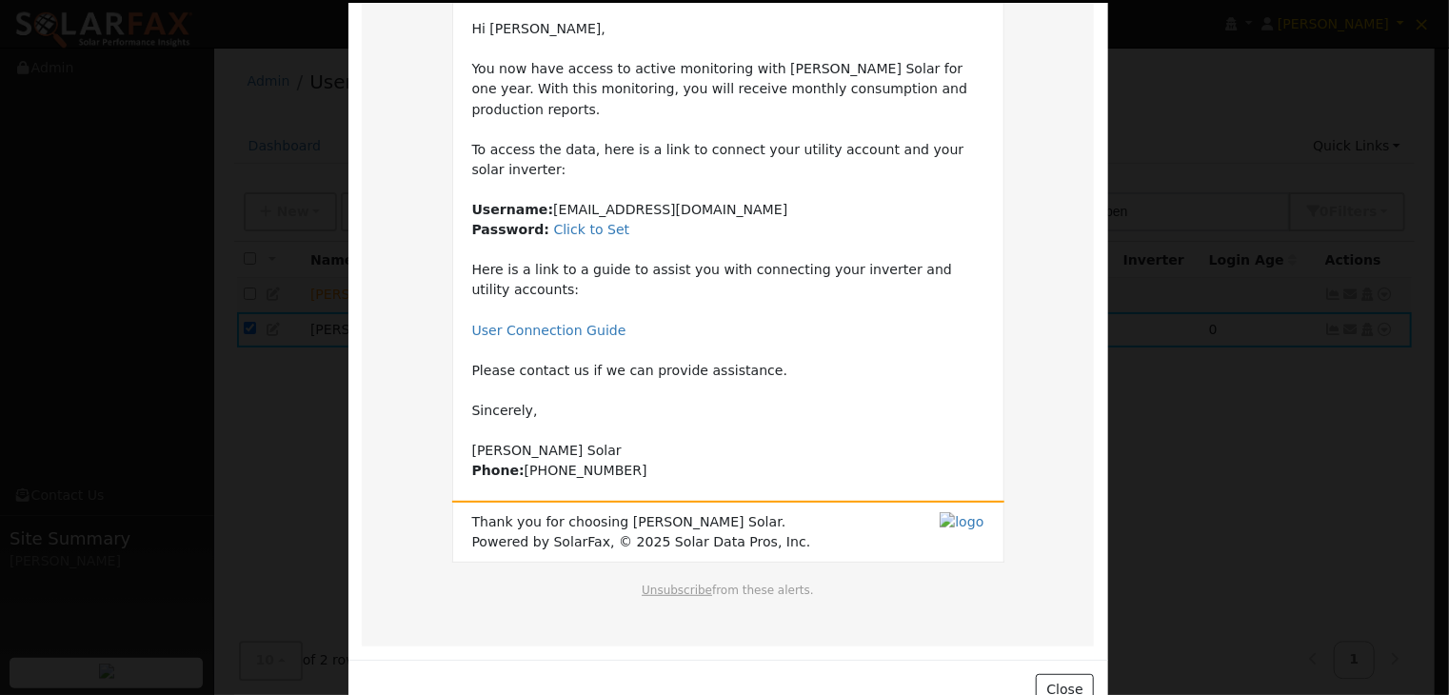
scroll to position [174, 0]
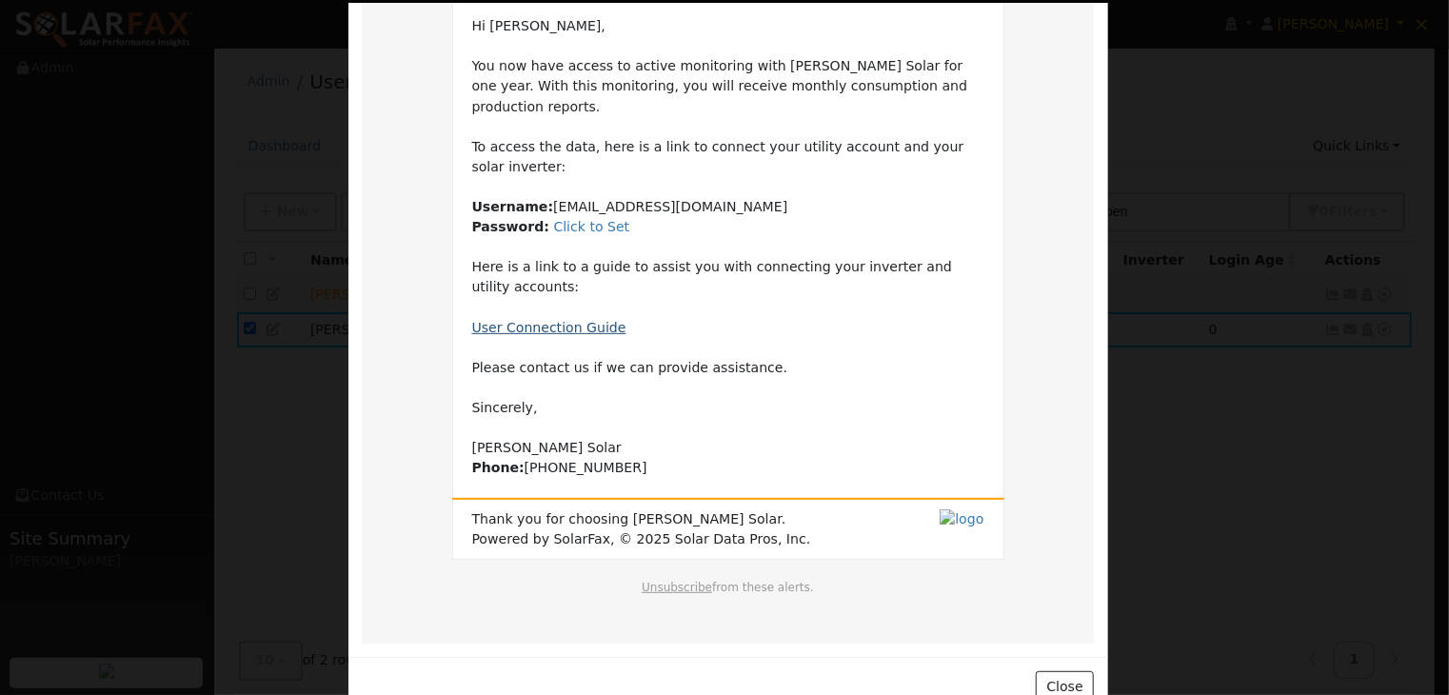
click at [505, 320] on link "User Connection Guide" at bounding box center [549, 327] width 154 height 15
click at [1063, 671] on button "Close" at bounding box center [1065, 687] width 58 height 32
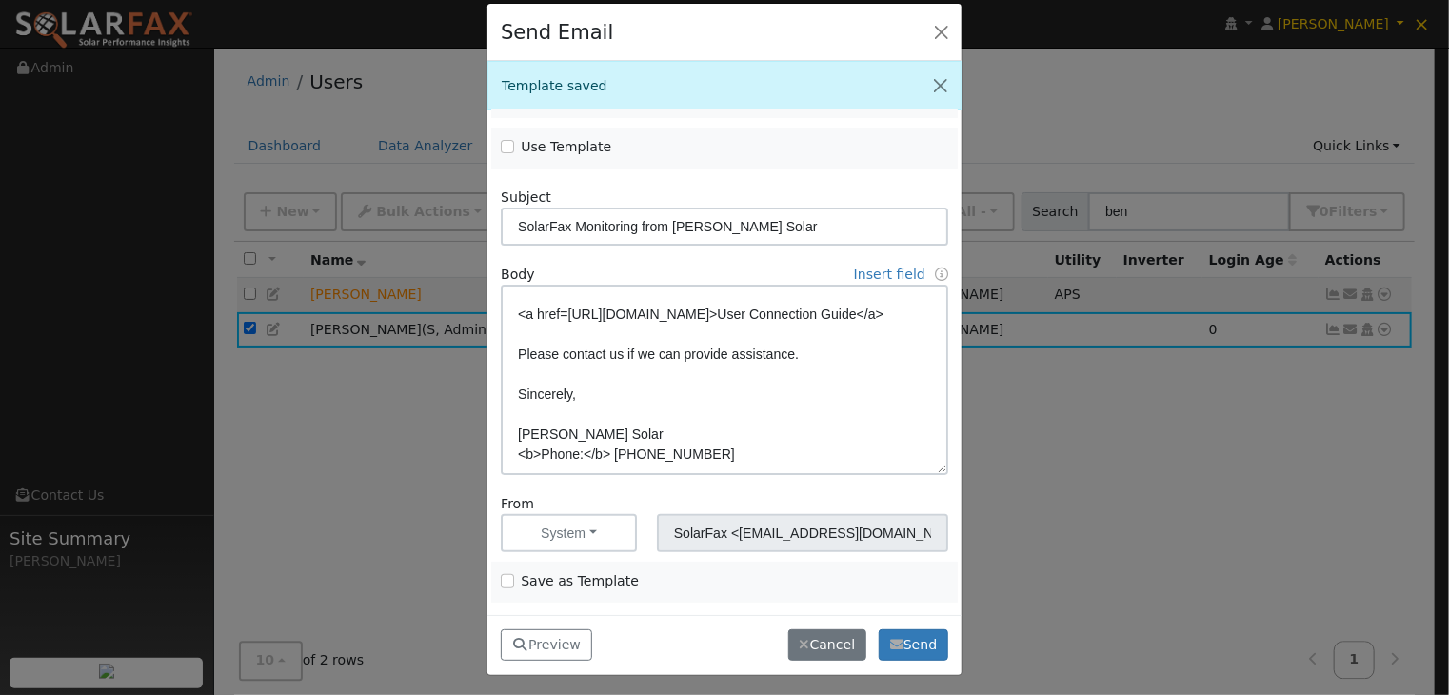
scroll to position [23, 0]
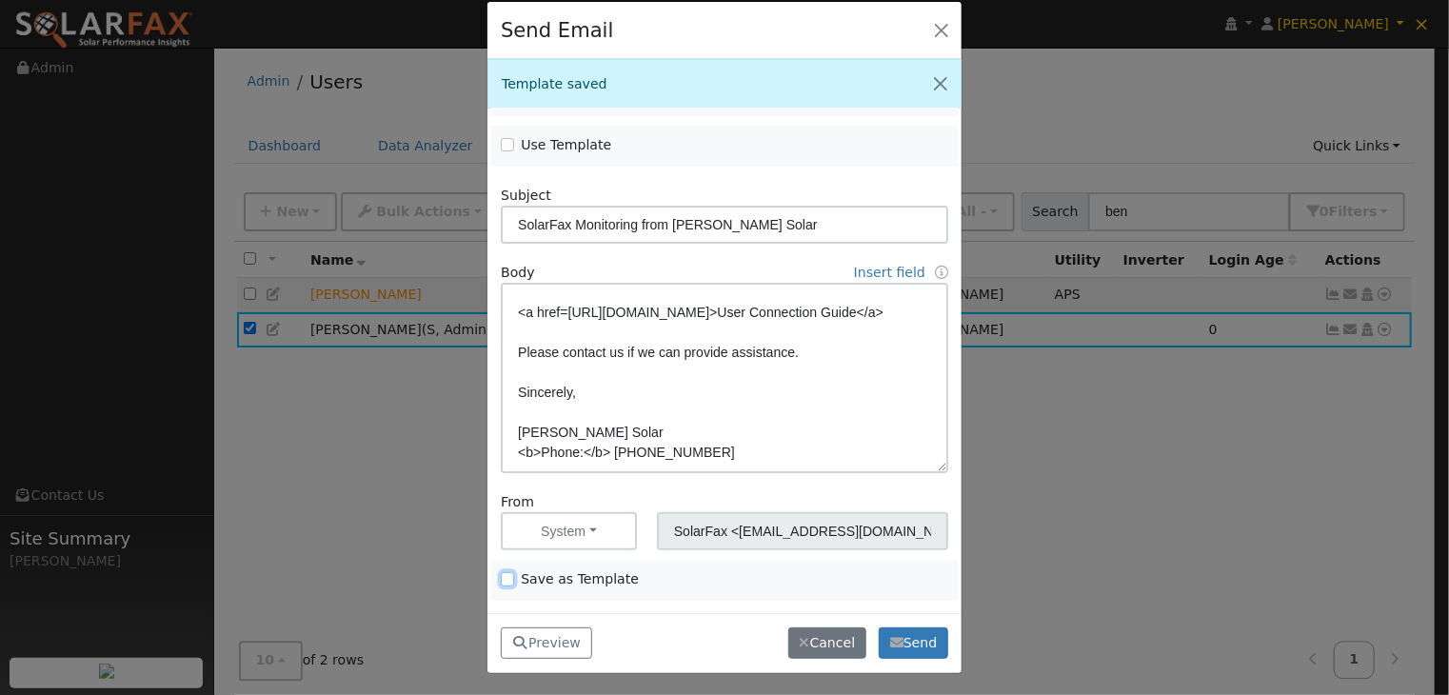
click at [503, 577] on input "Save as Template" at bounding box center [507, 578] width 13 height 13
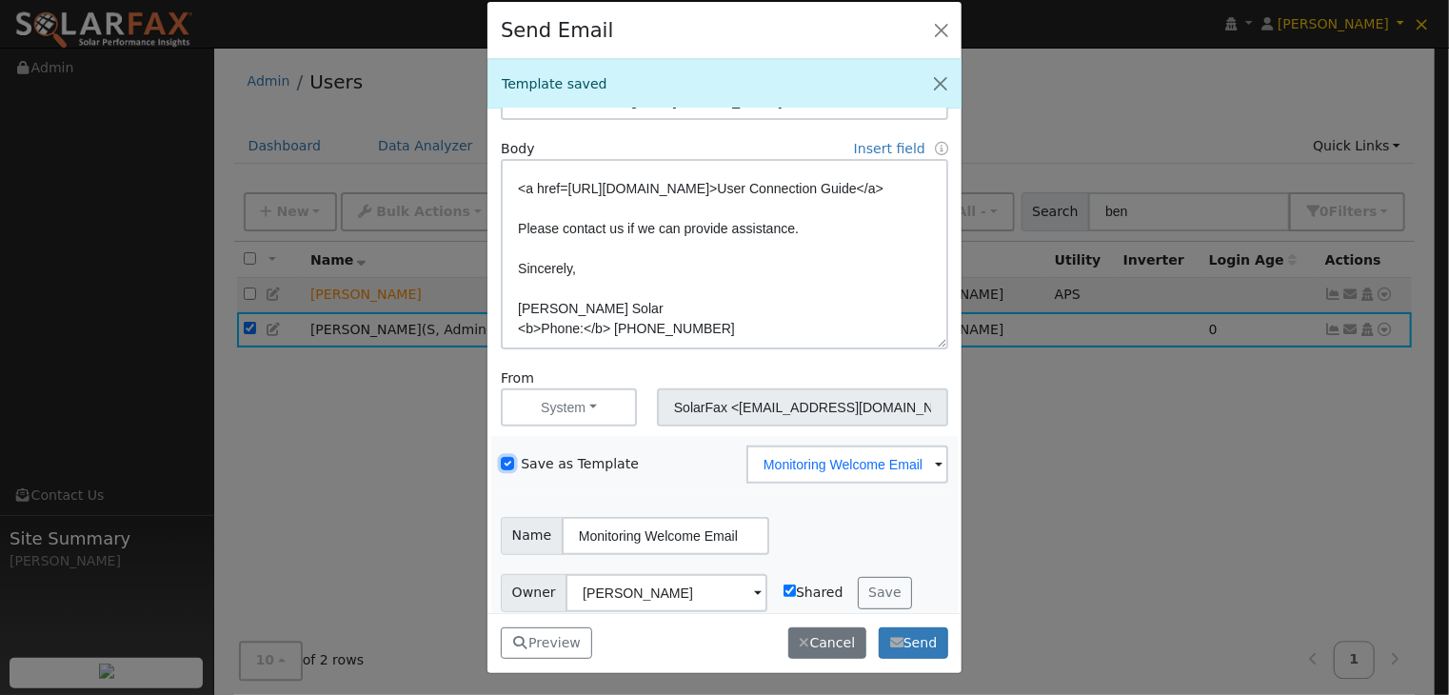
scroll to position [231, 0]
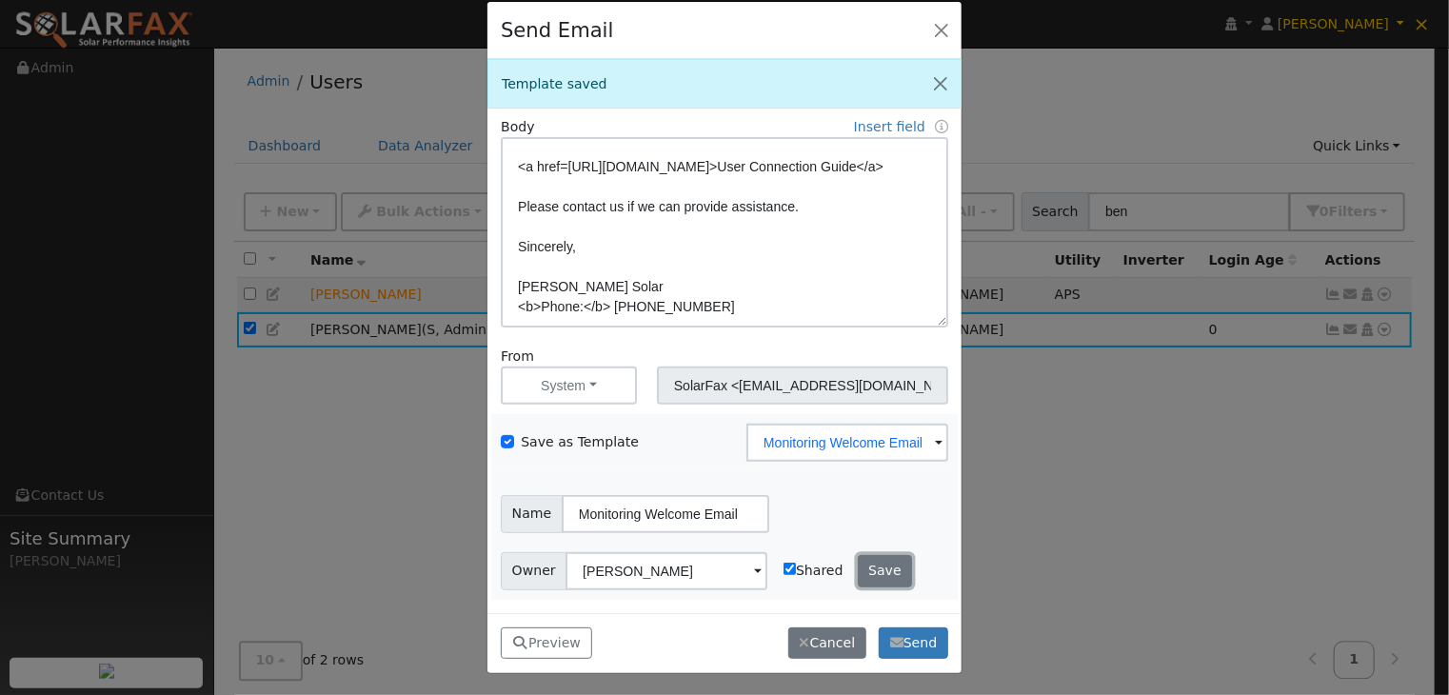
click at [863, 570] on button "Save" at bounding box center [885, 571] width 55 height 32
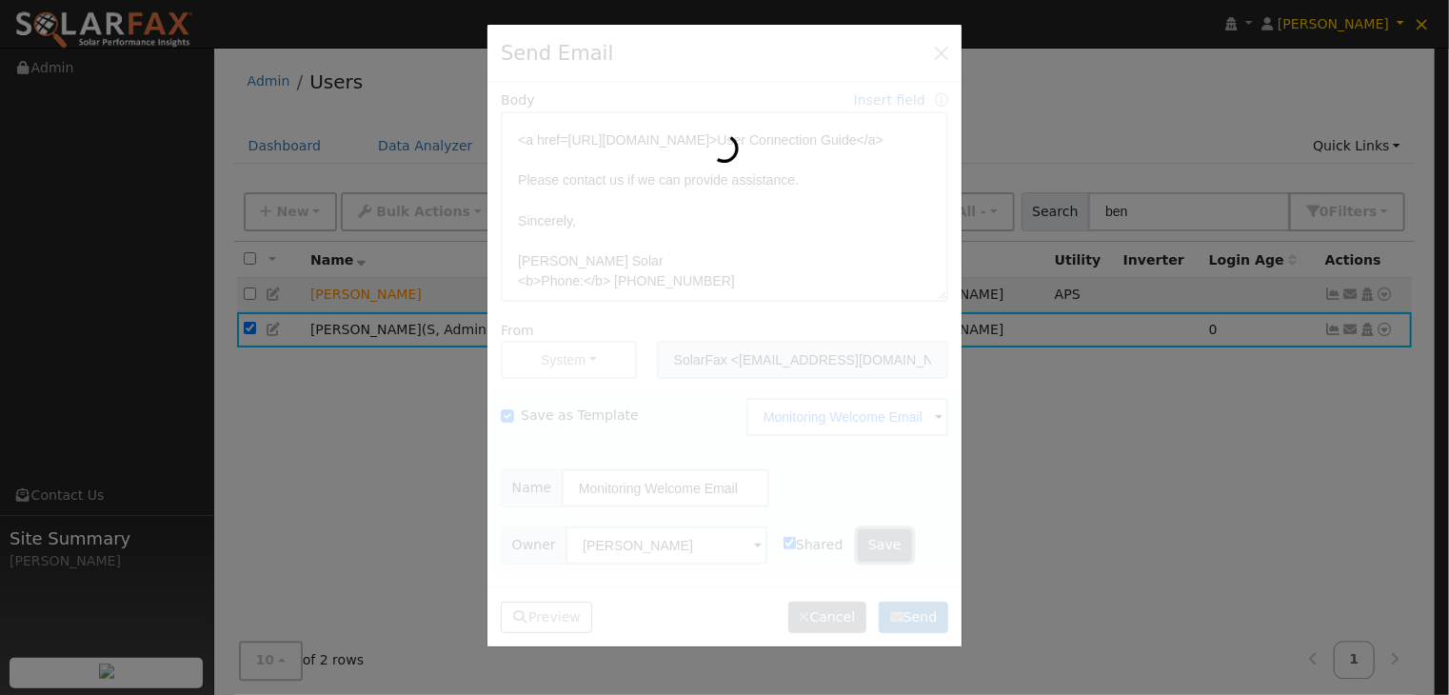
scroll to position [0, 0]
checkbox input "false"
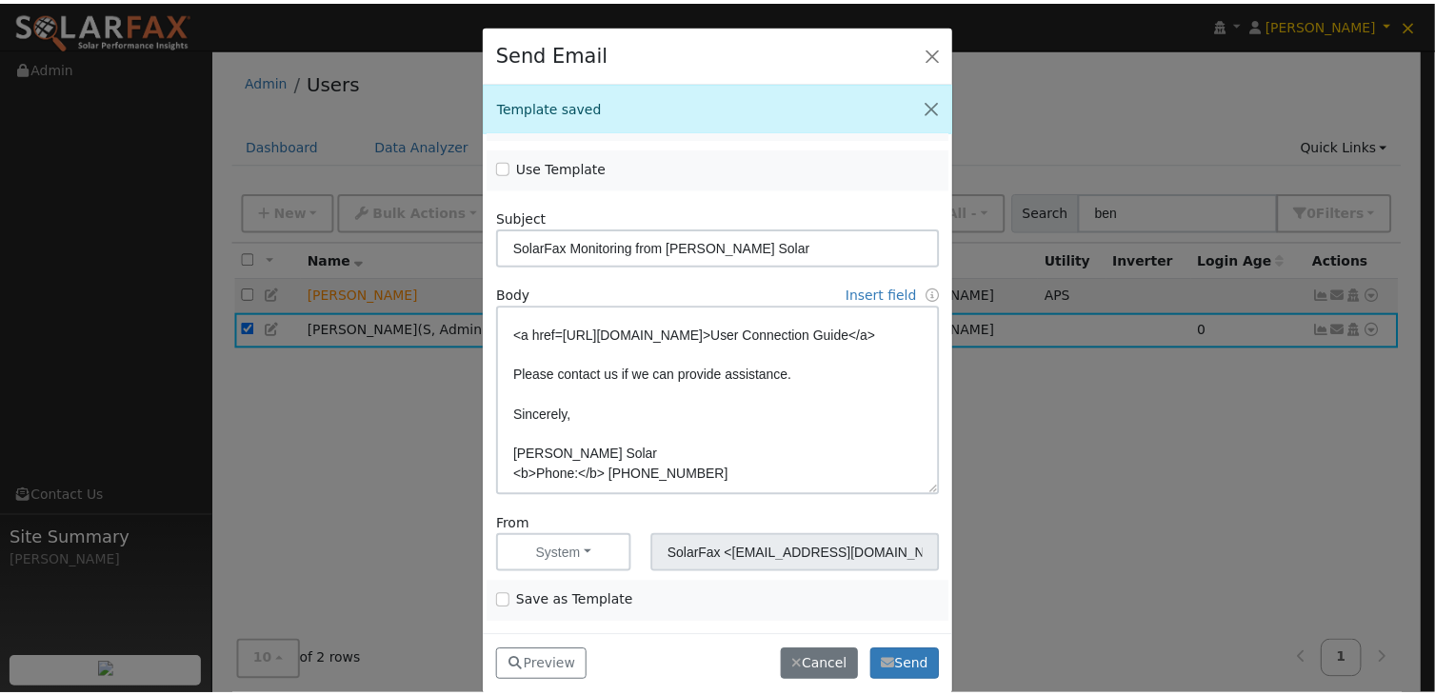
scroll to position [86, 0]
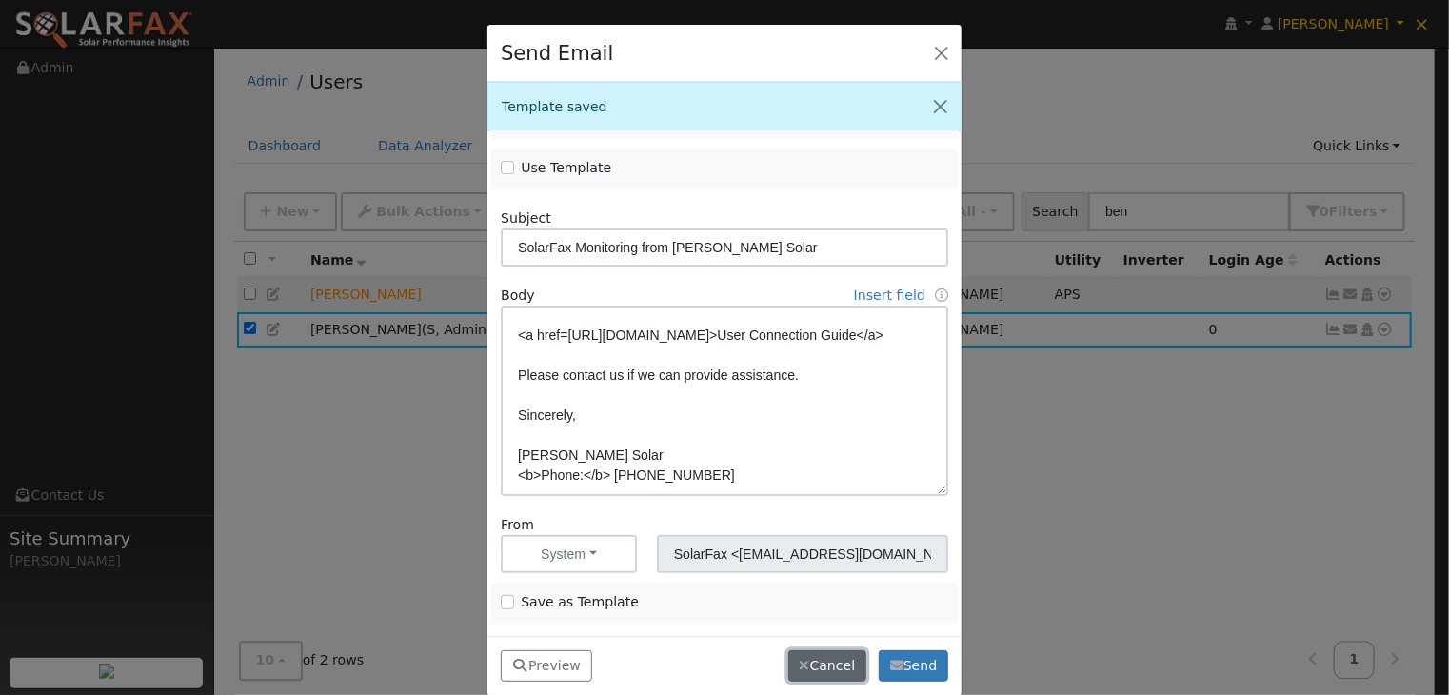
click at [829, 656] on button "Cancel" at bounding box center [828, 666] width 78 height 32
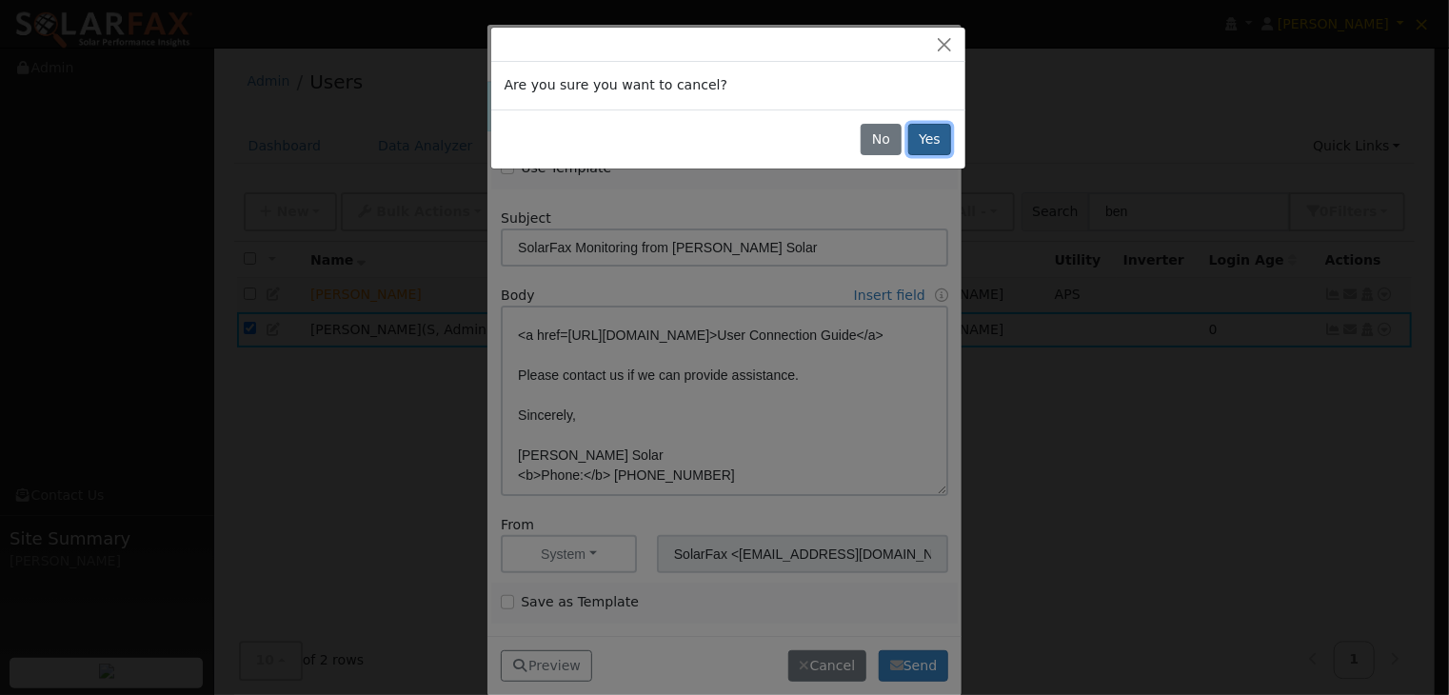
click at [926, 133] on button "Yes" at bounding box center [931, 140] width 44 height 32
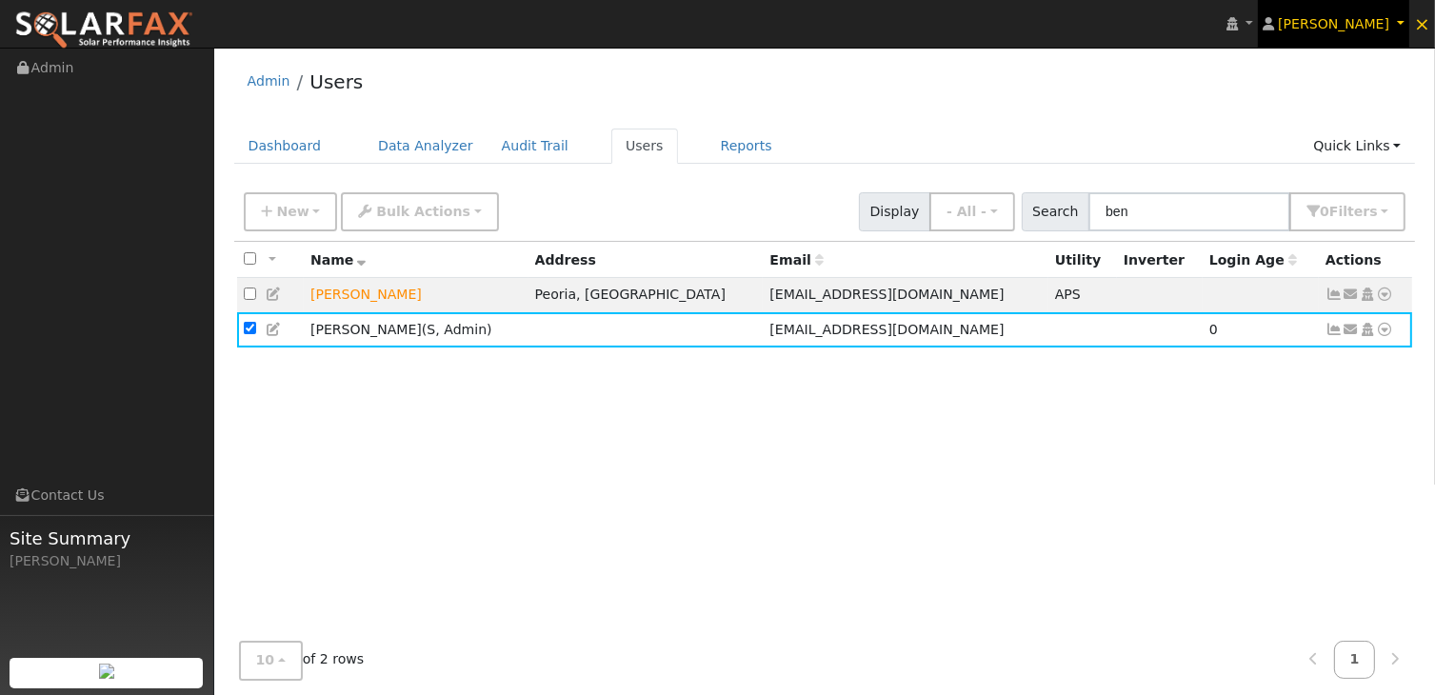
click at [1362, 24] on span "[PERSON_NAME]" at bounding box center [1333, 23] width 111 height 15
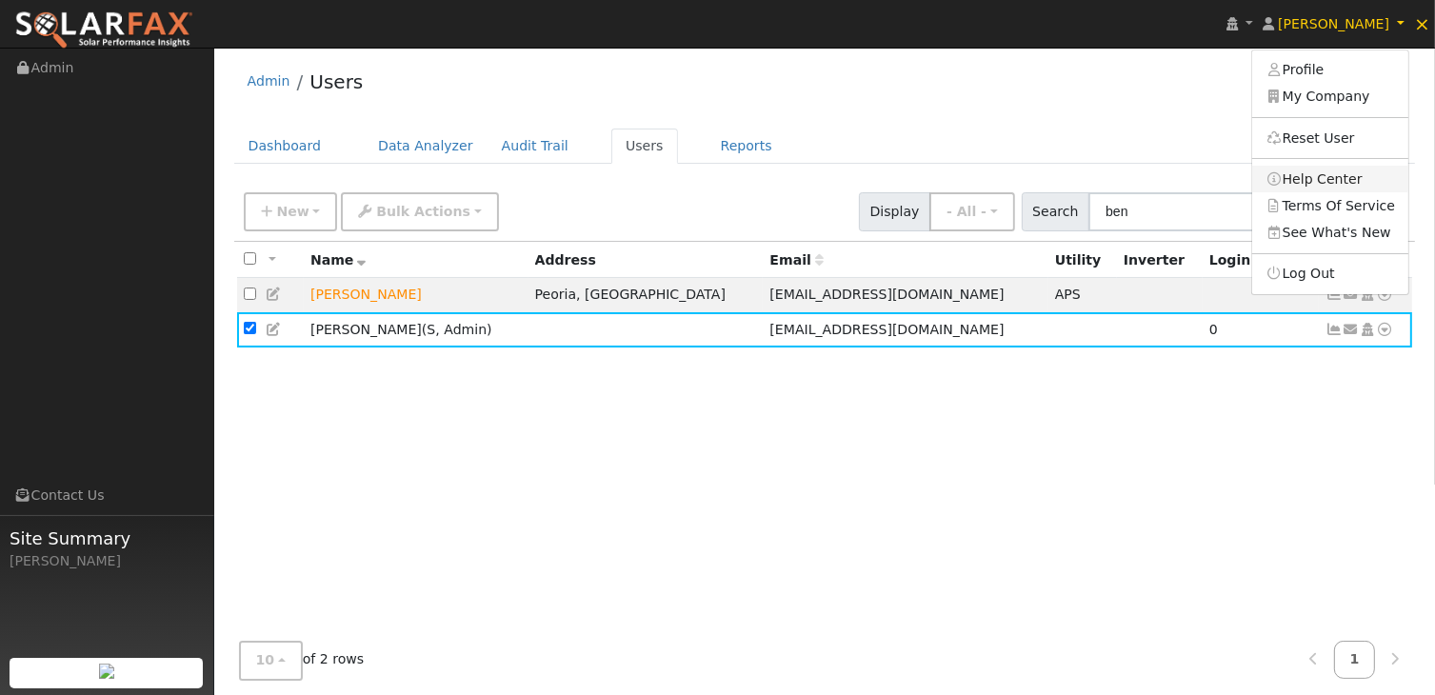
click at [1329, 176] on link "Help Center" at bounding box center [1330, 179] width 156 height 27
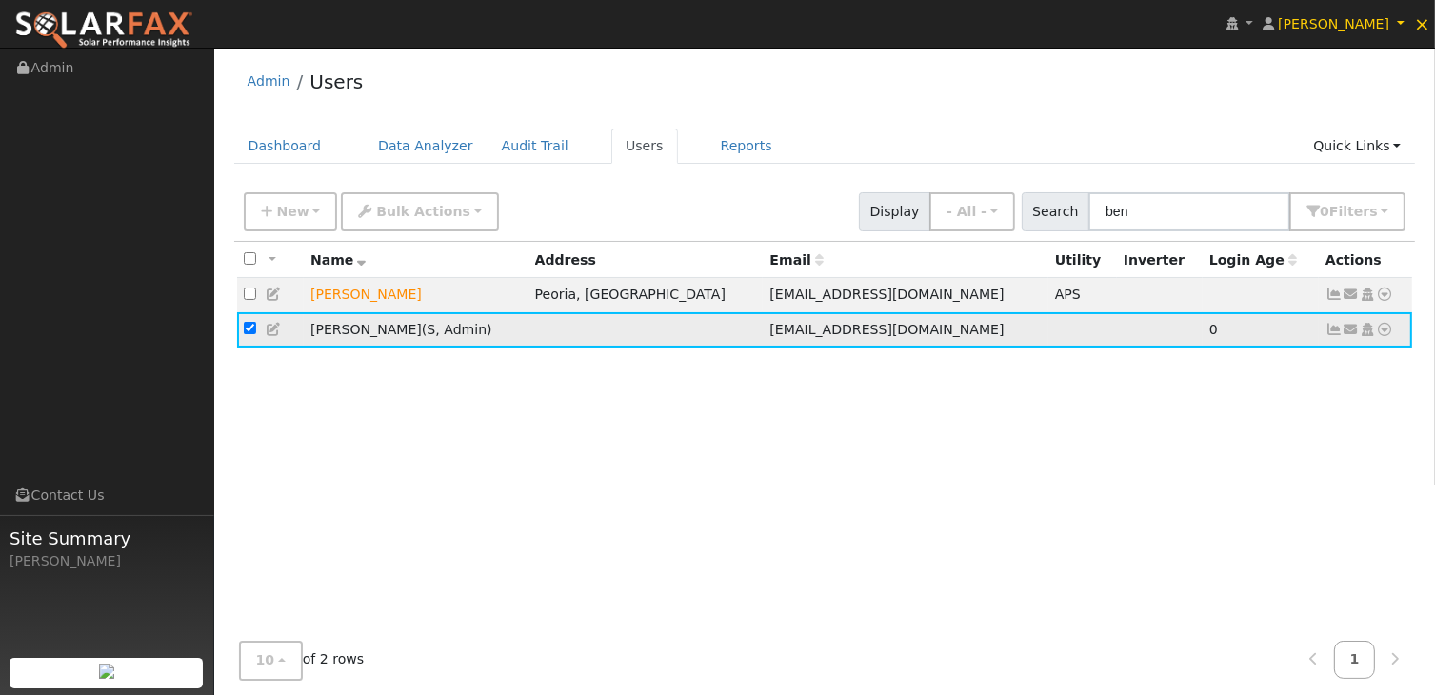
click at [251, 329] on input "checkbox" at bounding box center [250, 328] width 12 height 12
checkbox input "false"
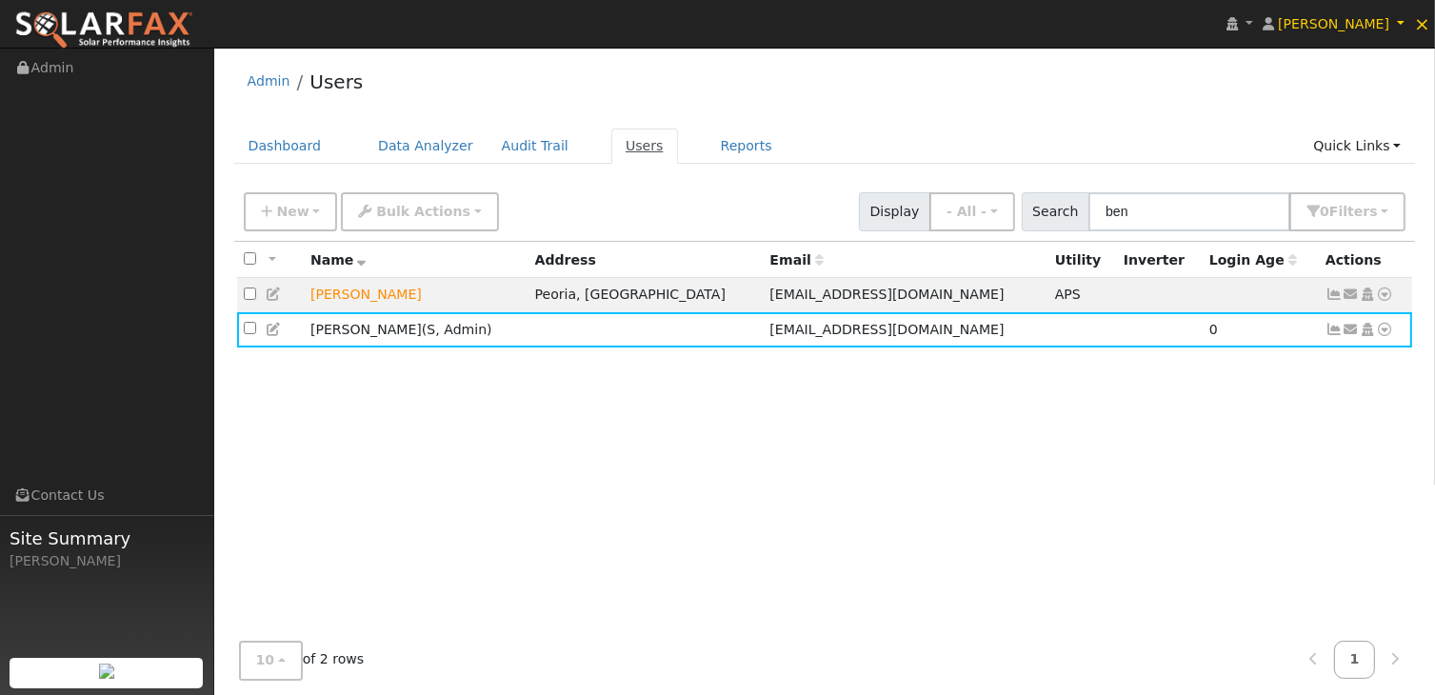
click at [622, 145] on link "Users" at bounding box center [644, 146] width 67 height 35
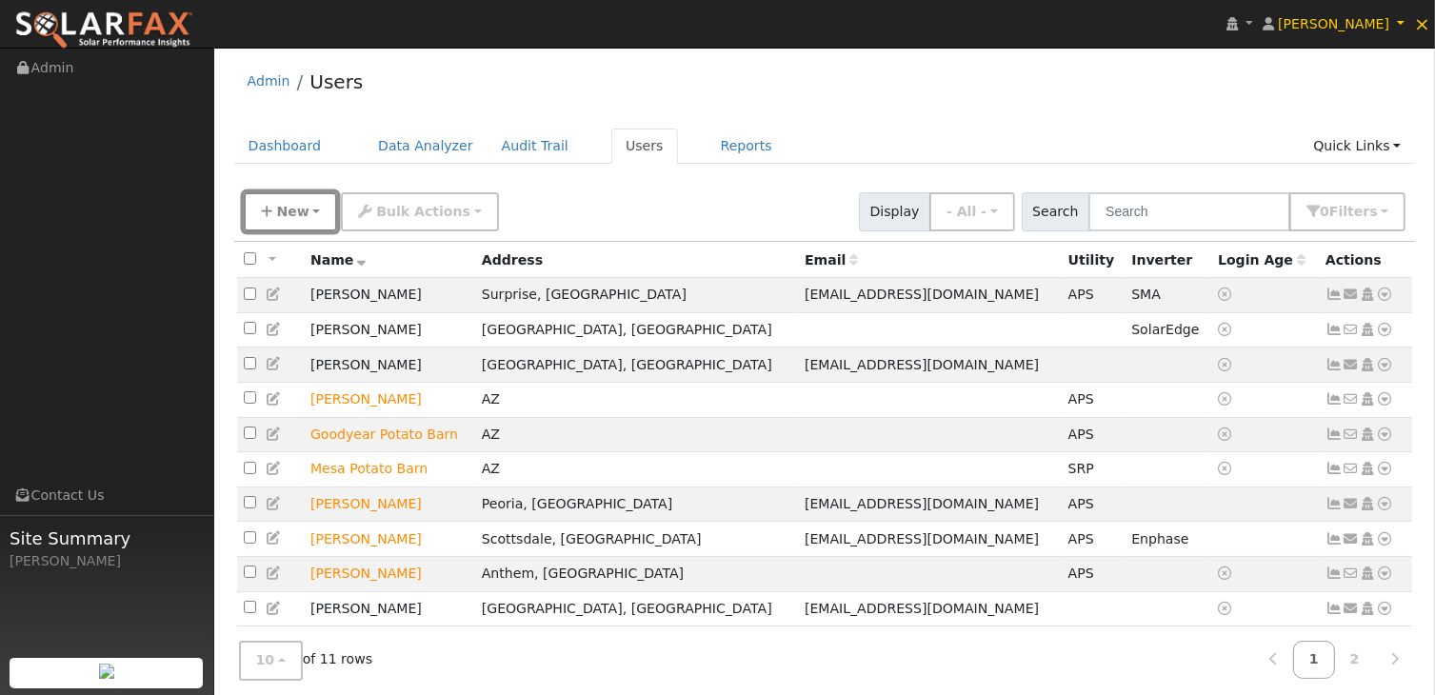
click at [292, 207] on span "New" at bounding box center [292, 211] width 32 height 15
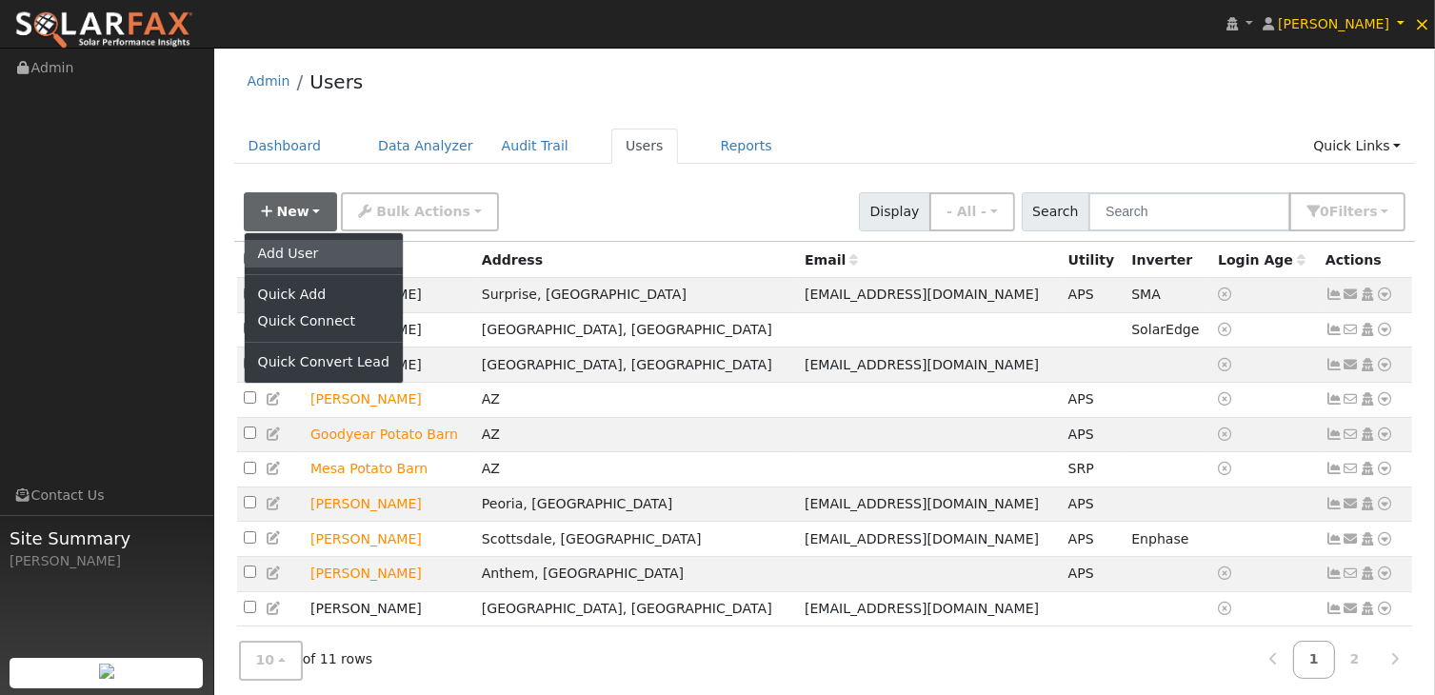
click at [293, 252] on link "Add User" at bounding box center [324, 253] width 158 height 27
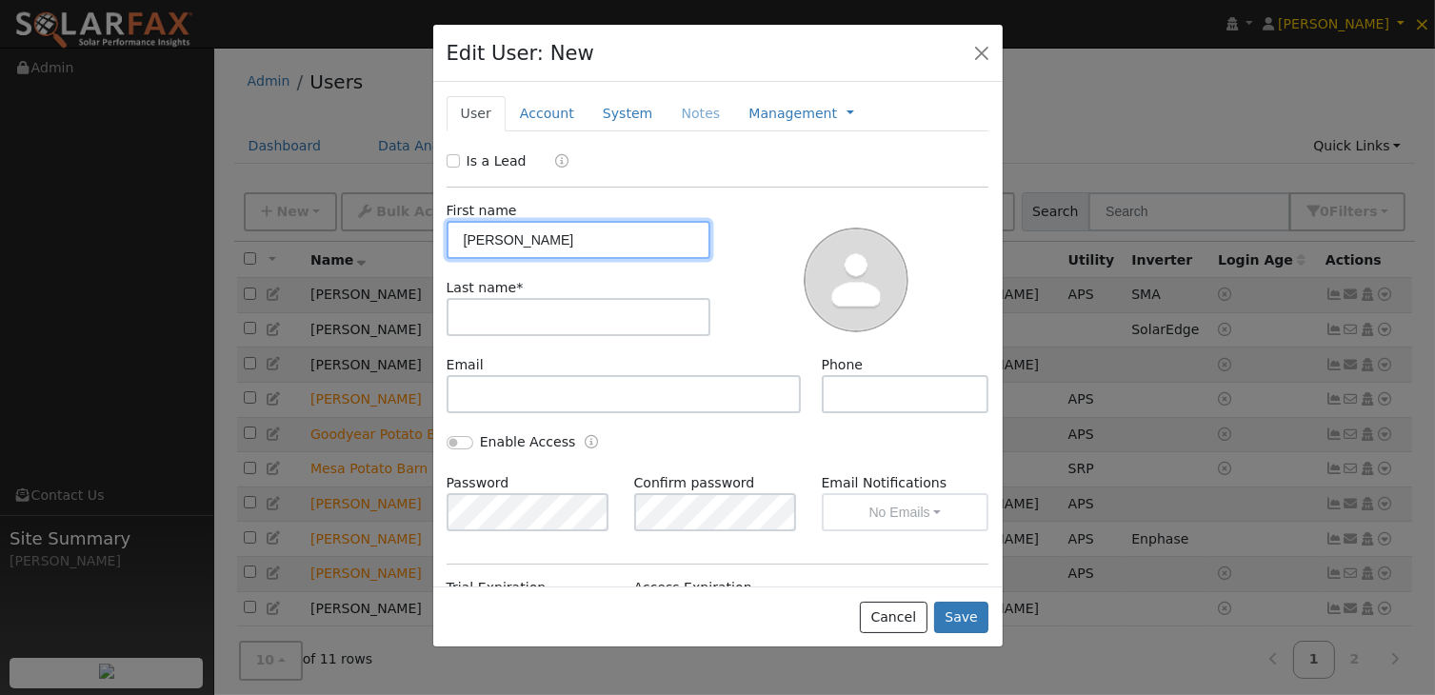
type input "[PERSON_NAME]"
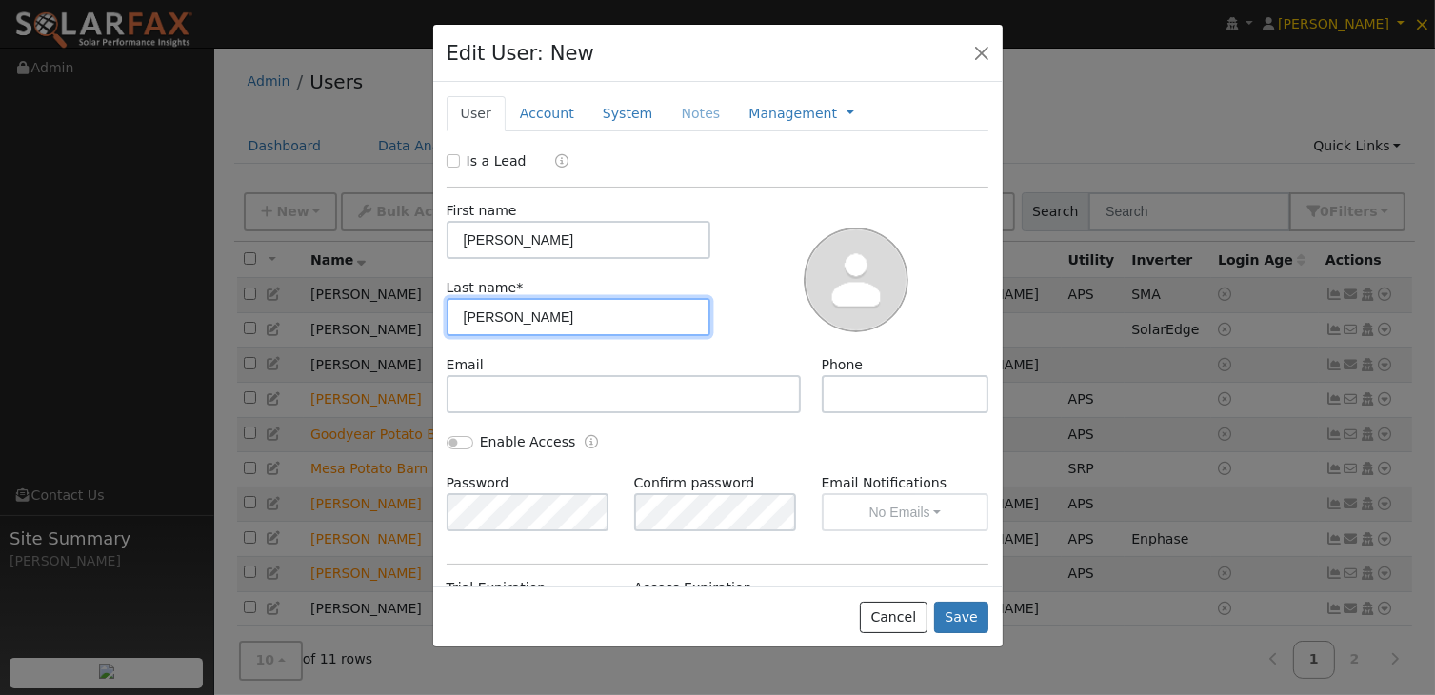
type input "[PERSON_NAME]"
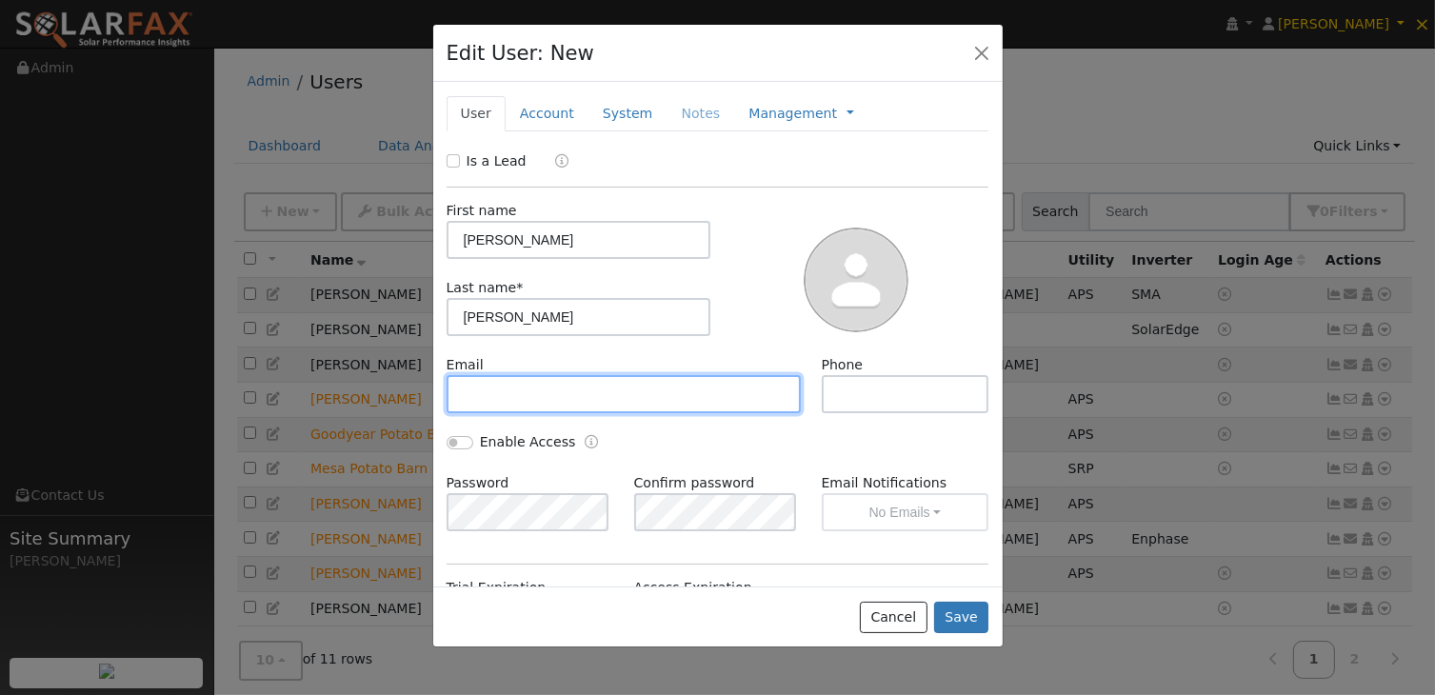
click at [682, 393] on input "text" at bounding box center [624, 394] width 355 height 38
type input "[PERSON_NAME][EMAIL_ADDRESS][DOMAIN_NAME]"
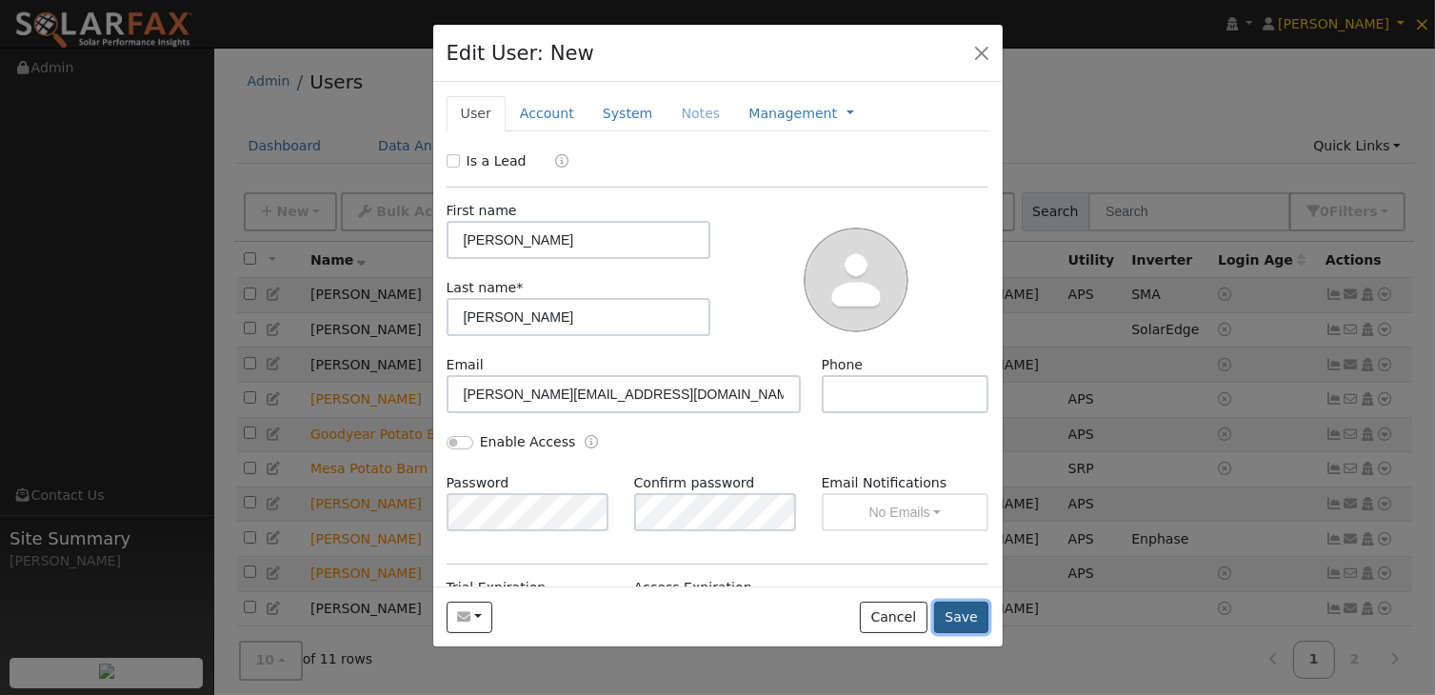
click at [967, 608] on button "Save" at bounding box center [961, 618] width 55 height 32
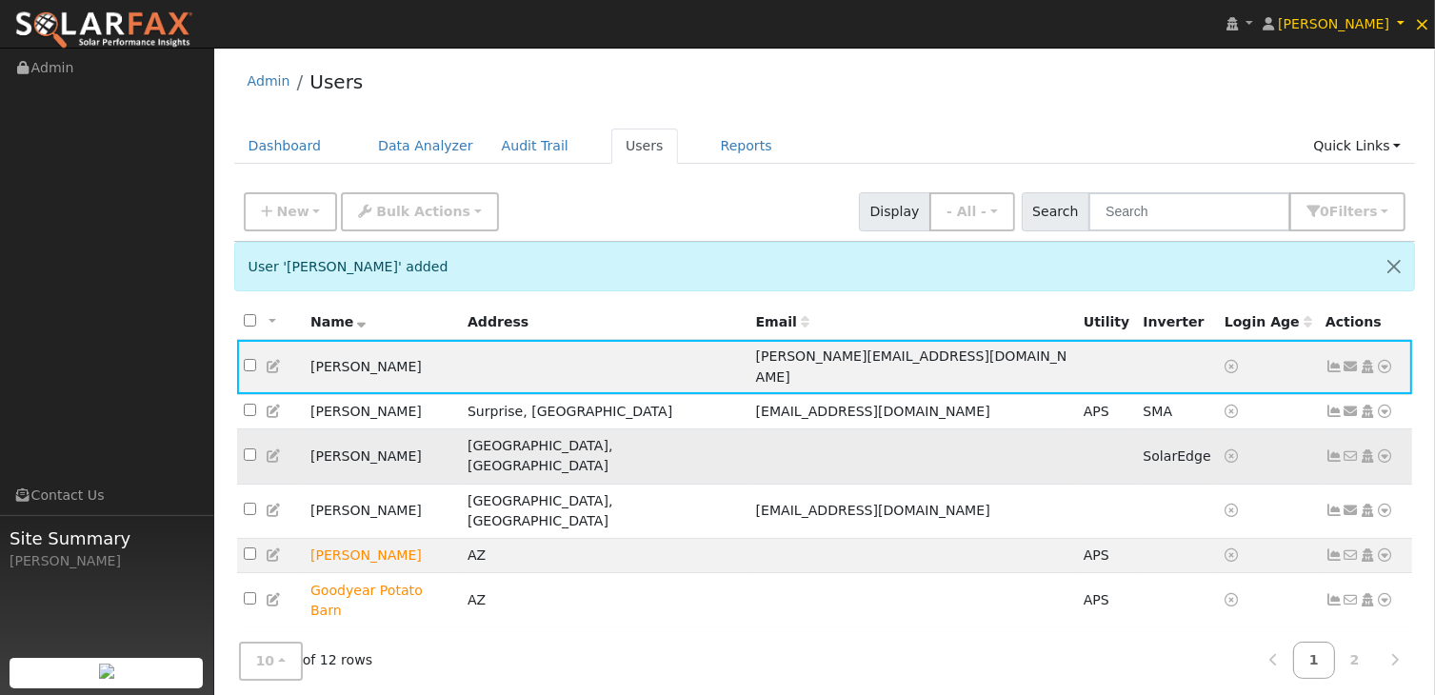
click at [272, 450] on icon at bounding box center [274, 456] width 17 height 13
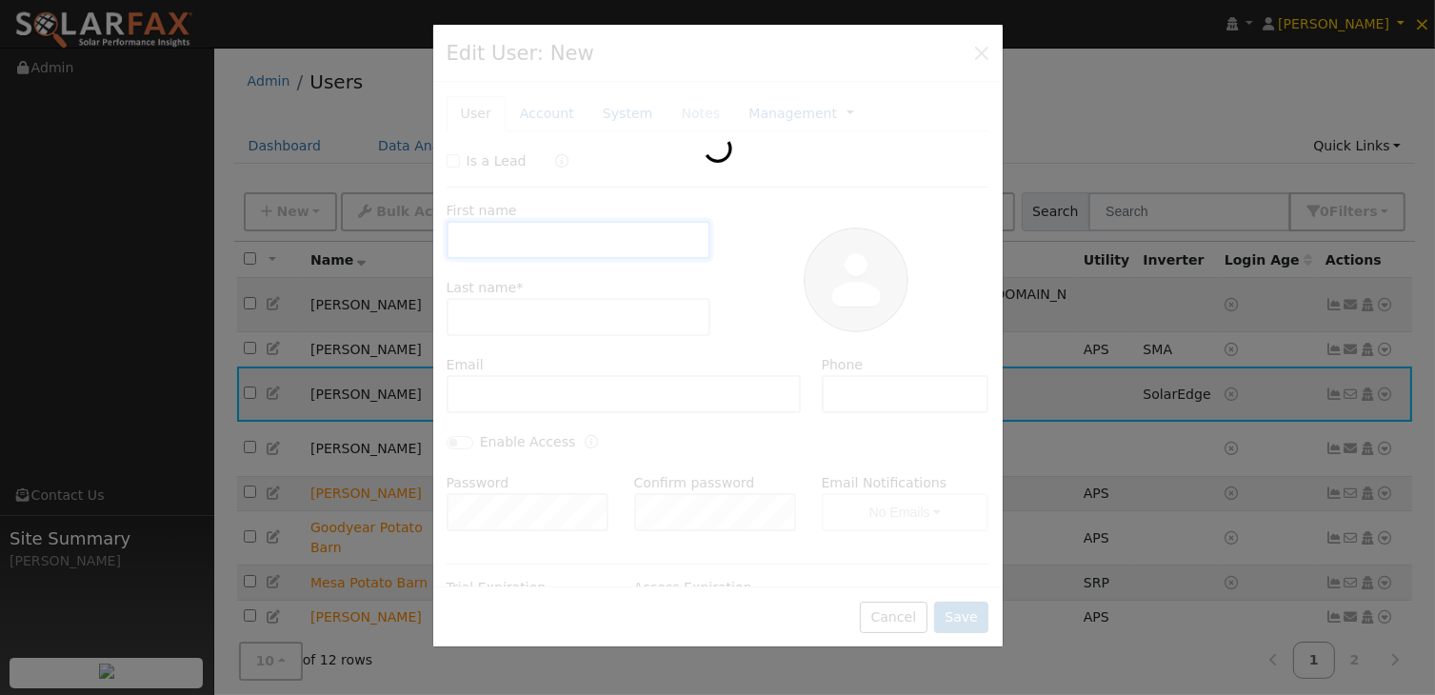
type input "[PERSON_NAME]"
type input "Default Account"
type input "[STREET_ADDRESS]"
type input "Phoenix"
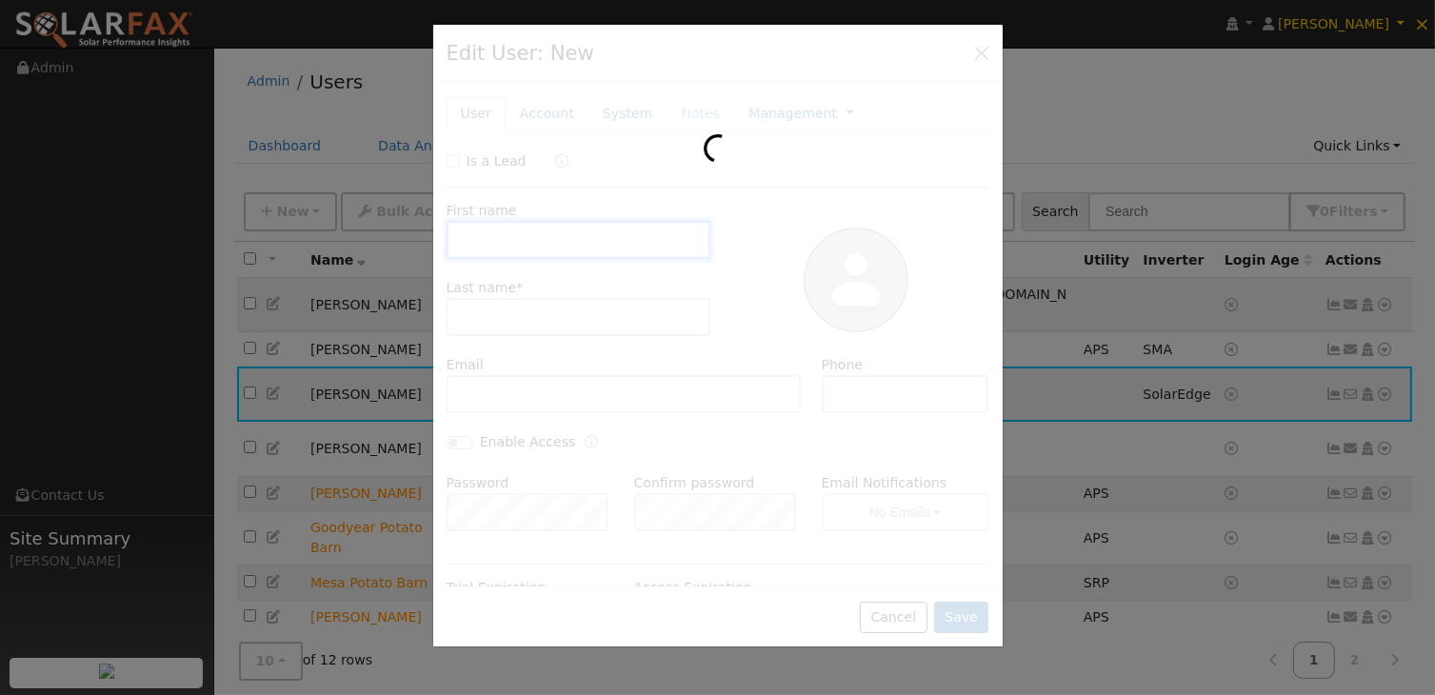
type input "AZ"
type input "85022"
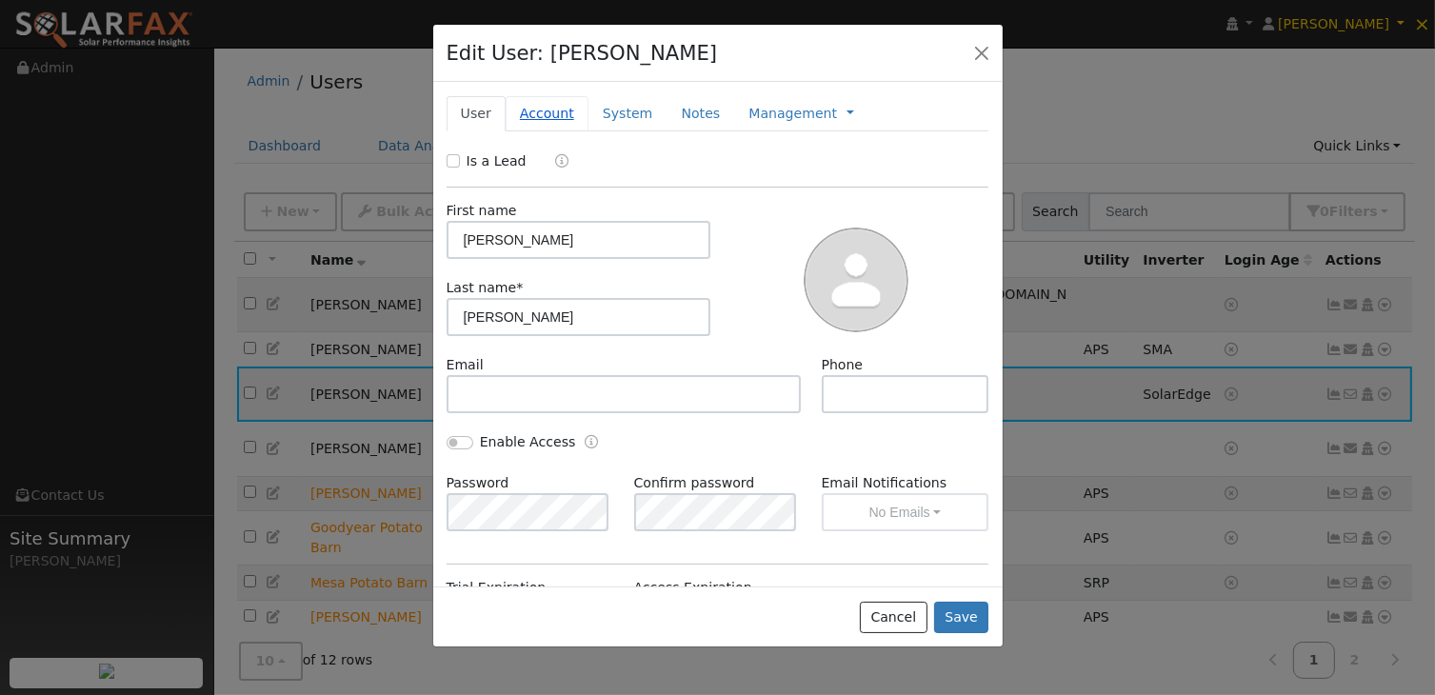
click at [522, 111] on link "Account" at bounding box center [547, 113] width 83 height 35
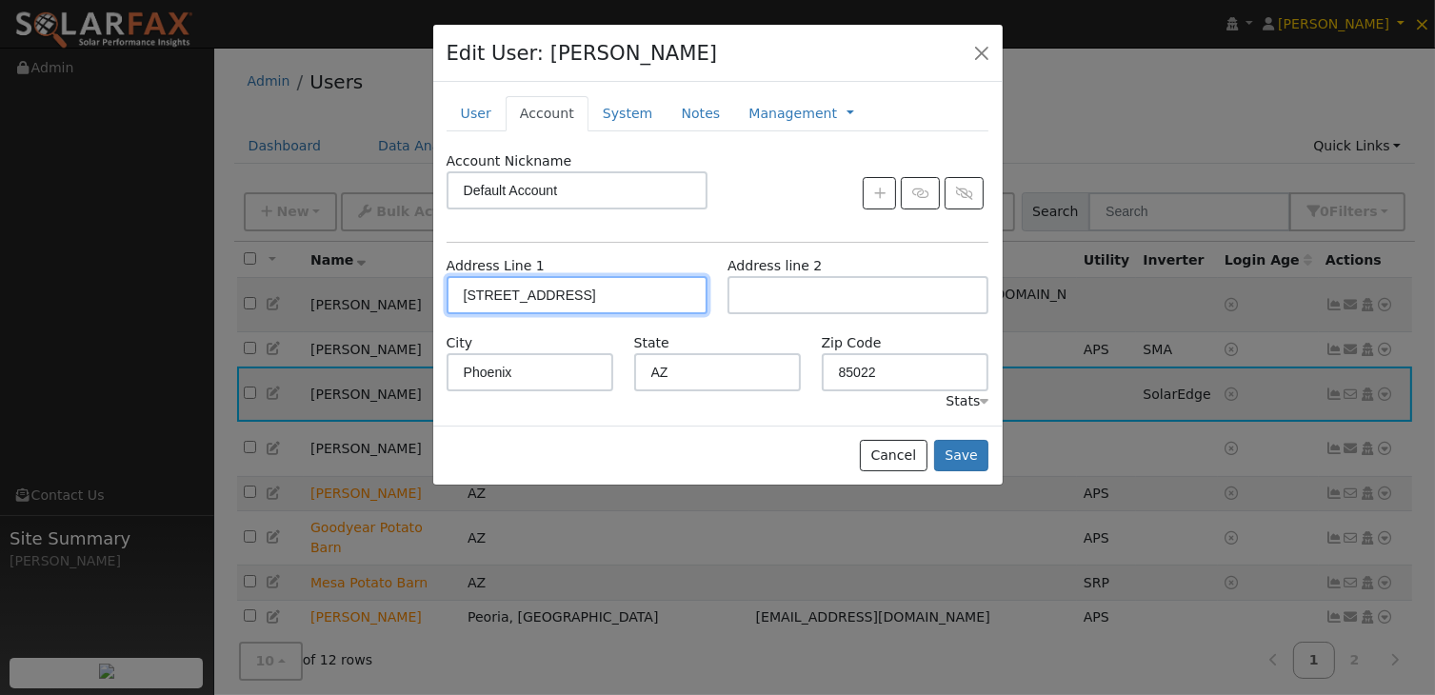
drag, startPoint x: 646, startPoint y: 300, endPoint x: 392, endPoint y: 297, distance: 253.3
click at [392, 297] on div "Edit User: [PERSON_NAME] Default Account Default Account [STREET_ADDRESS] Prima…" at bounding box center [717, 347] width 1435 height 695
click at [904, 452] on button "Cancel" at bounding box center [894, 456] width 68 height 32
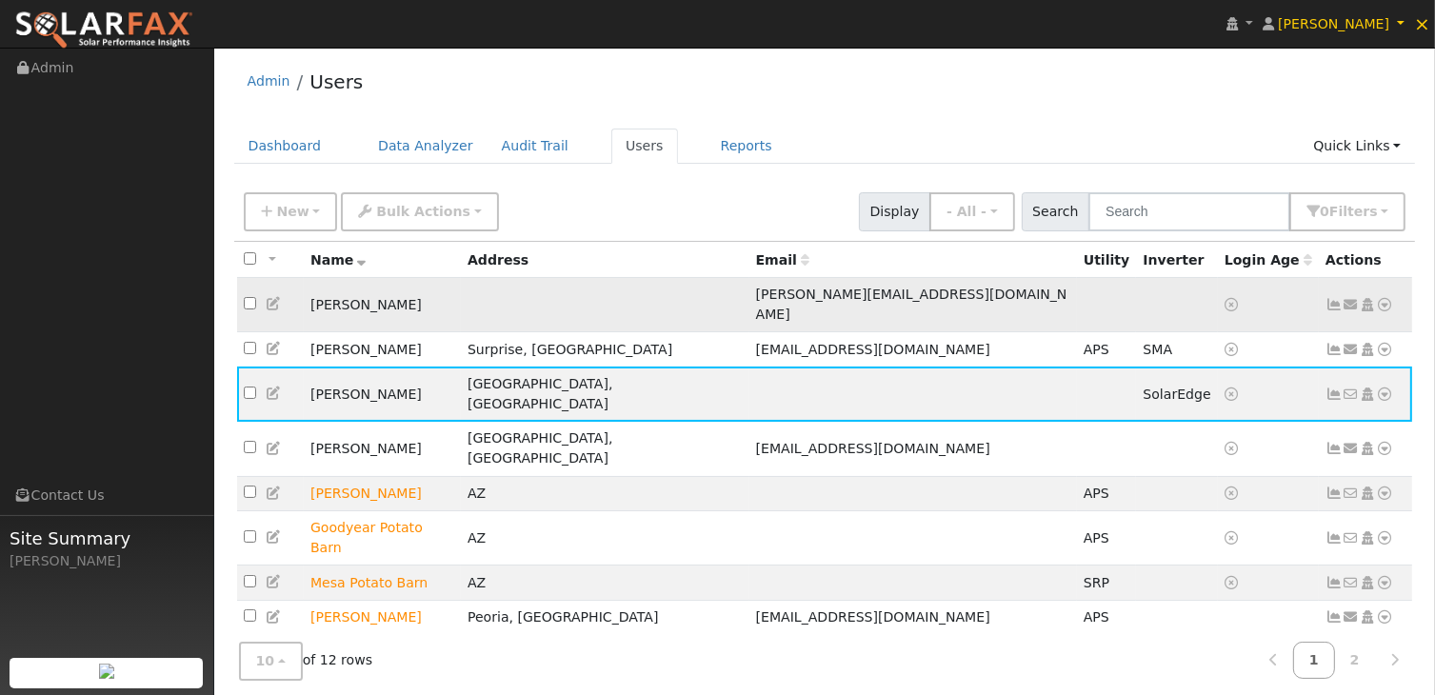
click at [271, 297] on icon at bounding box center [274, 303] width 17 height 13
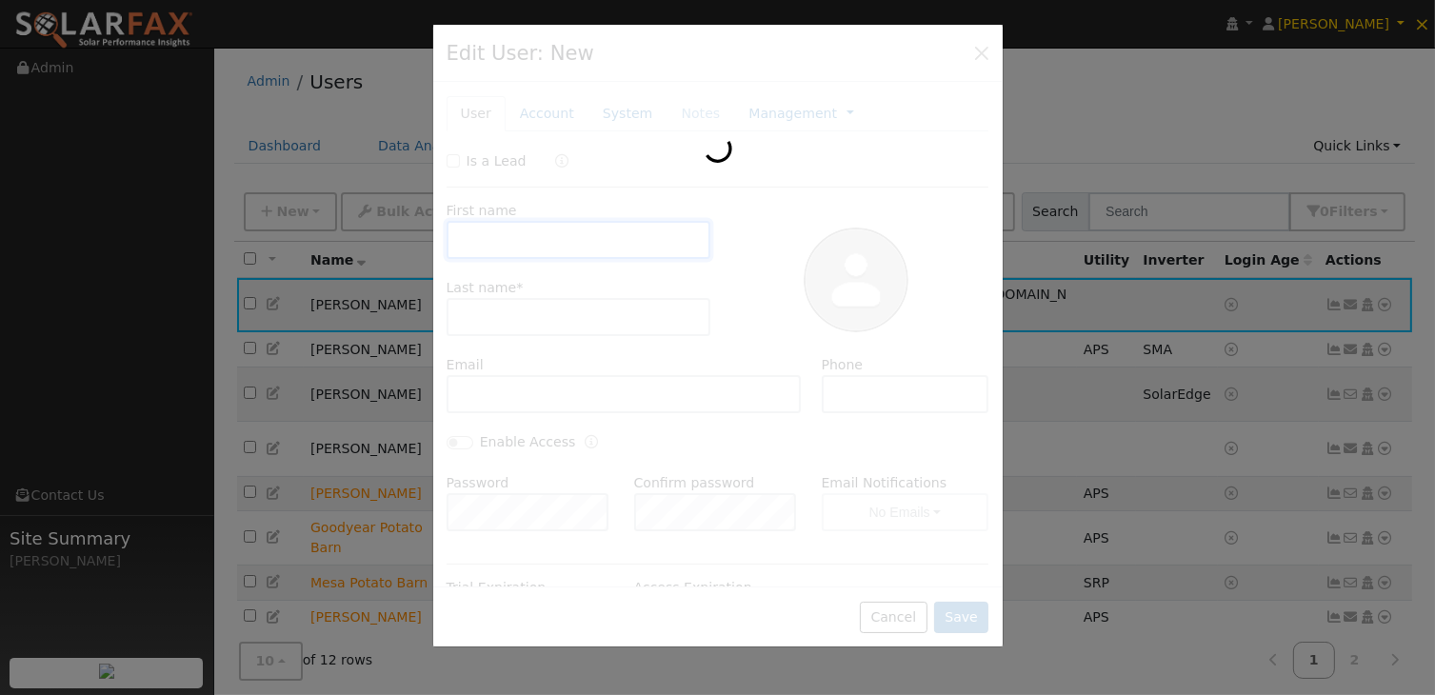
type input "[PERSON_NAME]"
type input "[PERSON_NAME][EMAIL_ADDRESS][DOMAIN_NAME]"
type input "Default Account"
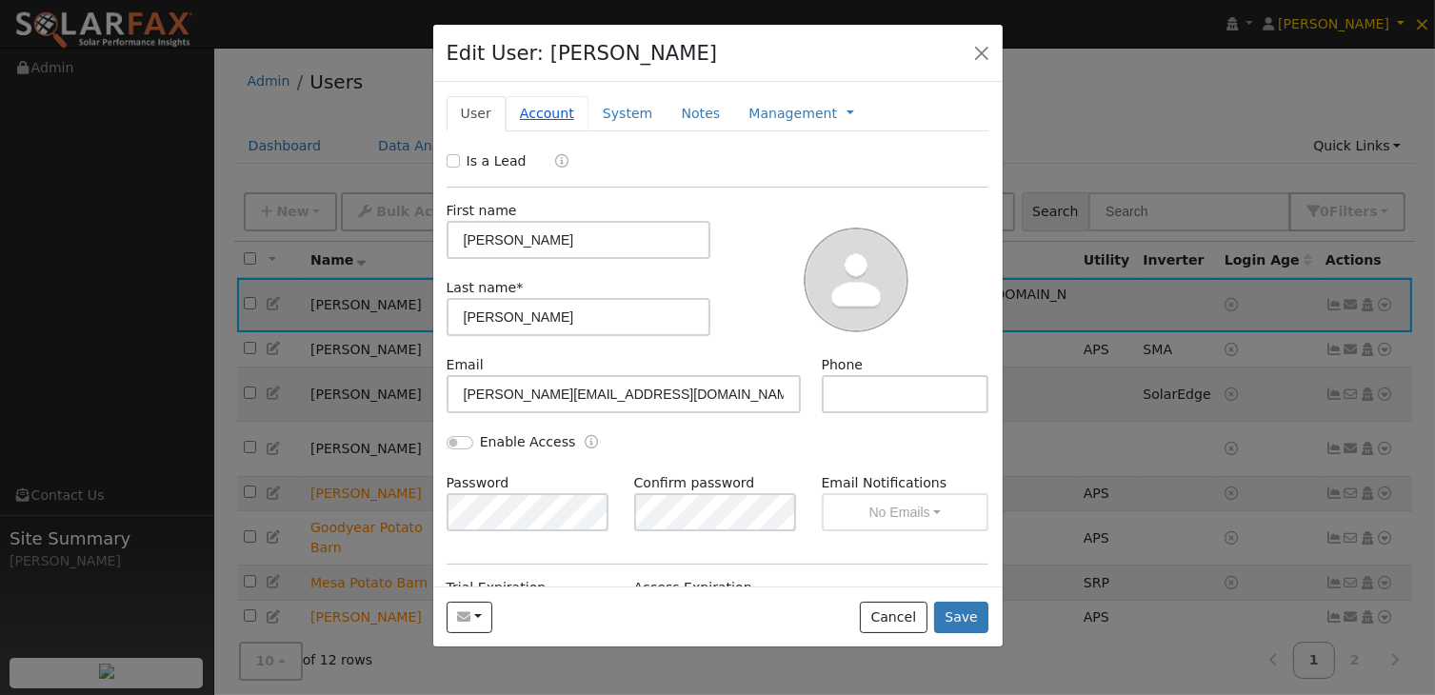
click at [533, 115] on link "Account" at bounding box center [547, 113] width 83 height 35
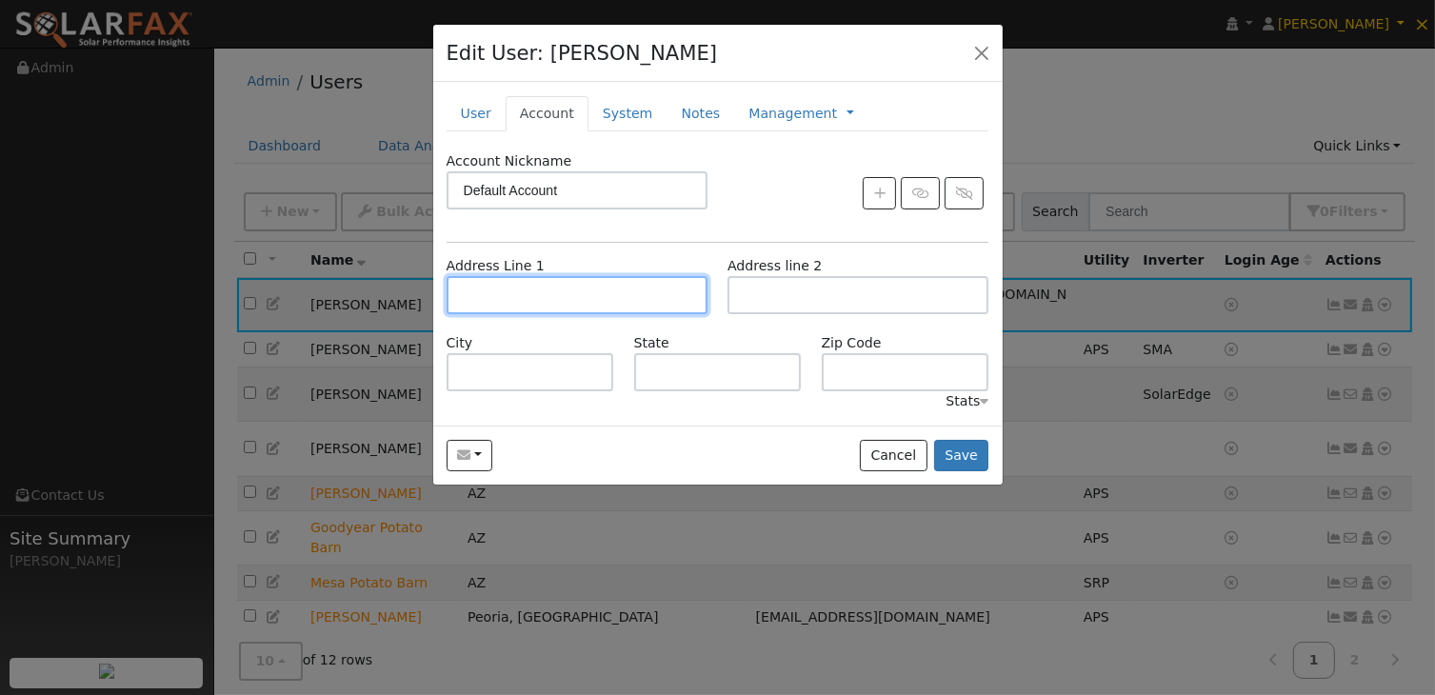
click at [536, 290] on input "text" at bounding box center [577, 295] width 261 height 38
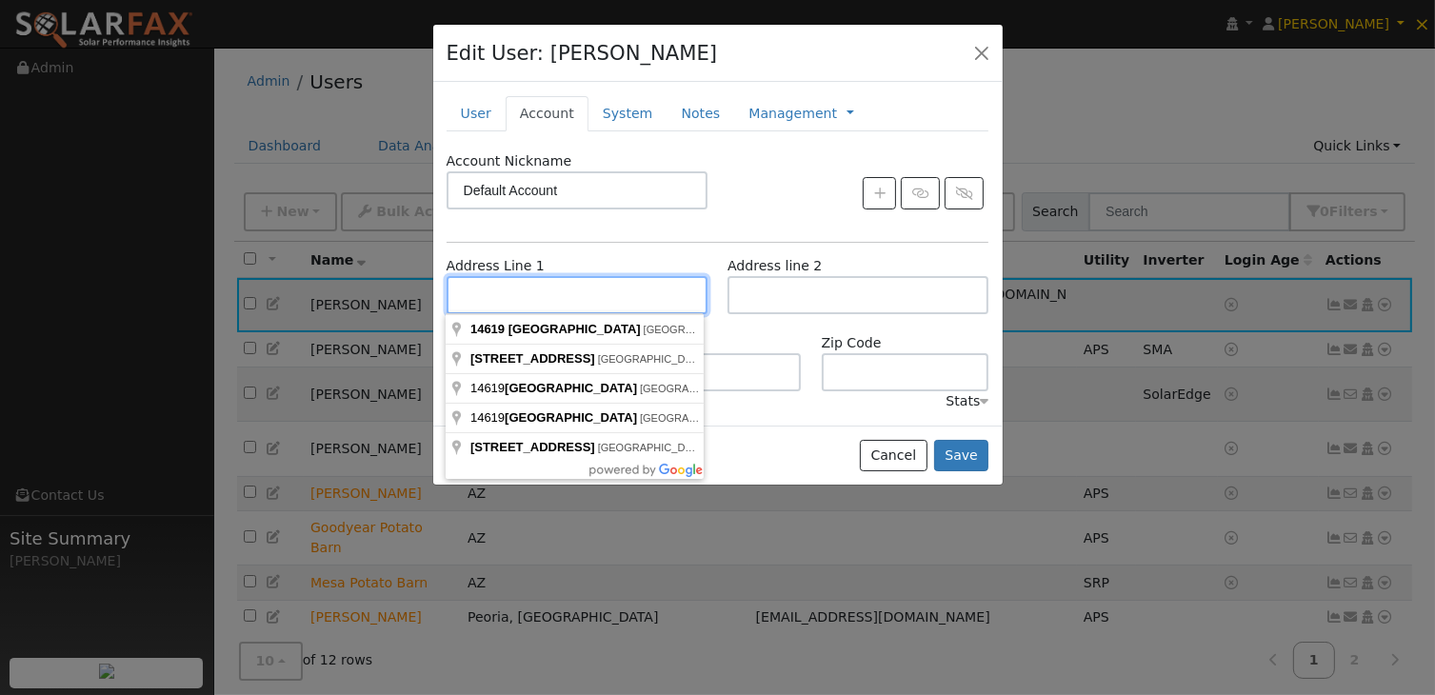
paste input "[STREET_ADDRESS]"
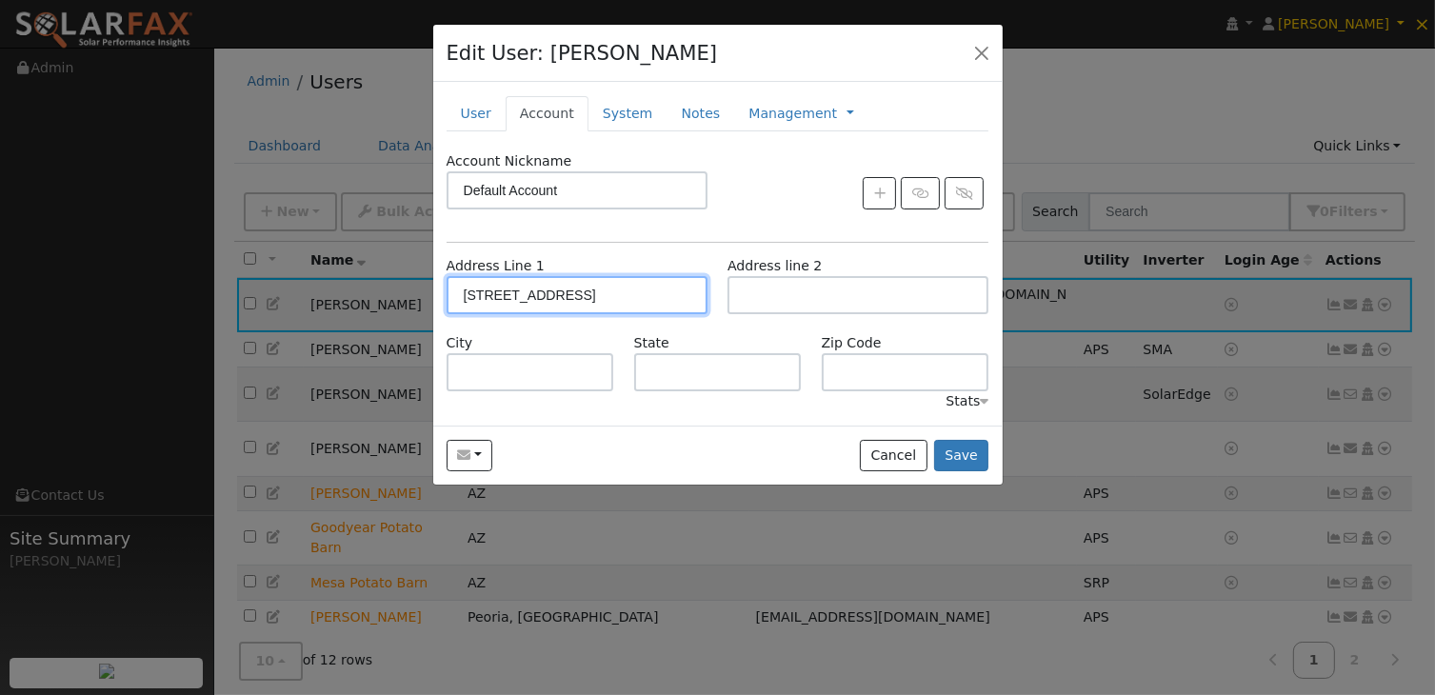
type input "[STREET_ADDRESS]"
type input "Phoenix"
type input "AZ"
type input "85022"
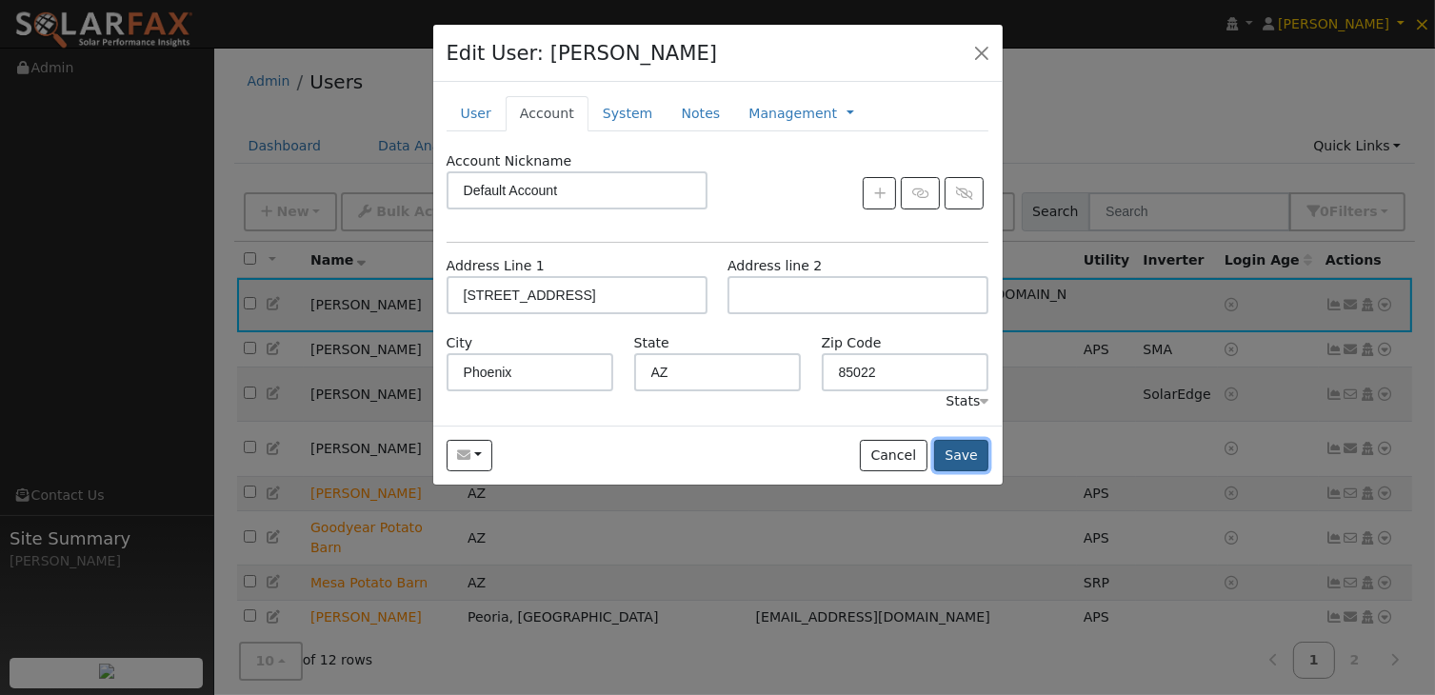
click at [953, 452] on button "Save" at bounding box center [961, 456] width 55 height 32
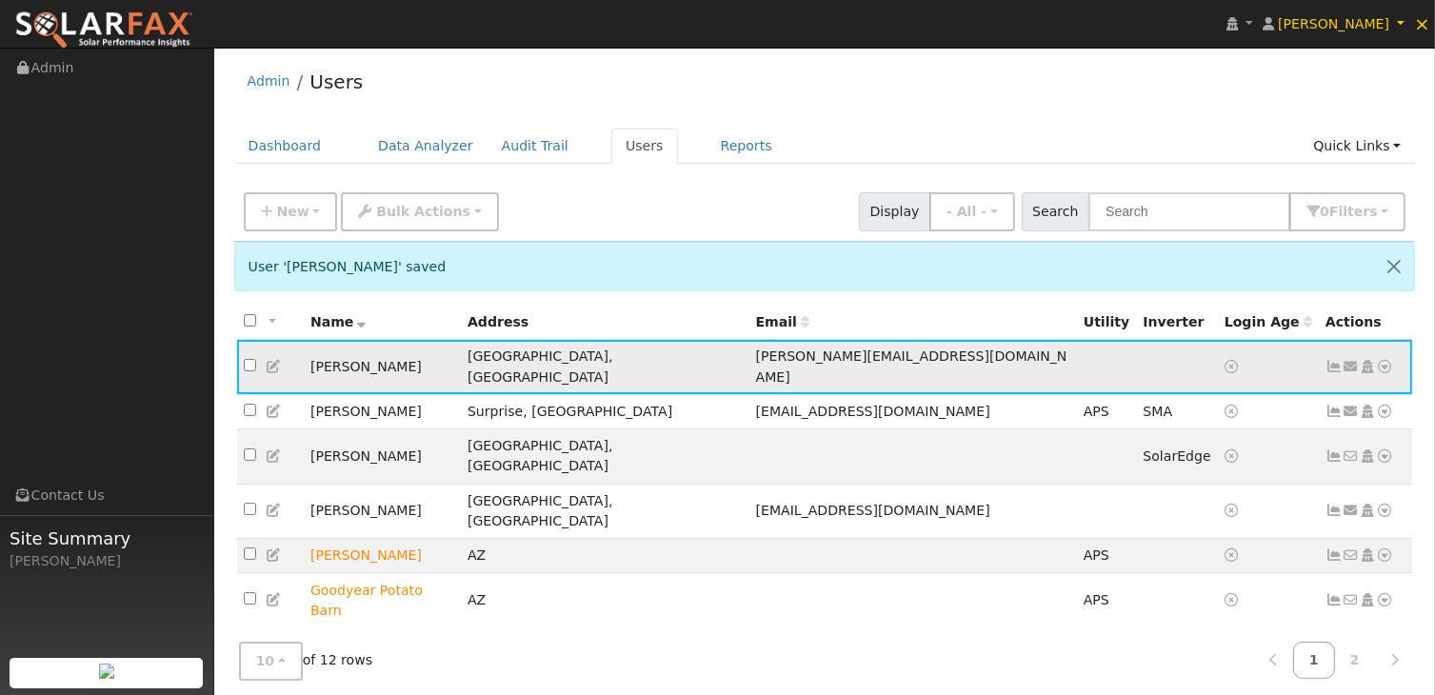
click at [1368, 360] on icon at bounding box center [1367, 366] width 17 height 13
